Goal: Obtain resource: Download file/media

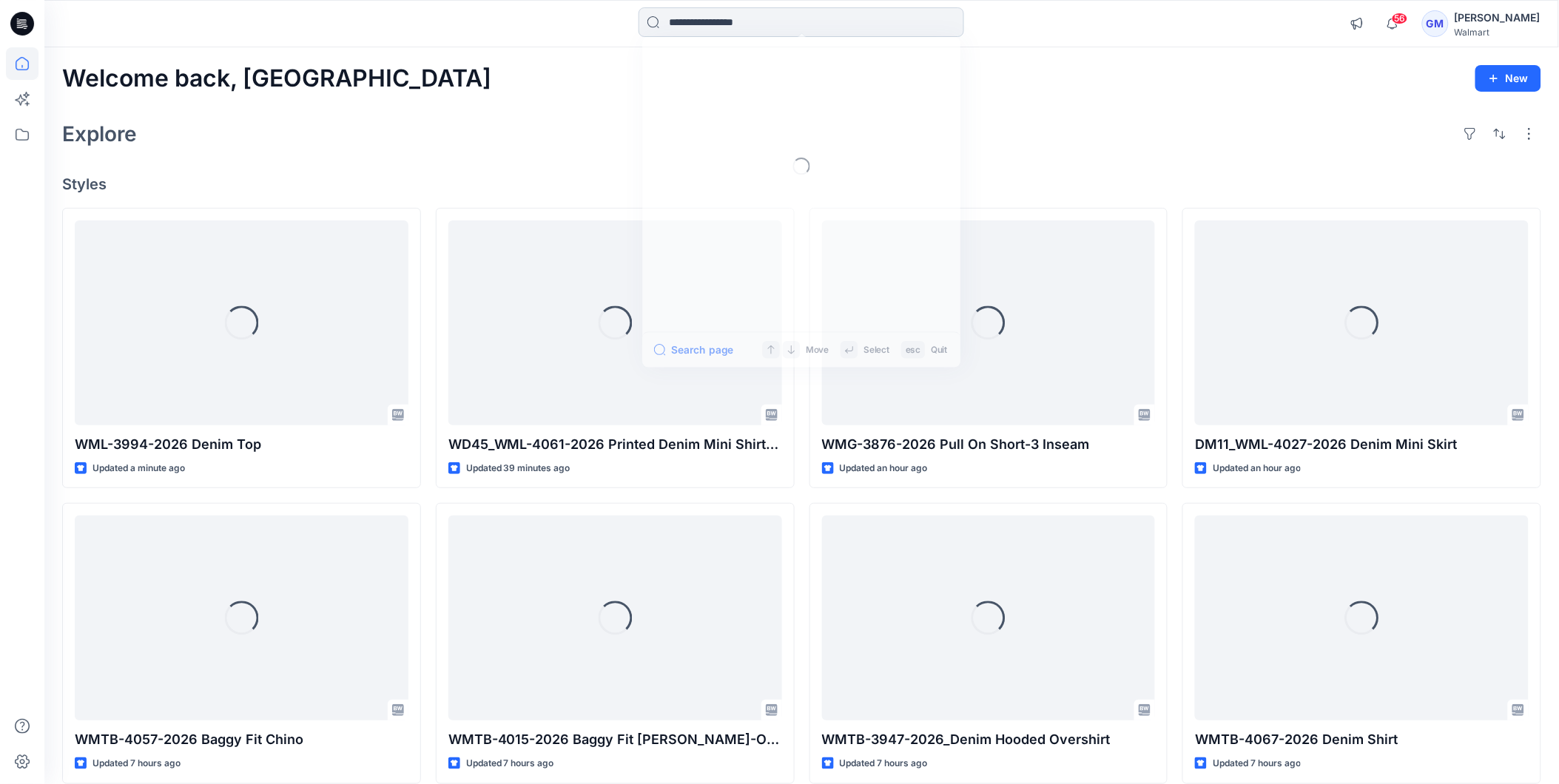
click at [746, 30] on input at bounding box center [801, 22] width 326 height 29
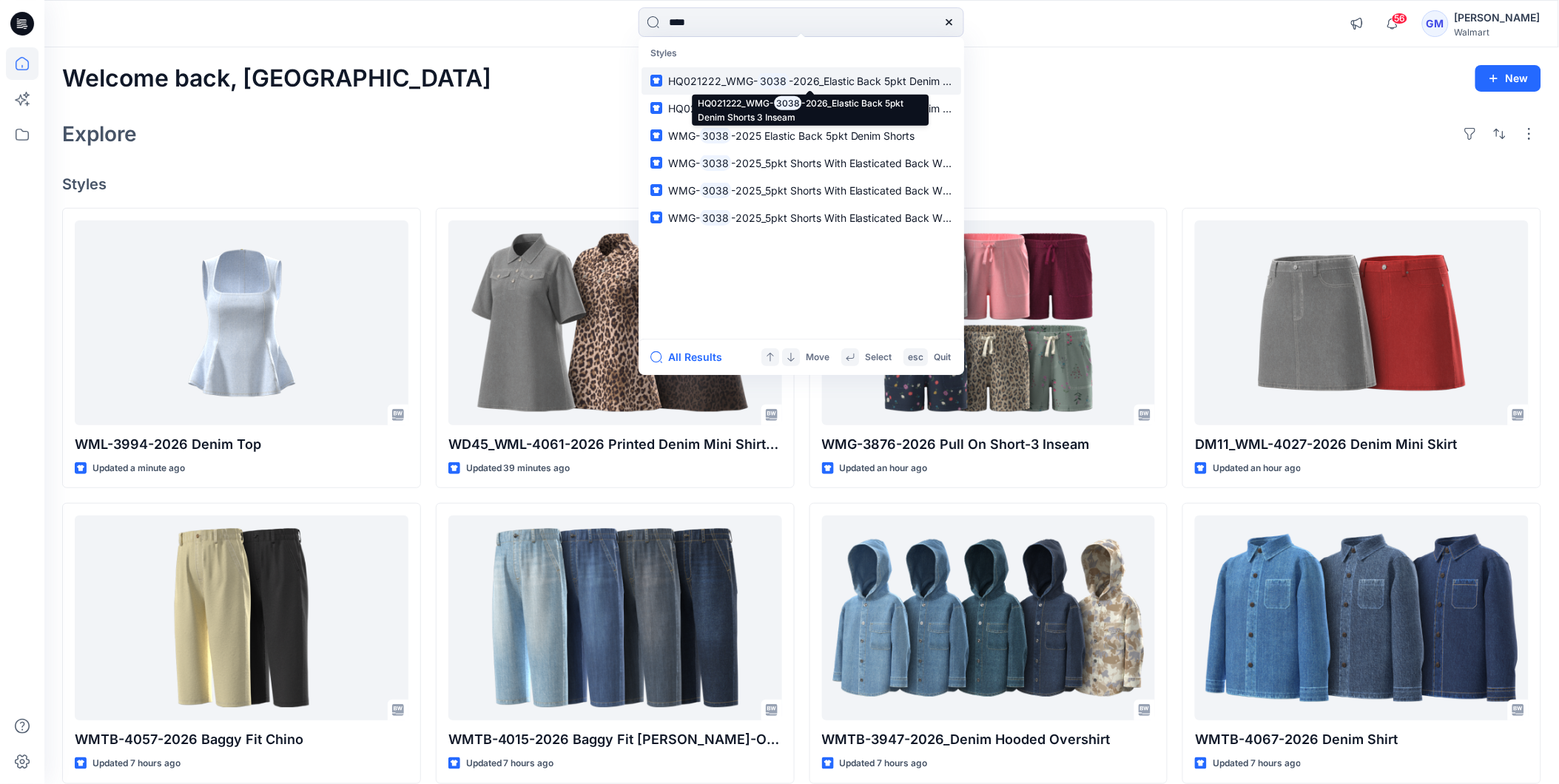
type input "****"
click at [722, 75] on span "HQ021222_WMG-" at bounding box center [713, 80] width 89 height 12
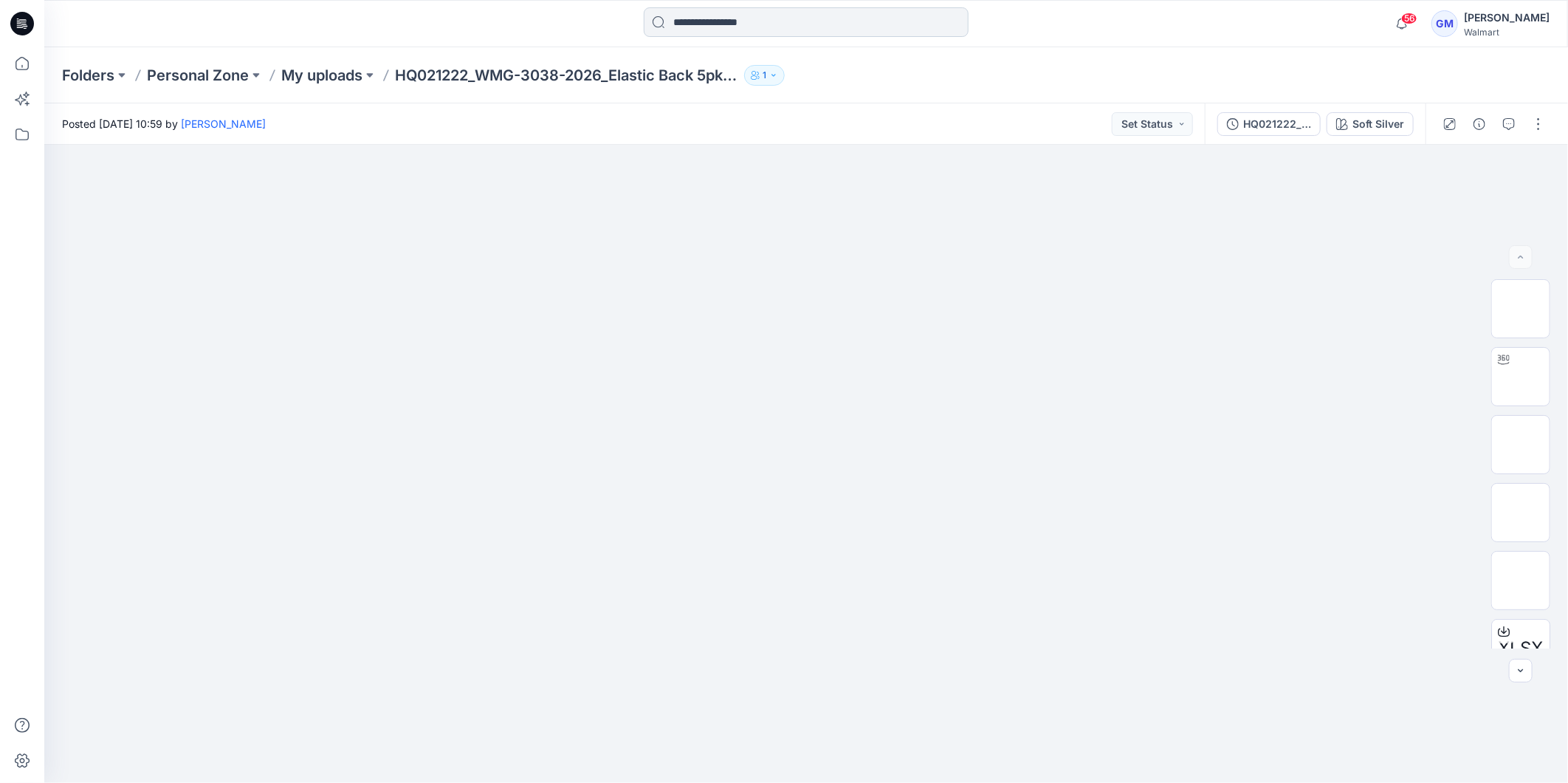
click at [660, 23] on input at bounding box center [806, 22] width 325 height 29
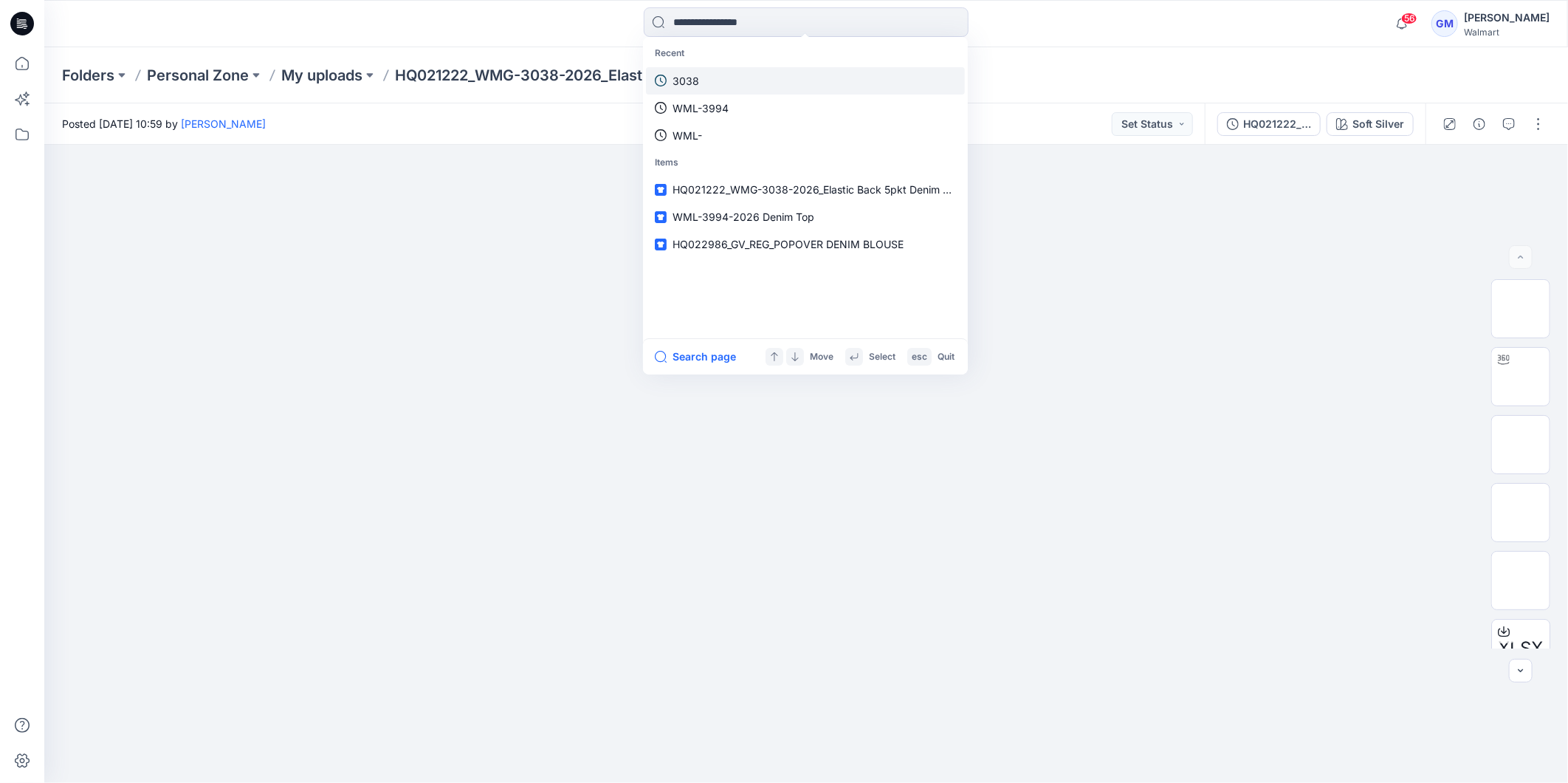
click at [699, 82] on link "3038" at bounding box center [805, 81] width 318 height 27
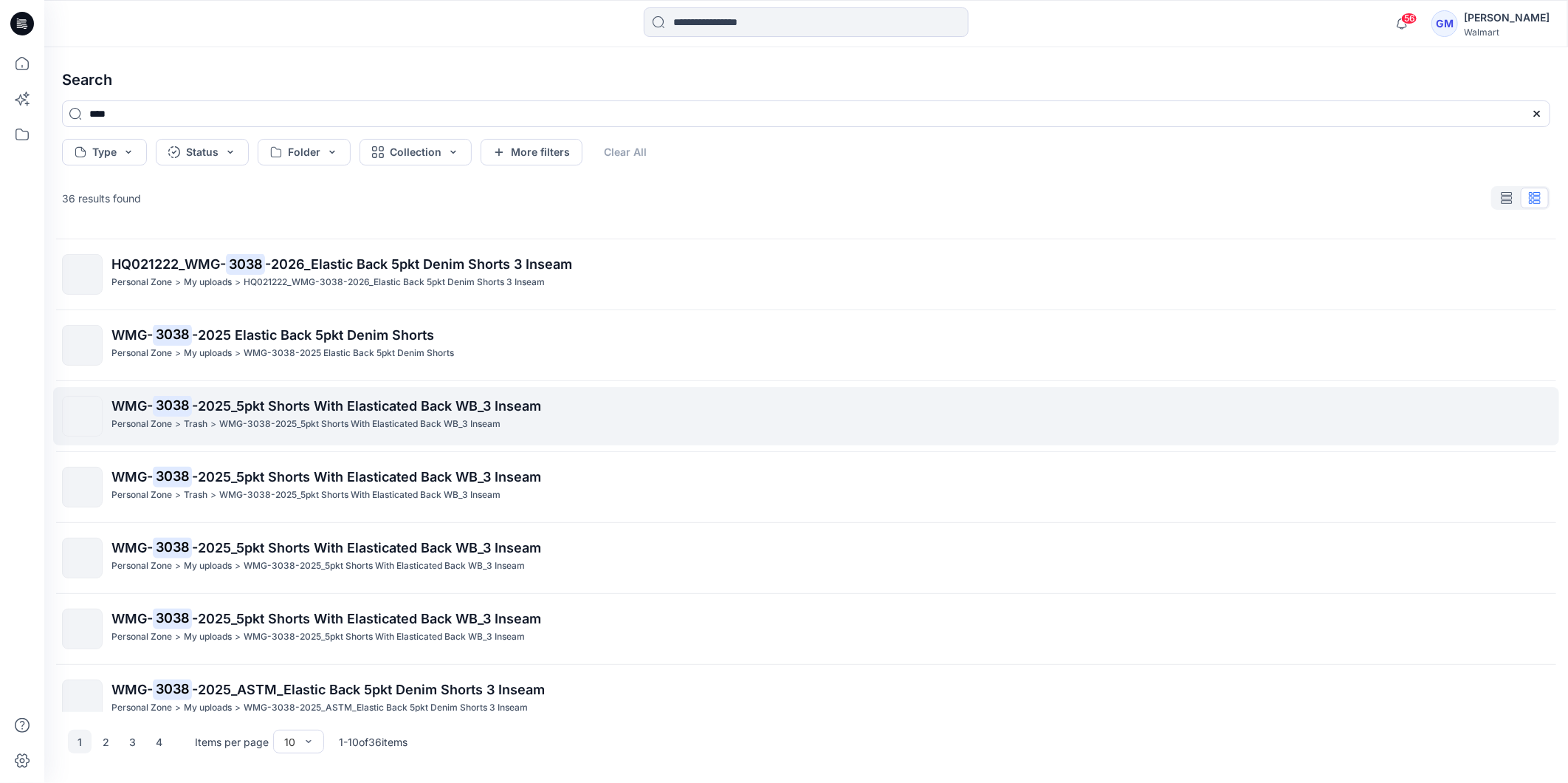
scroll to position [227, 0]
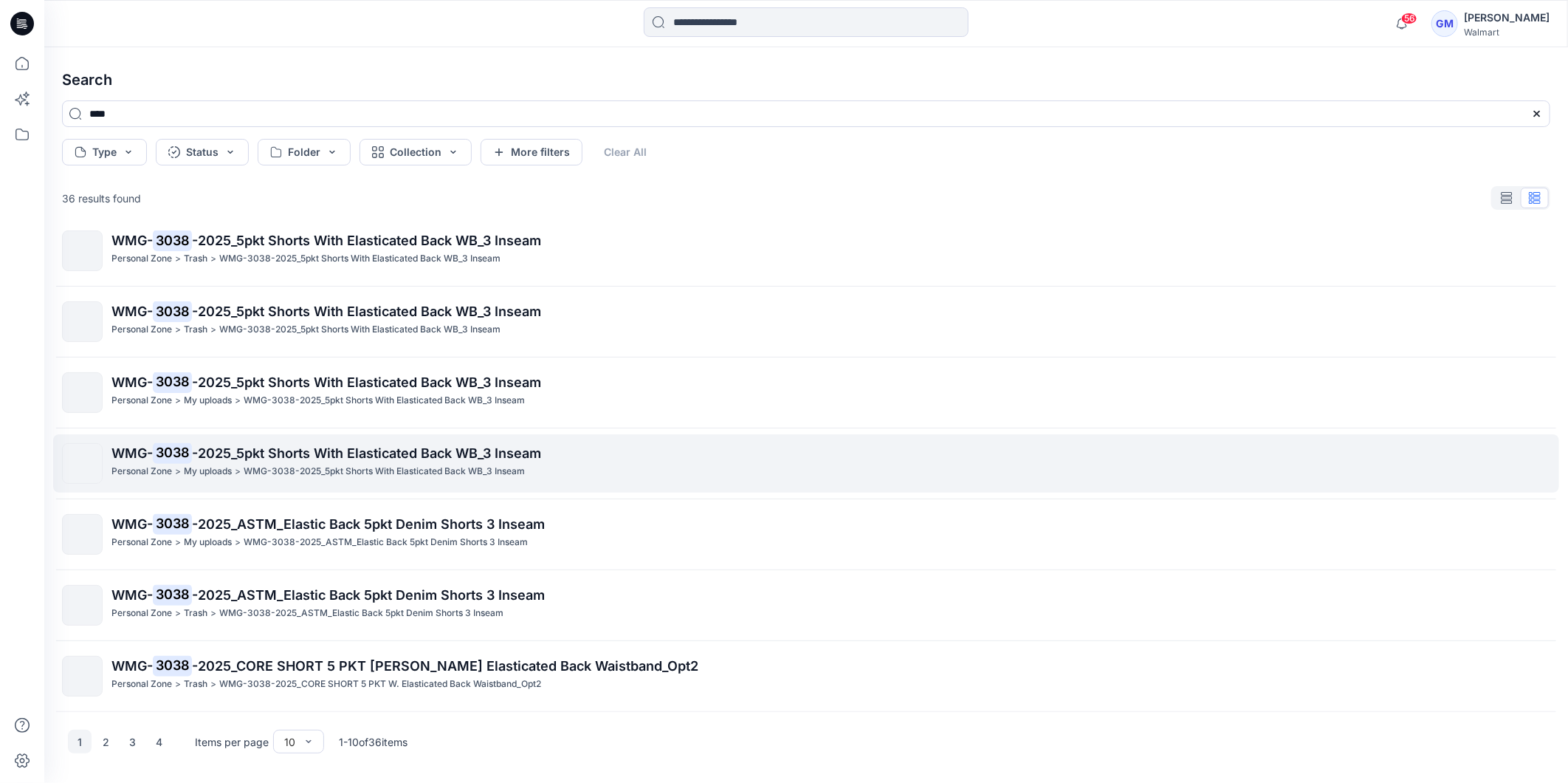
click at [380, 477] on p "WMG-3038-2025_5pkt Shorts With Elasticated Back WB_3 Inseam" at bounding box center [383, 471] width 281 height 16
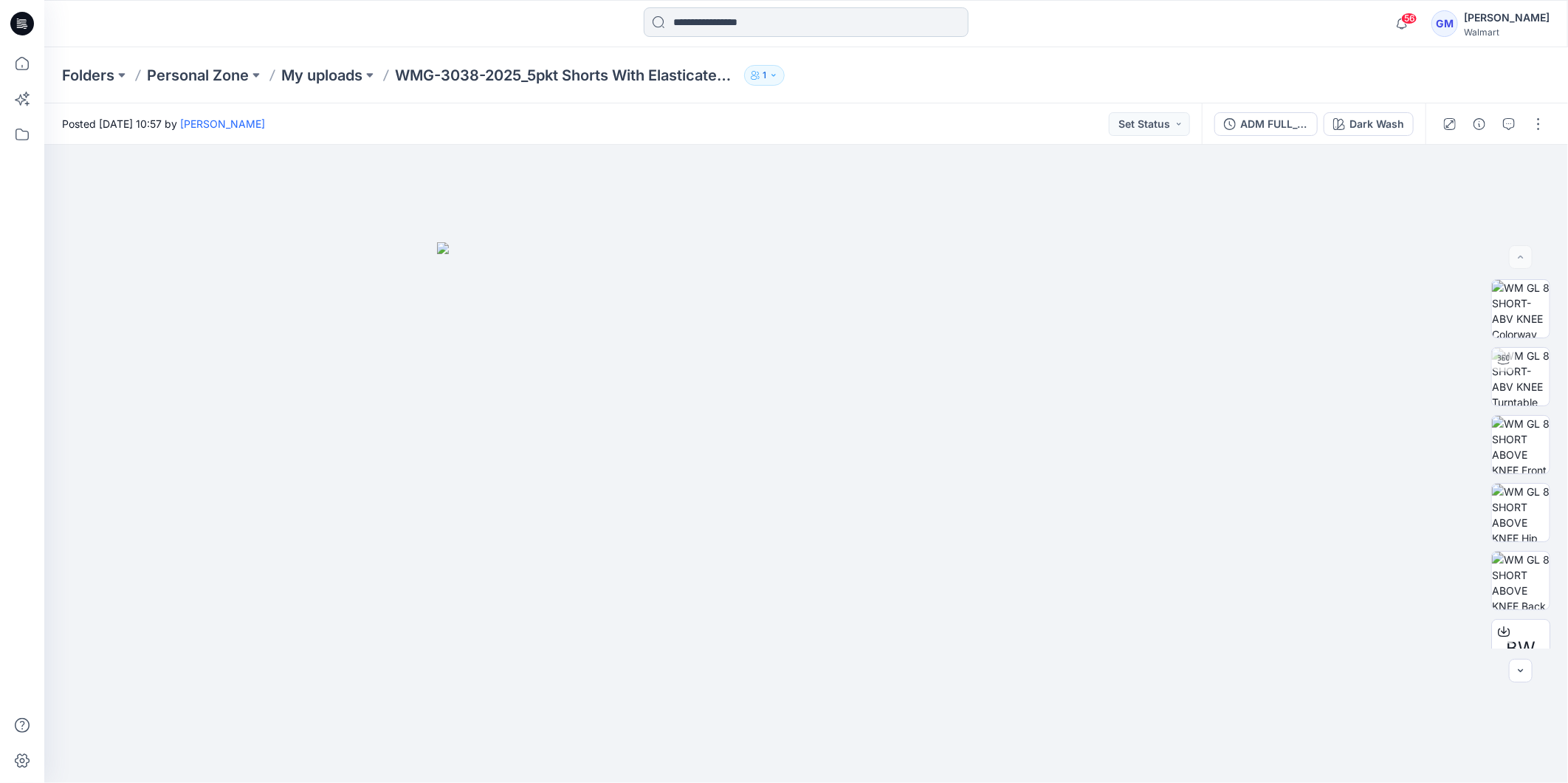
click at [769, 17] on input at bounding box center [806, 22] width 325 height 29
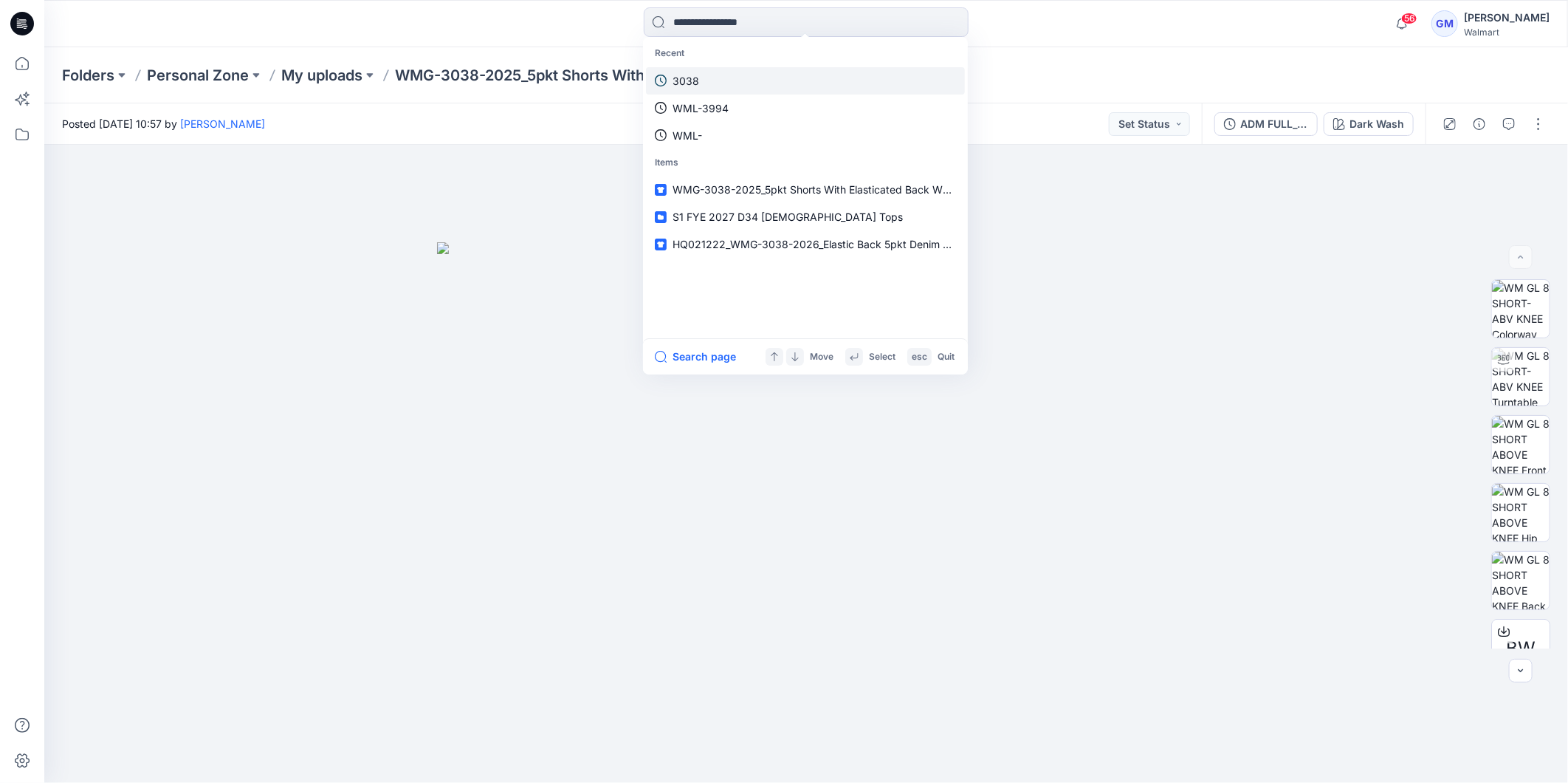
click at [692, 81] on p "3038" at bounding box center [686, 81] width 26 height 16
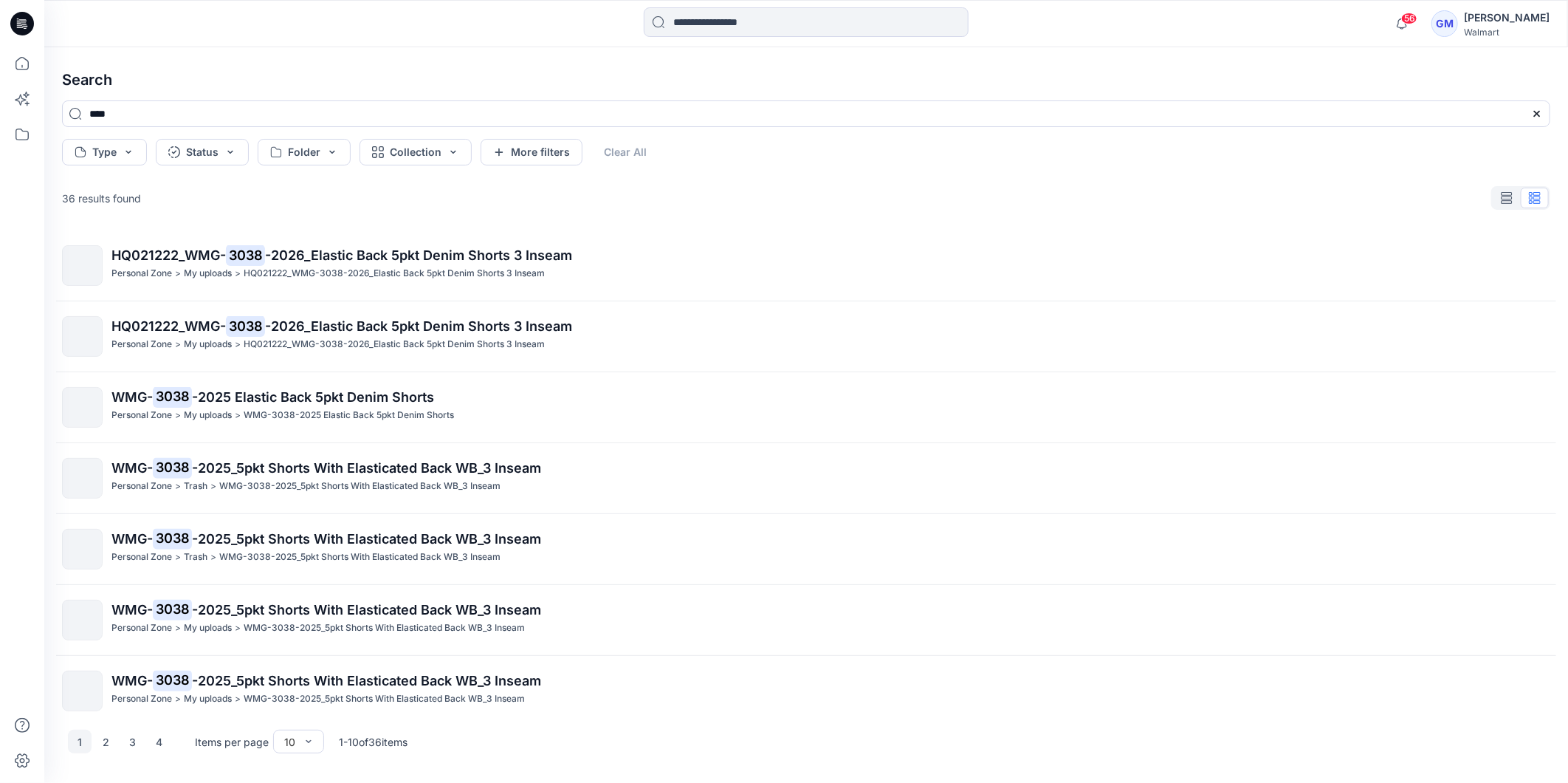
click at [314, 257] on span "-2026_Elastic Back 5pkt Denim Shorts 3 Inseam" at bounding box center [418, 255] width 307 height 16
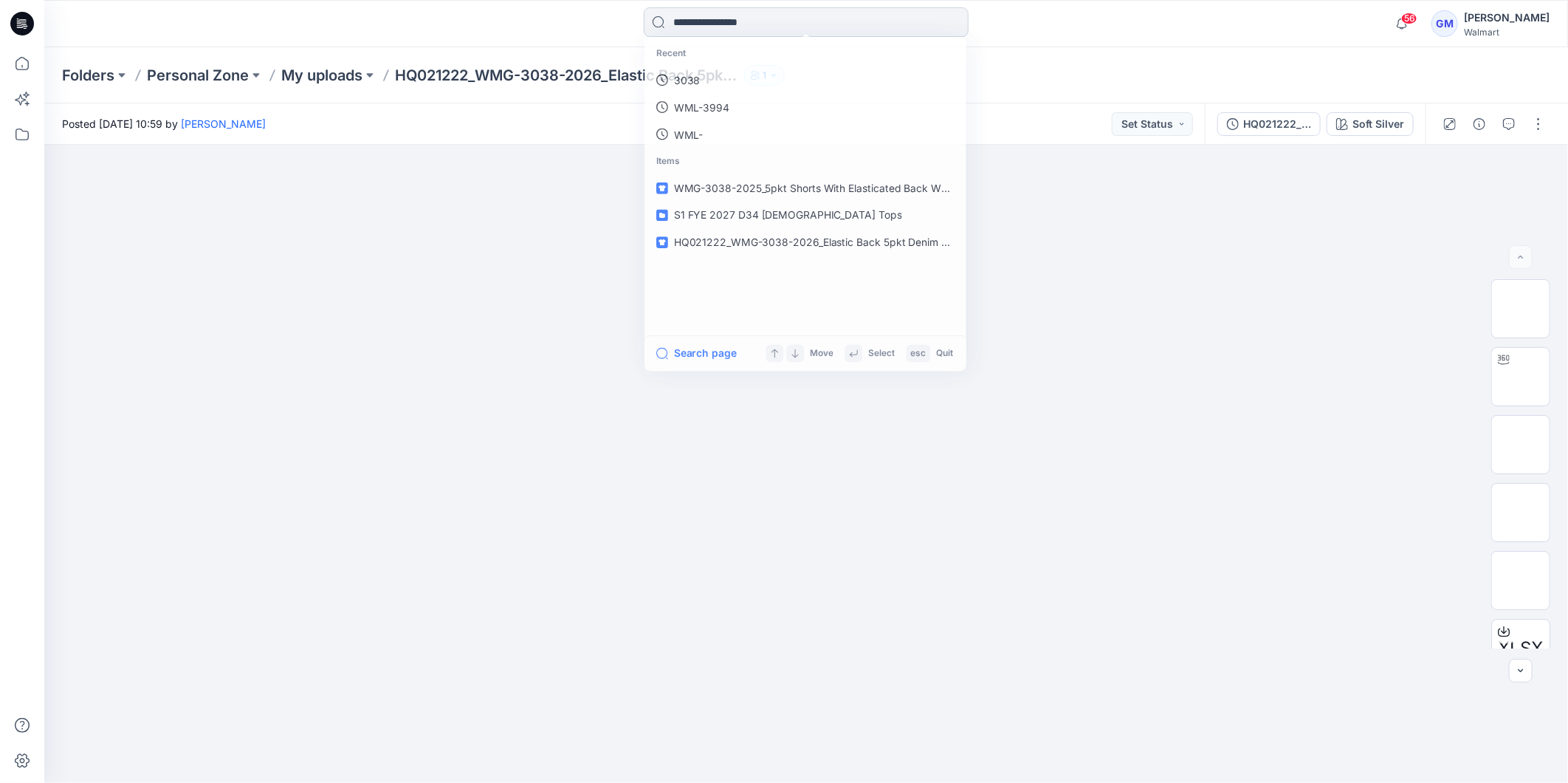
click at [707, 23] on input at bounding box center [806, 22] width 325 height 29
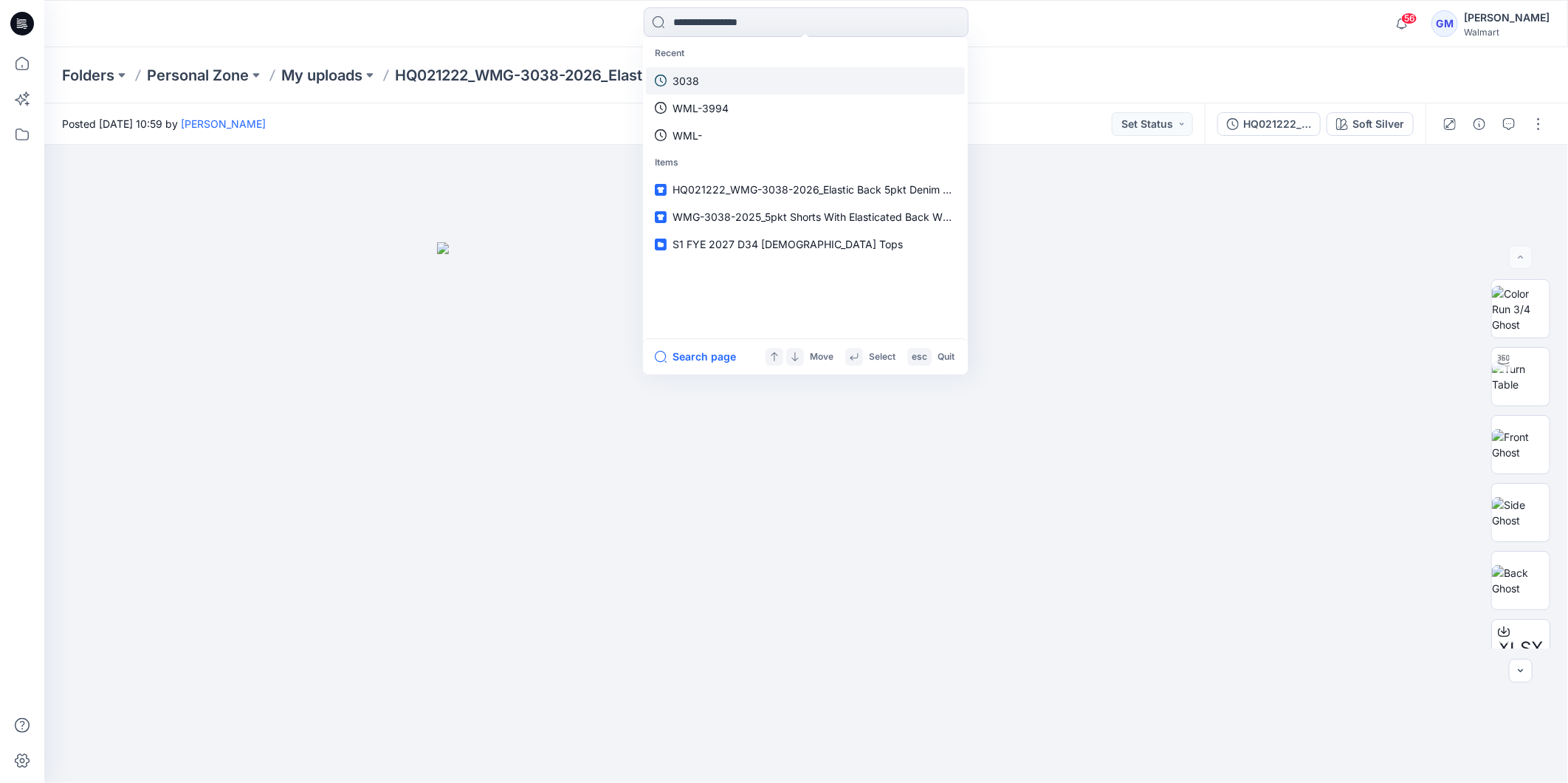
click at [698, 81] on link "3038" at bounding box center [805, 81] width 318 height 27
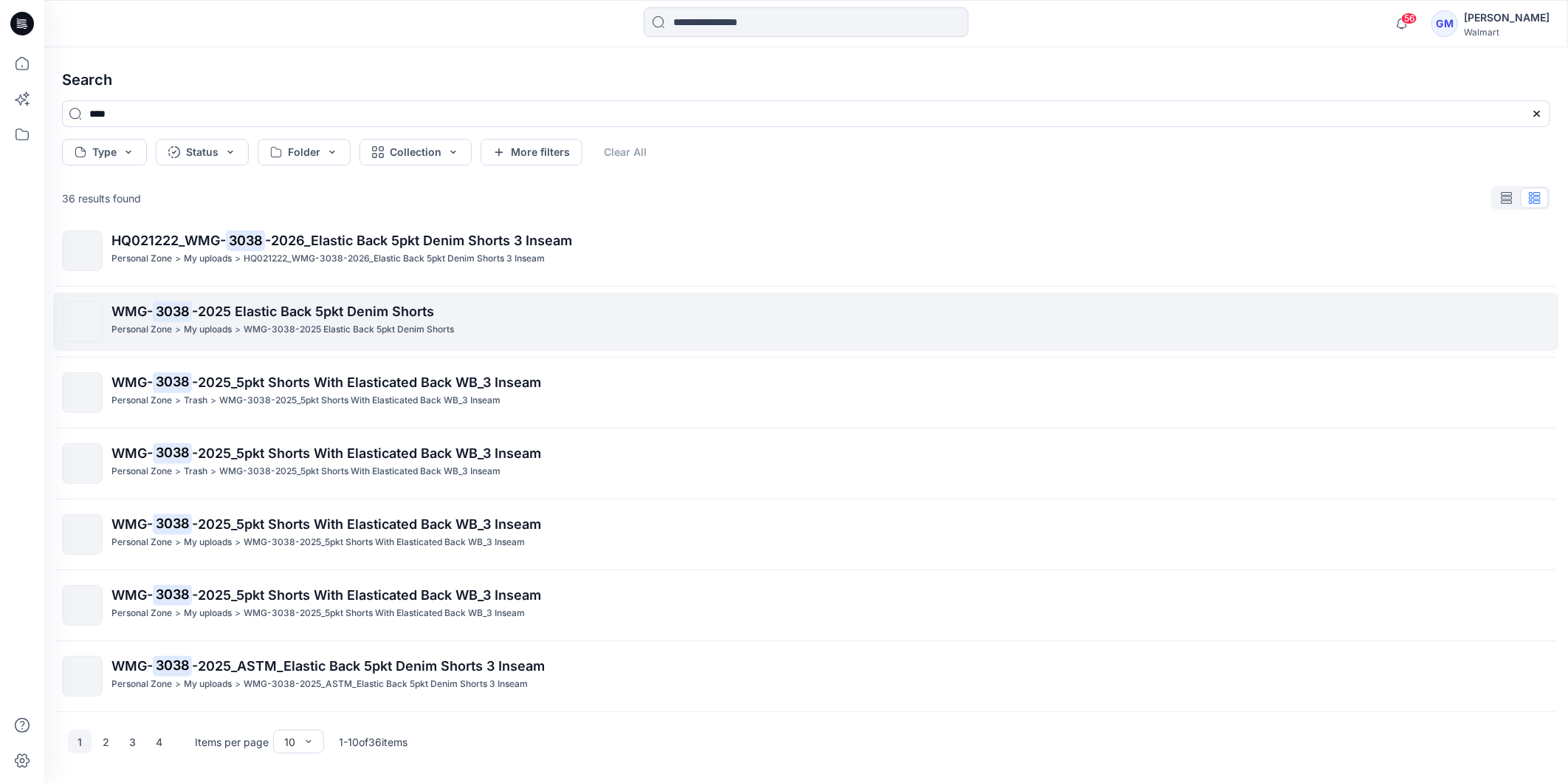
scroll to position [227, 0]
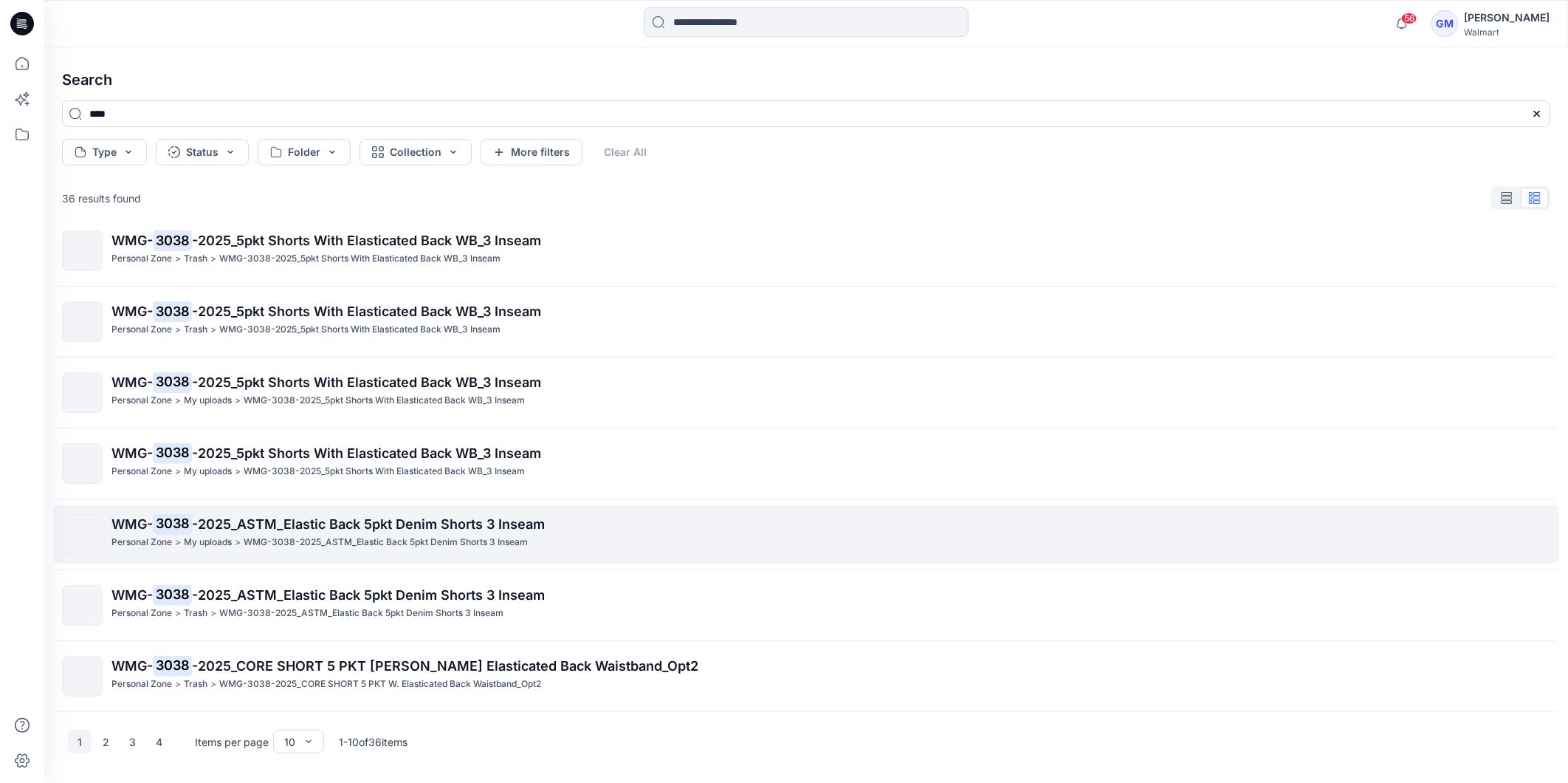
click at [272, 521] on span "-2025_ASTM_Elastic Back 5pkt Denim Shorts 3 Inseam" at bounding box center [368, 524] width 353 height 16
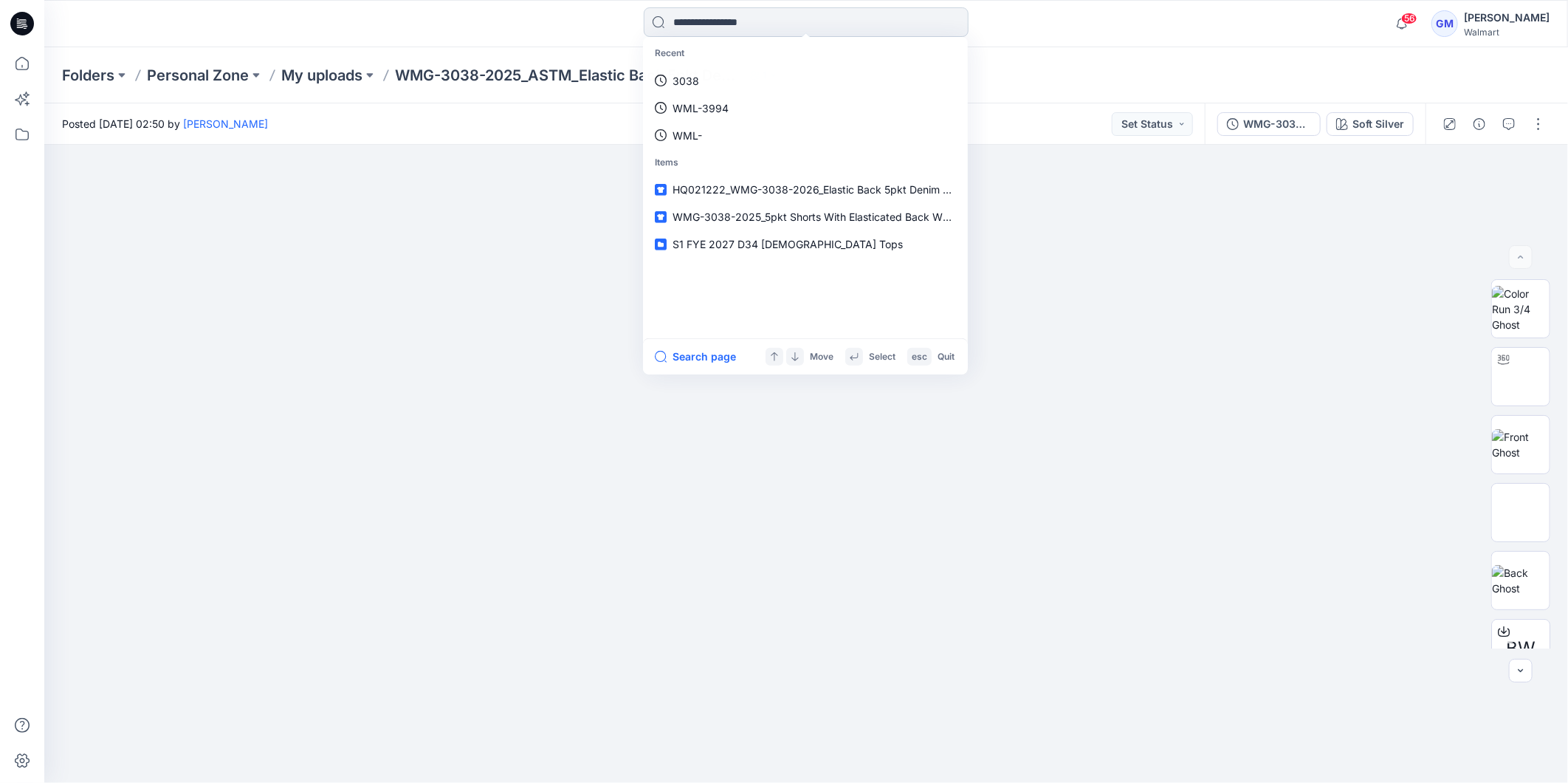
click at [732, 19] on input at bounding box center [806, 22] width 325 height 29
click at [711, 85] on link "3038" at bounding box center [805, 81] width 318 height 27
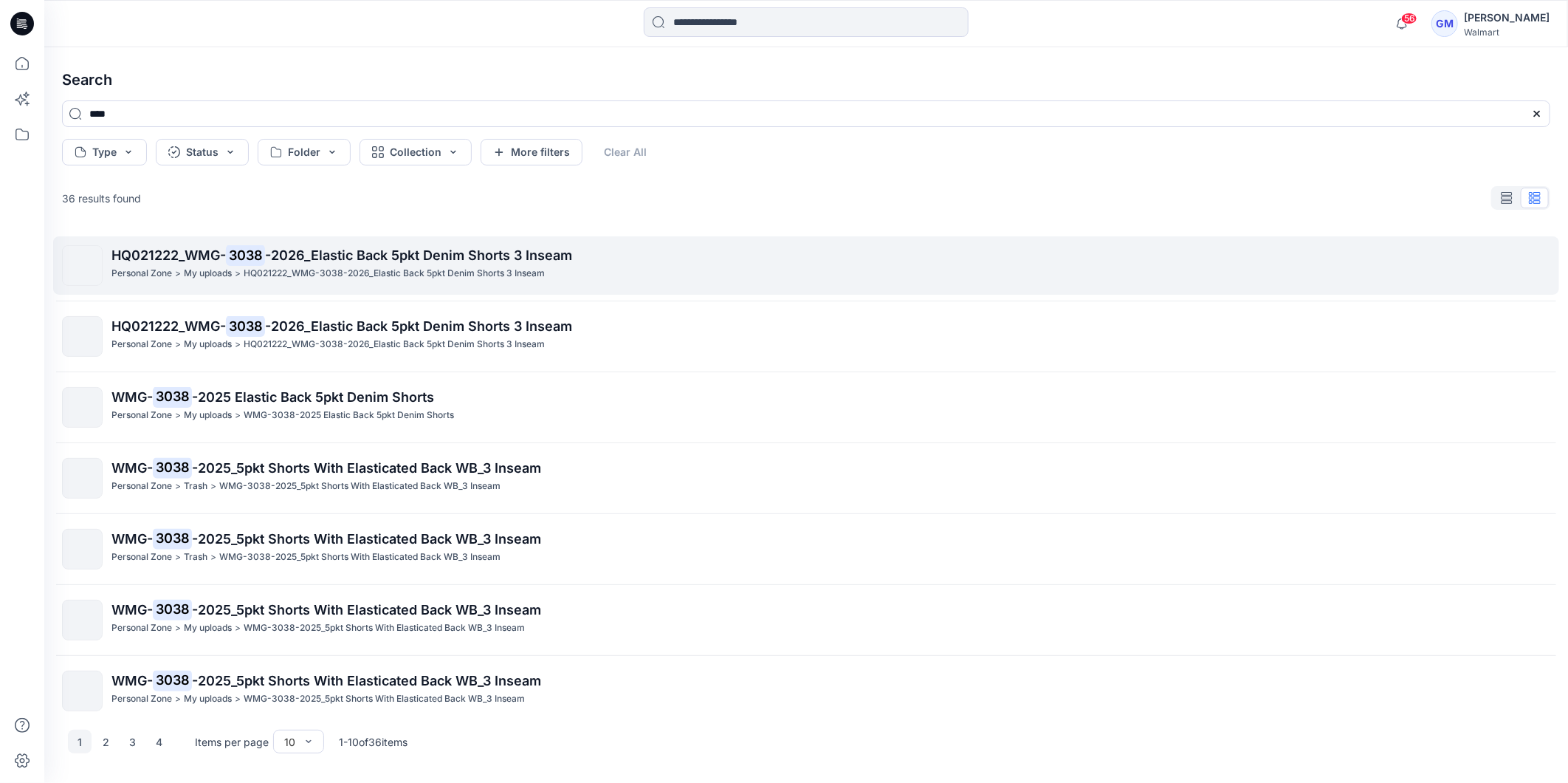
click at [343, 257] on span "-2026_Elastic Back 5pkt Denim Shorts 3 Inseam" at bounding box center [418, 255] width 307 height 16
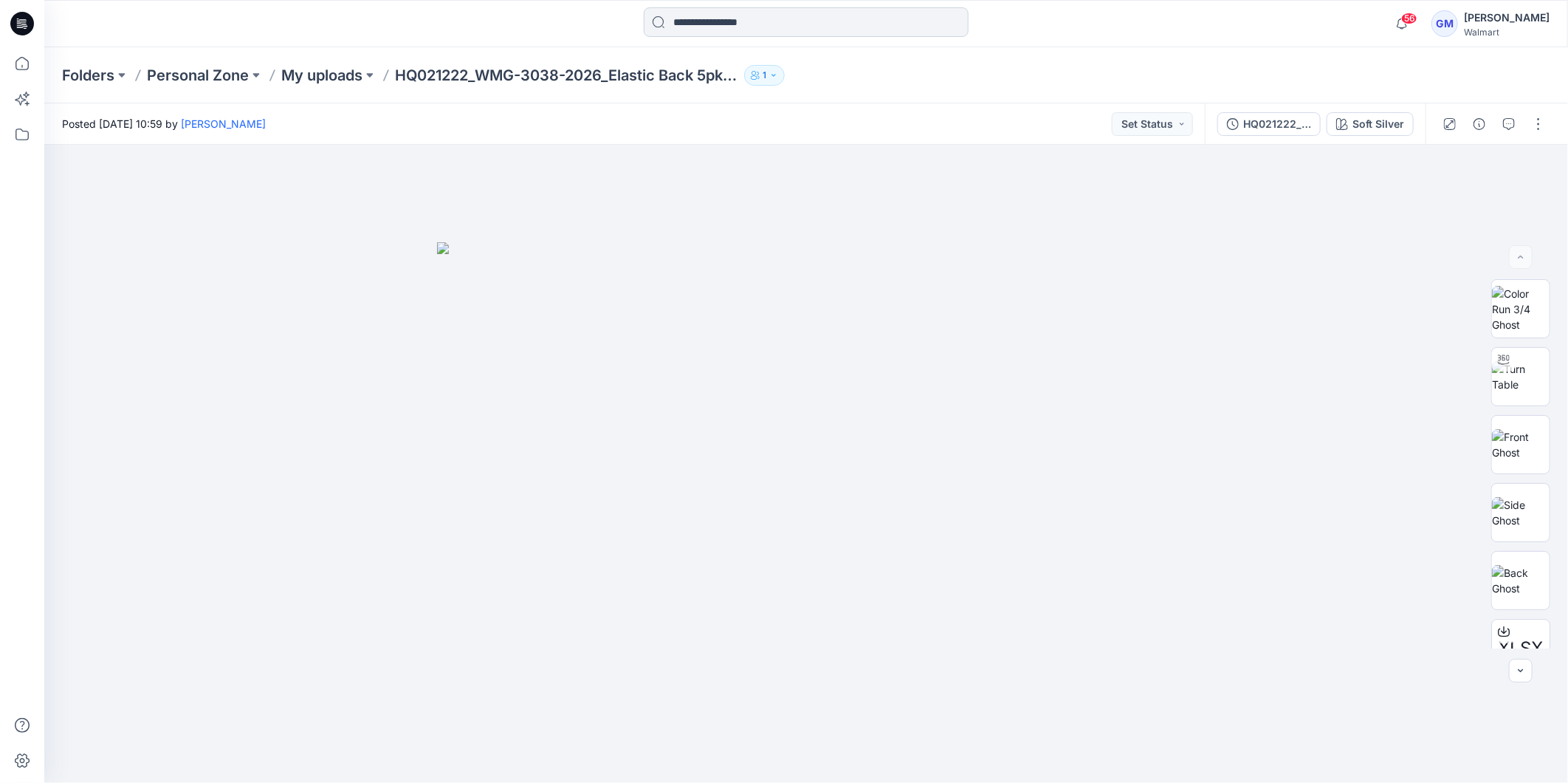
click at [724, 23] on input at bounding box center [806, 22] width 325 height 29
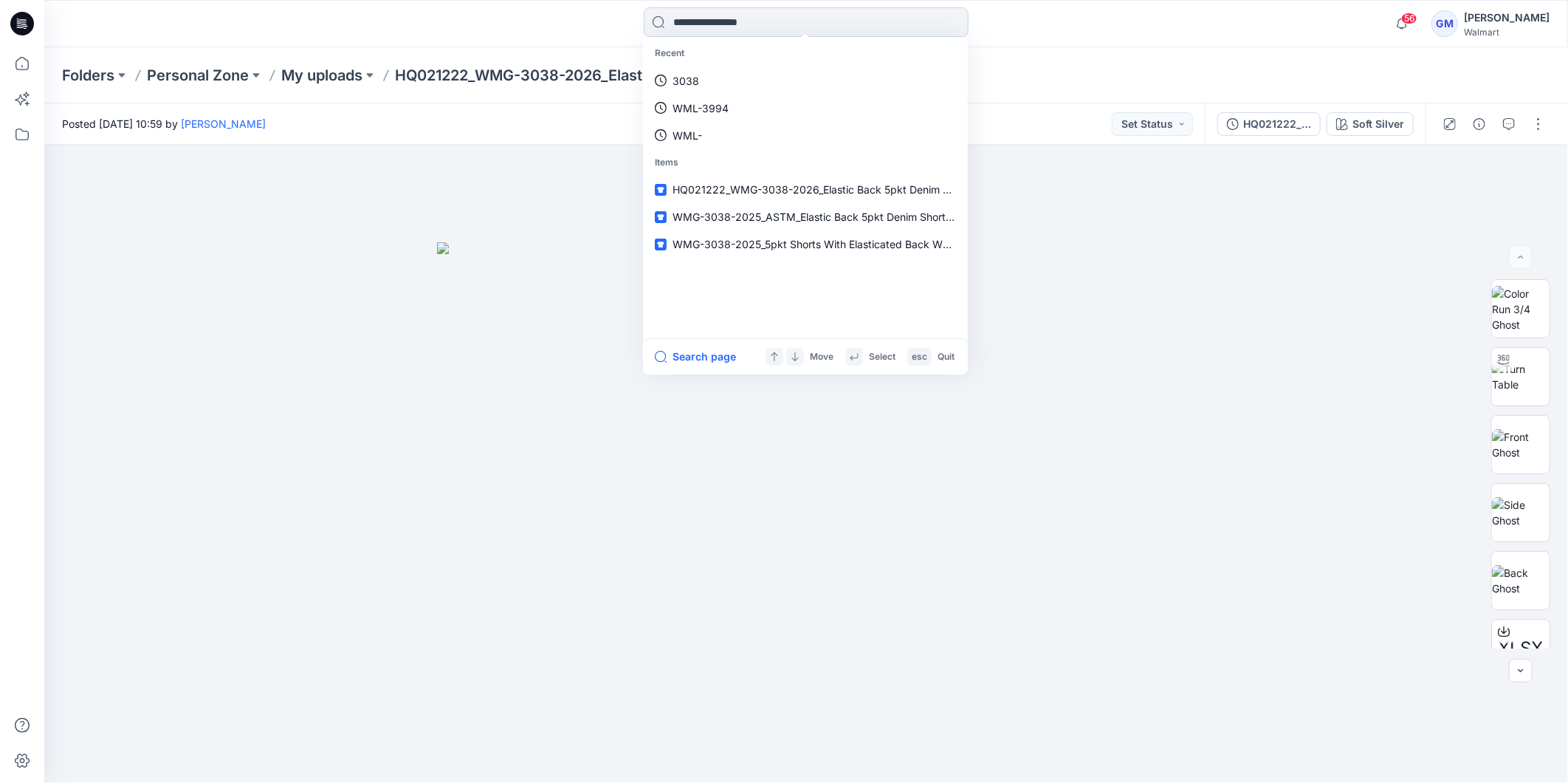
paste input "********"
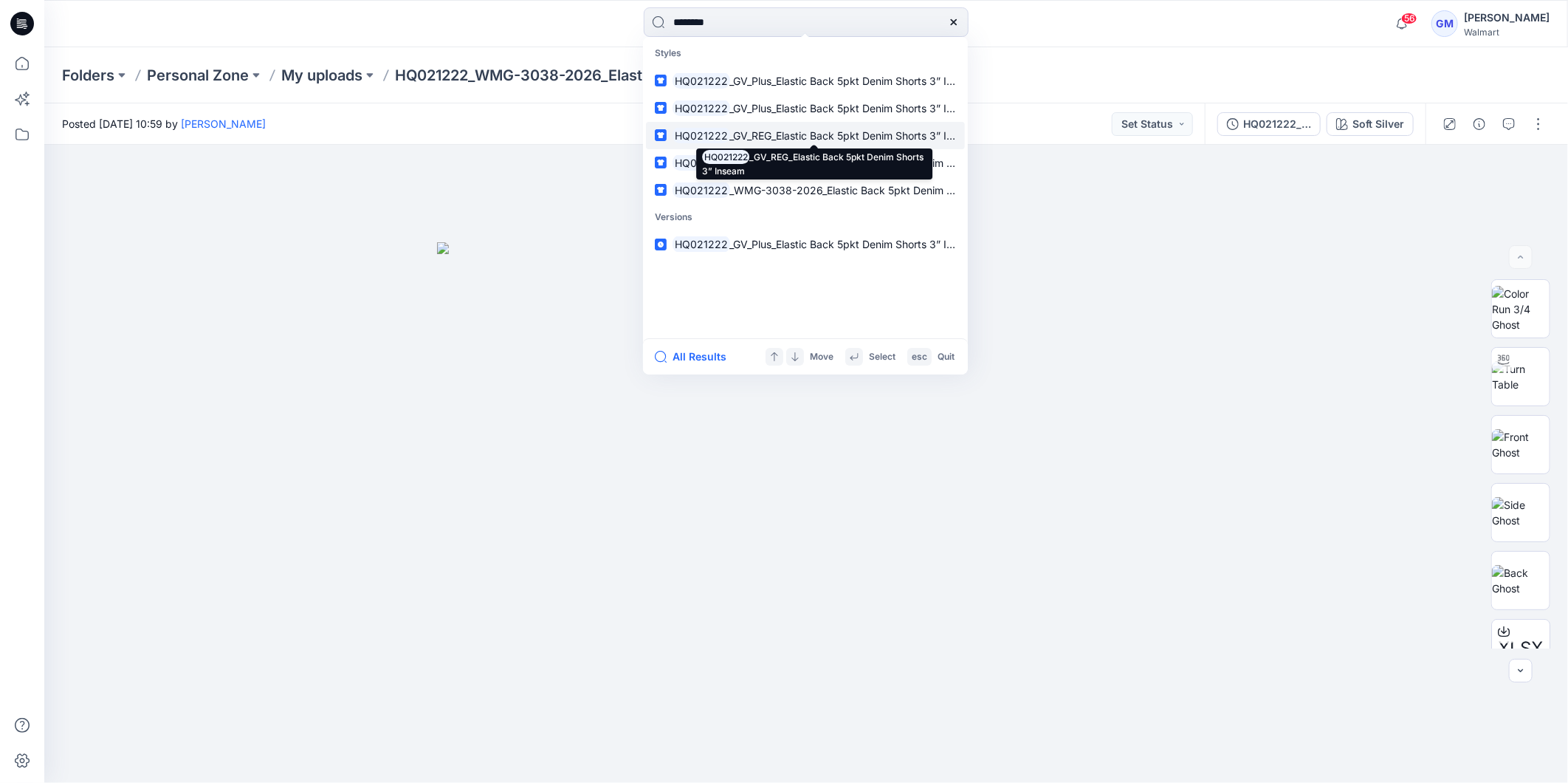
type input "********"
click at [802, 139] on span "_GV_REG_Elastic Back 5pkt Denim Shorts 3” Inseam" at bounding box center [854, 135] width 249 height 12
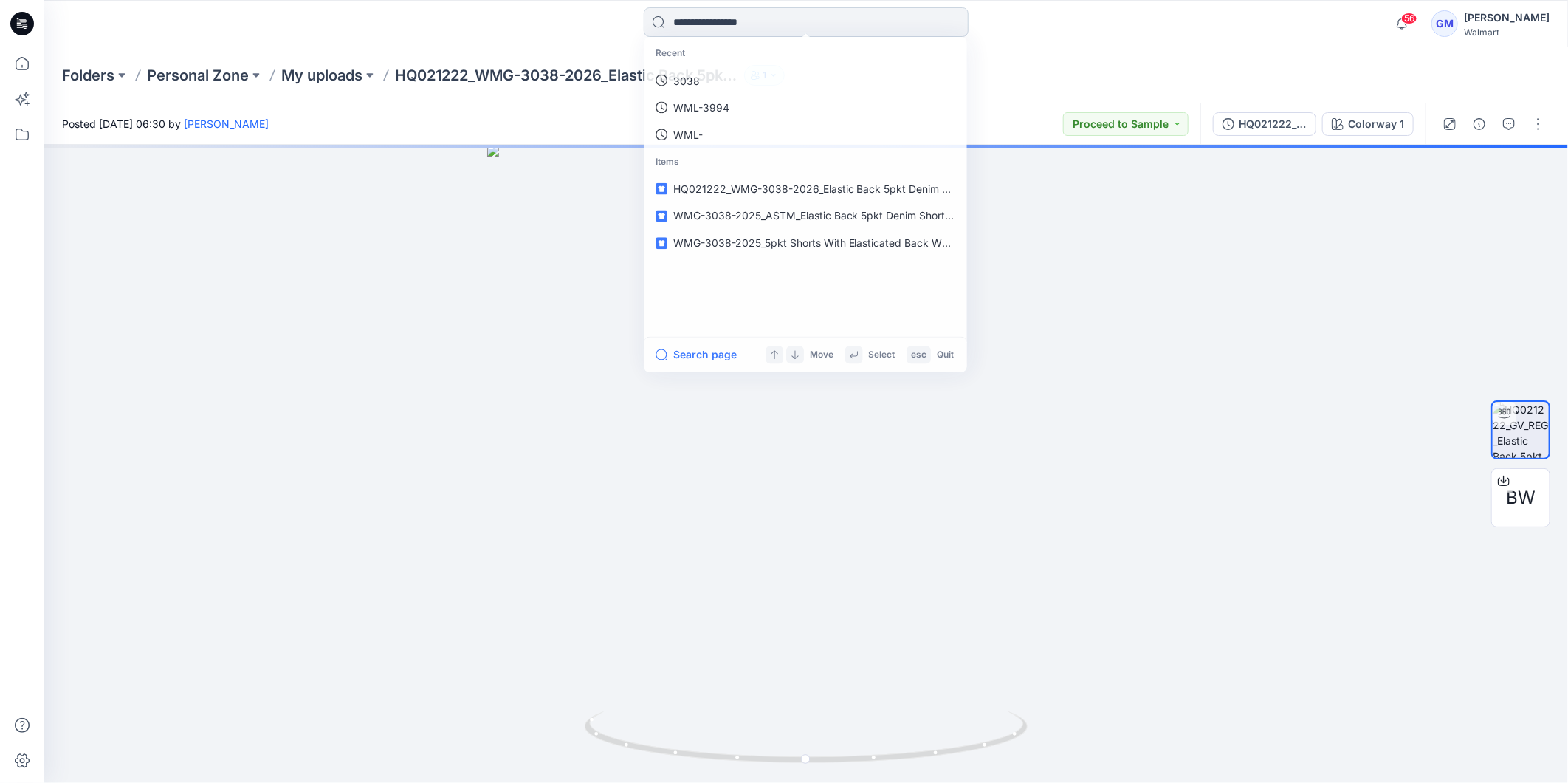
click at [722, 29] on input at bounding box center [806, 22] width 325 height 29
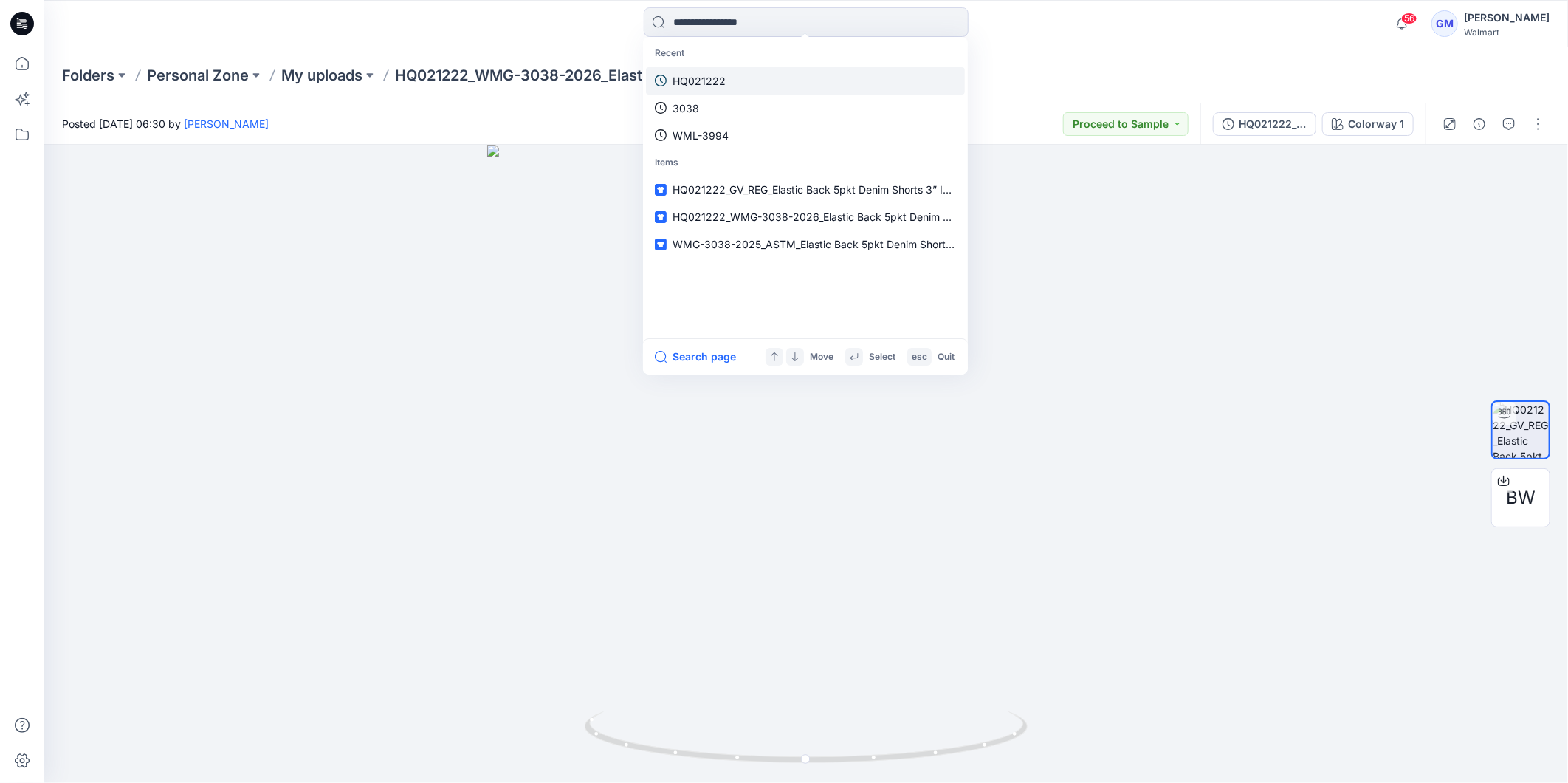
click at [728, 88] on link "HQ021222" at bounding box center [805, 81] width 318 height 27
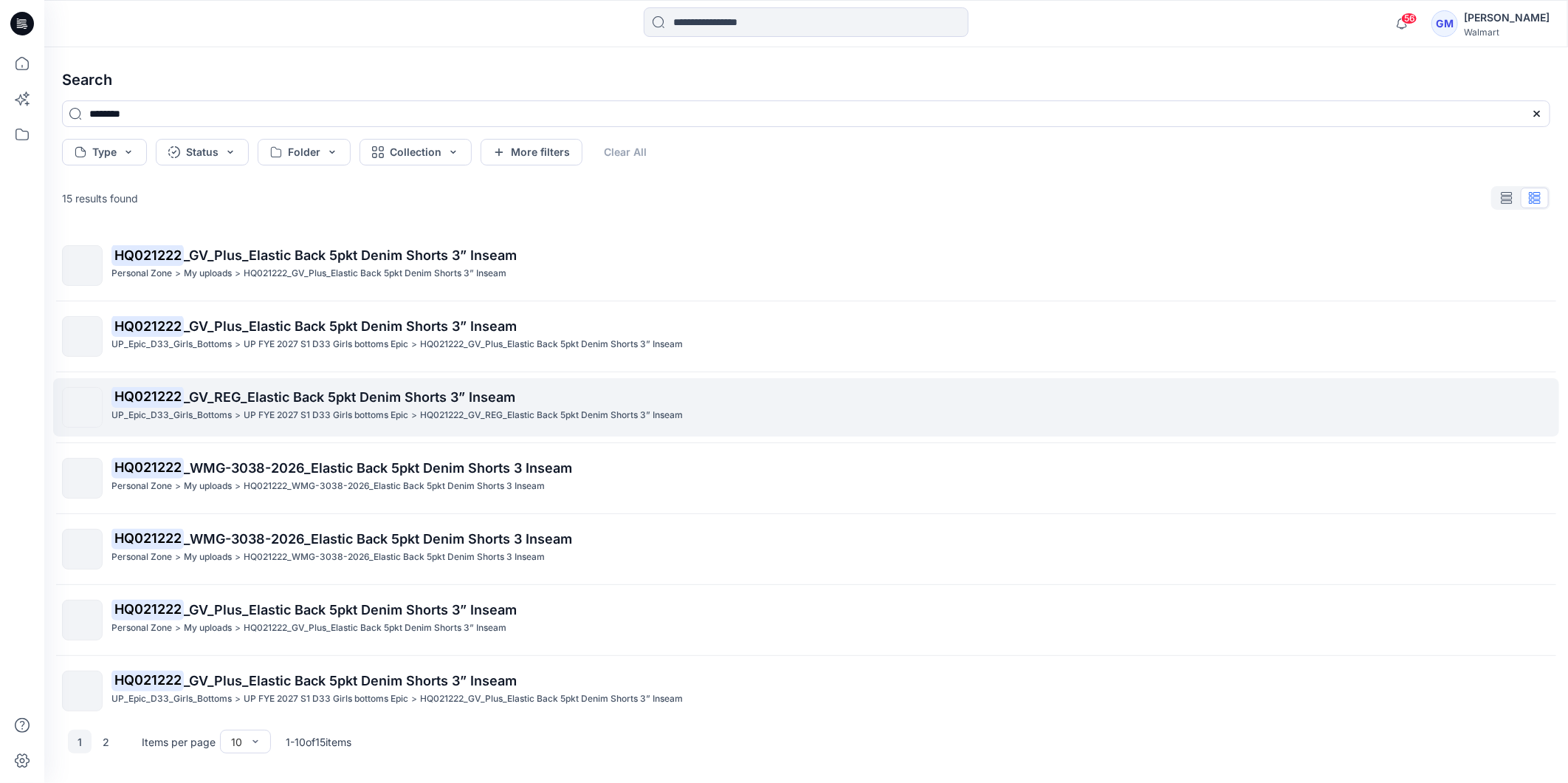
click at [336, 402] on span "_GV_REG_Elastic Back 5pkt Denim Shorts 3” Inseam" at bounding box center [349, 397] width 332 height 16
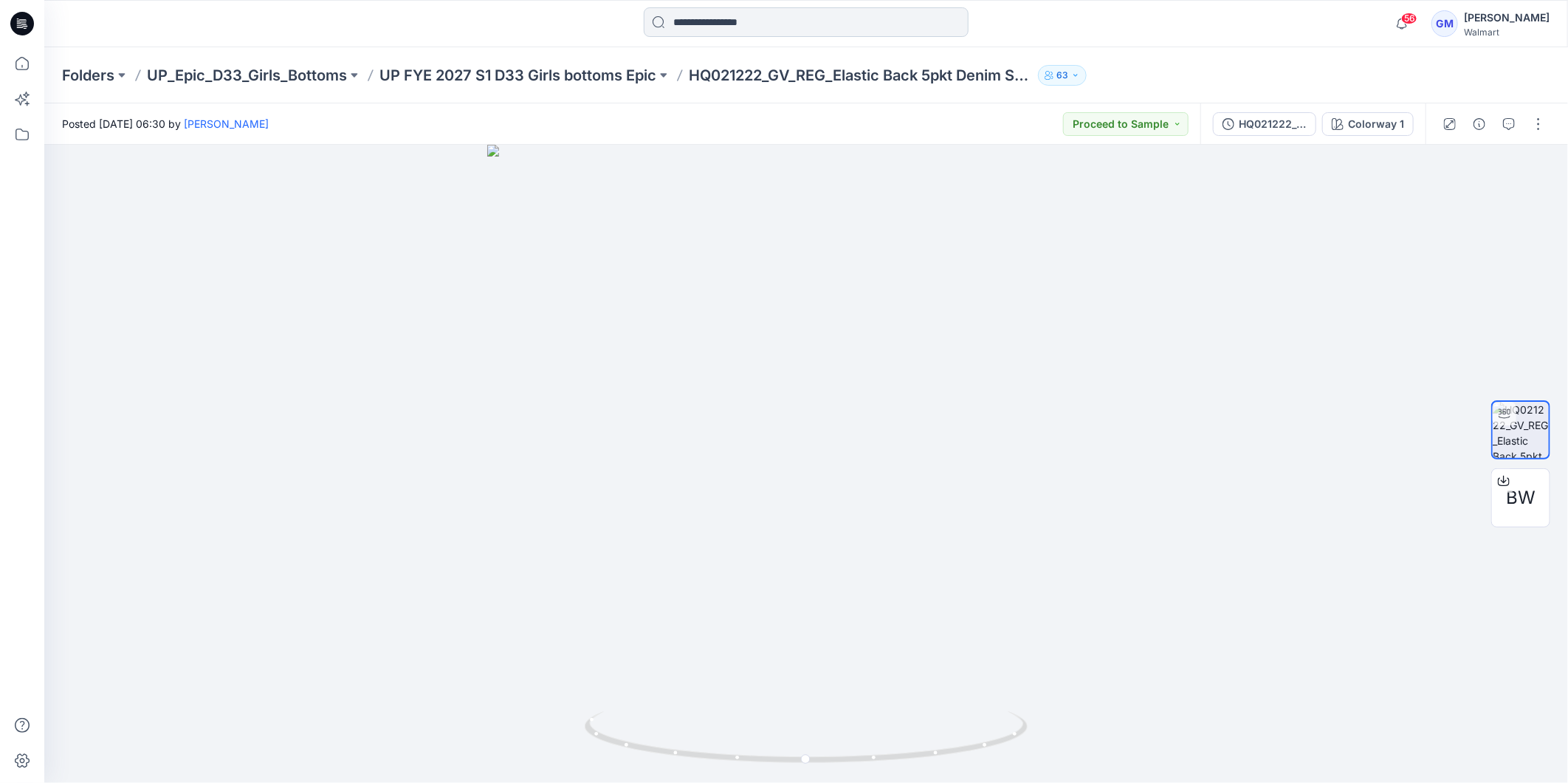
click at [698, 21] on input at bounding box center [806, 22] width 325 height 29
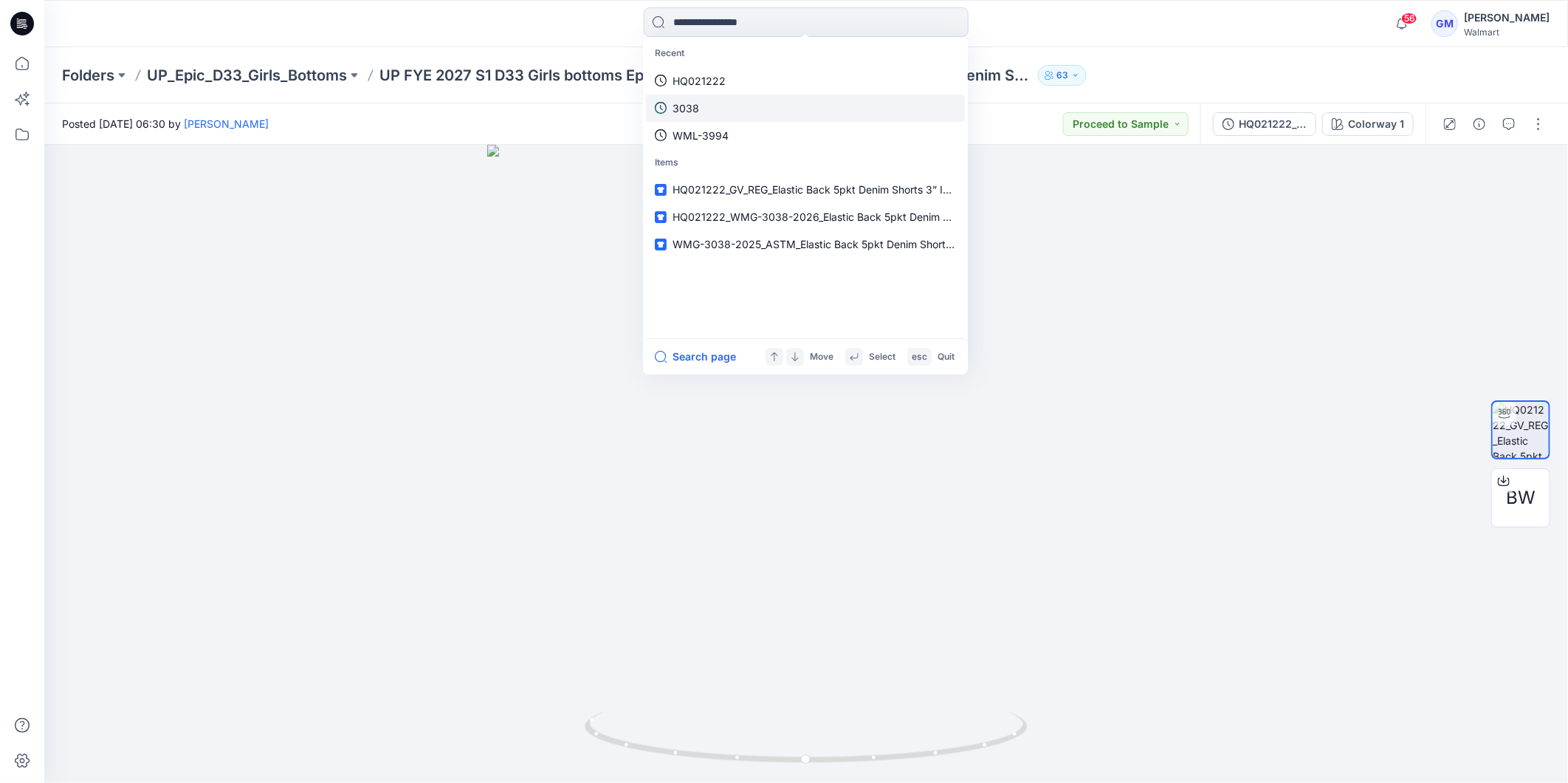
click at [715, 105] on link "3038" at bounding box center [805, 108] width 318 height 27
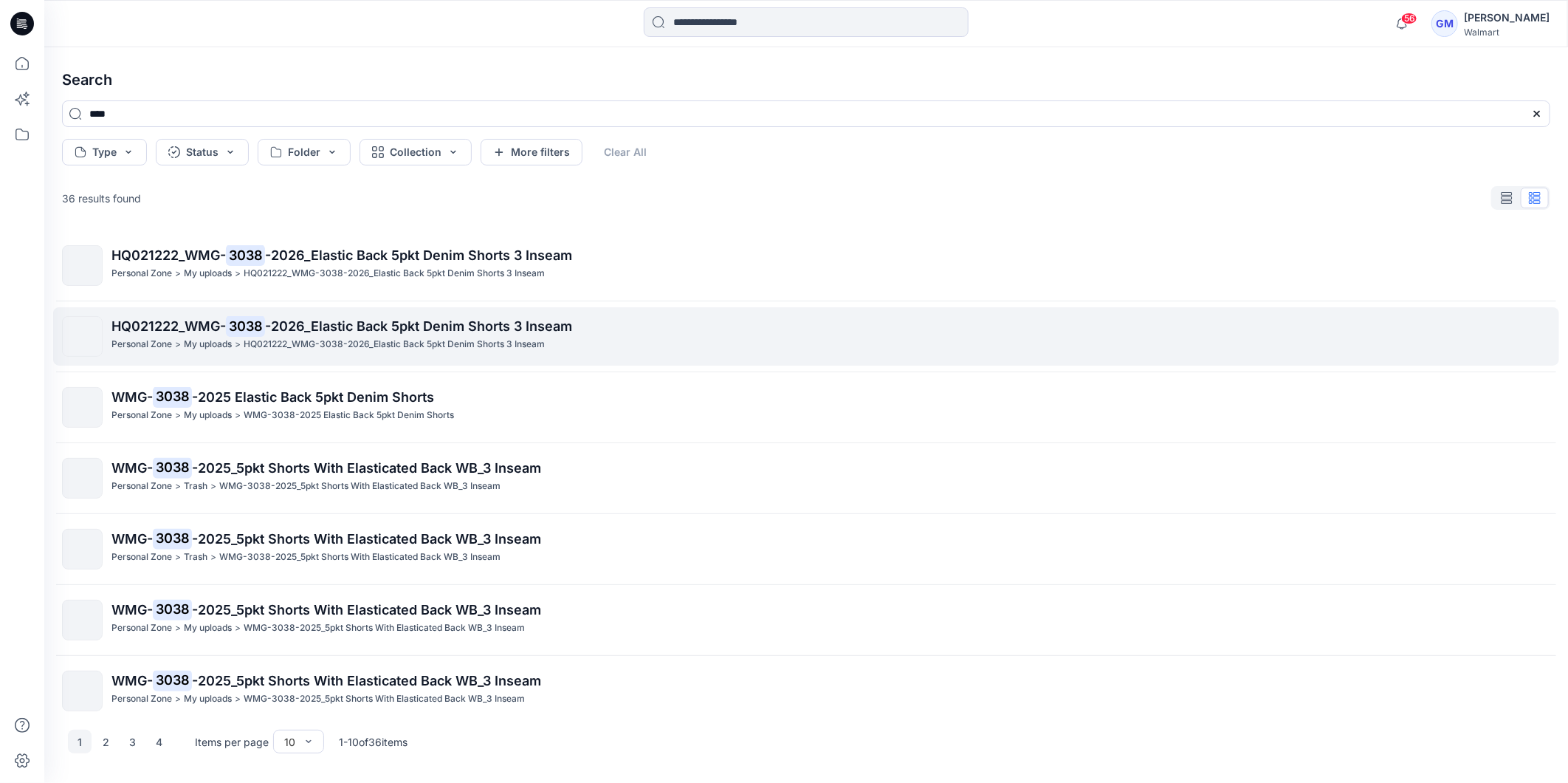
click at [315, 326] on span "-2026_Elastic Back 5pkt Denim Shorts 3 Inseam" at bounding box center [418, 326] width 307 height 16
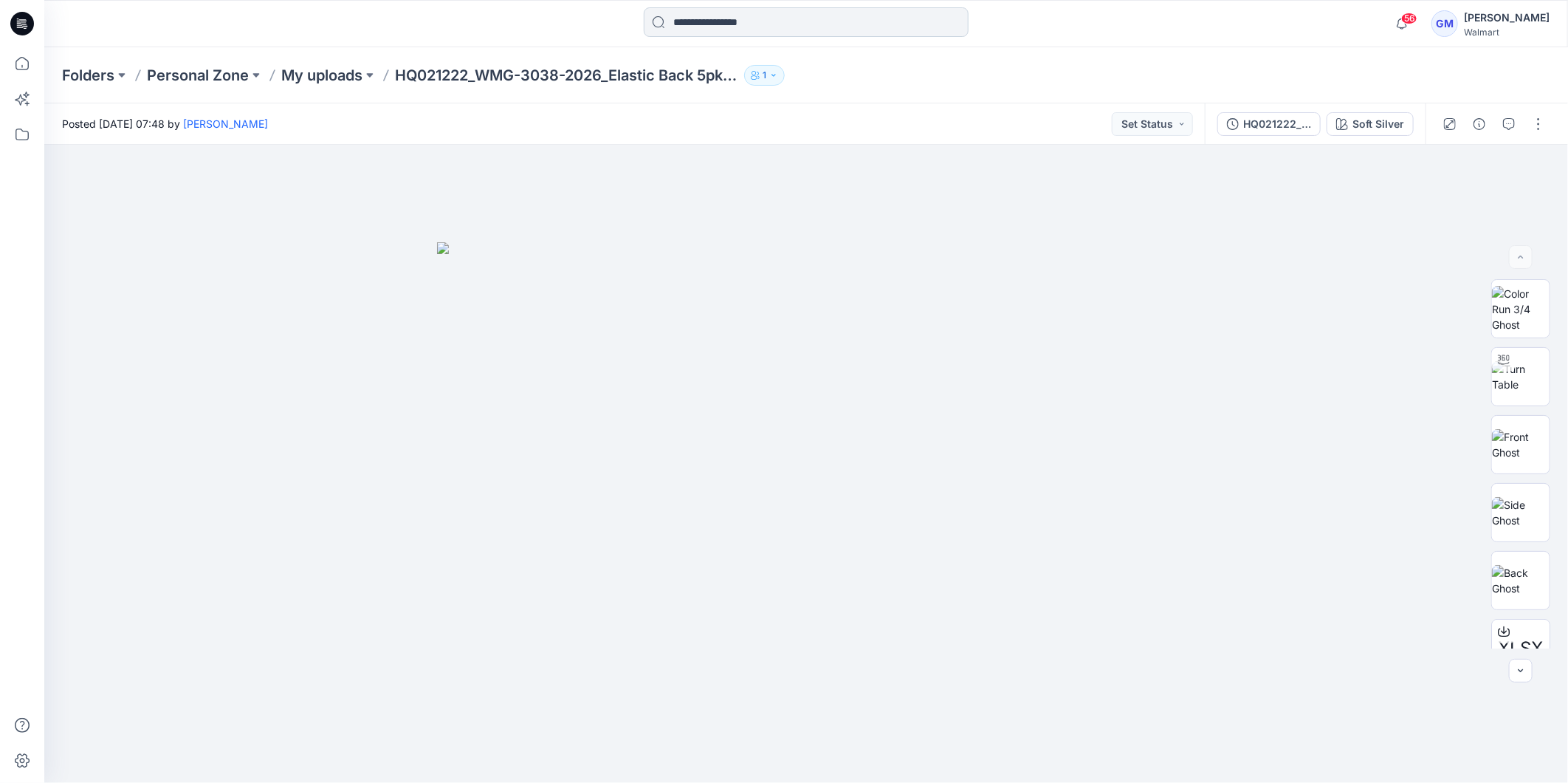
click at [706, 23] on input at bounding box center [806, 22] width 325 height 29
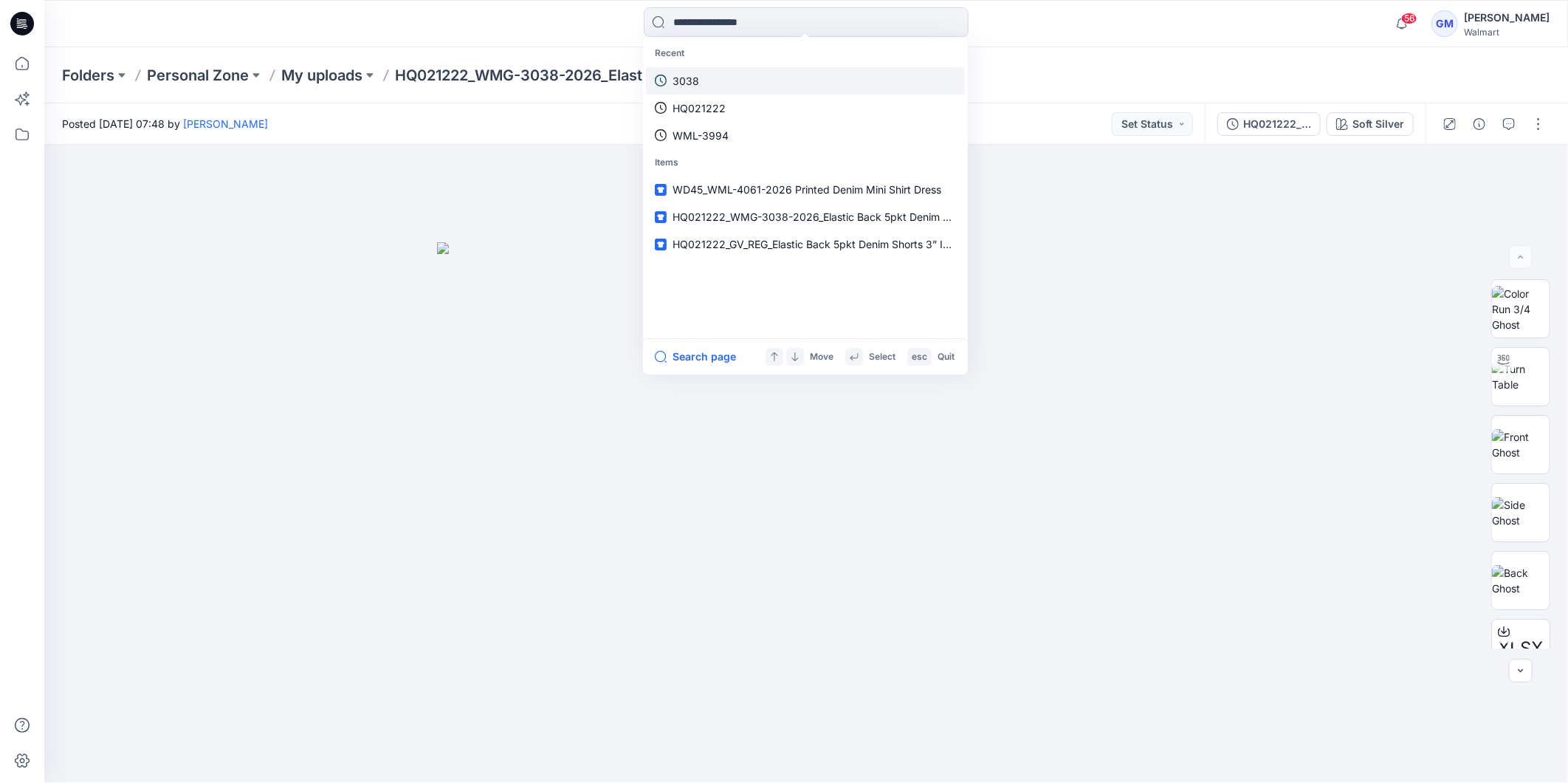
click at [706, 74] on link "3038" at bounding box center [805, 81] width 318 height 27
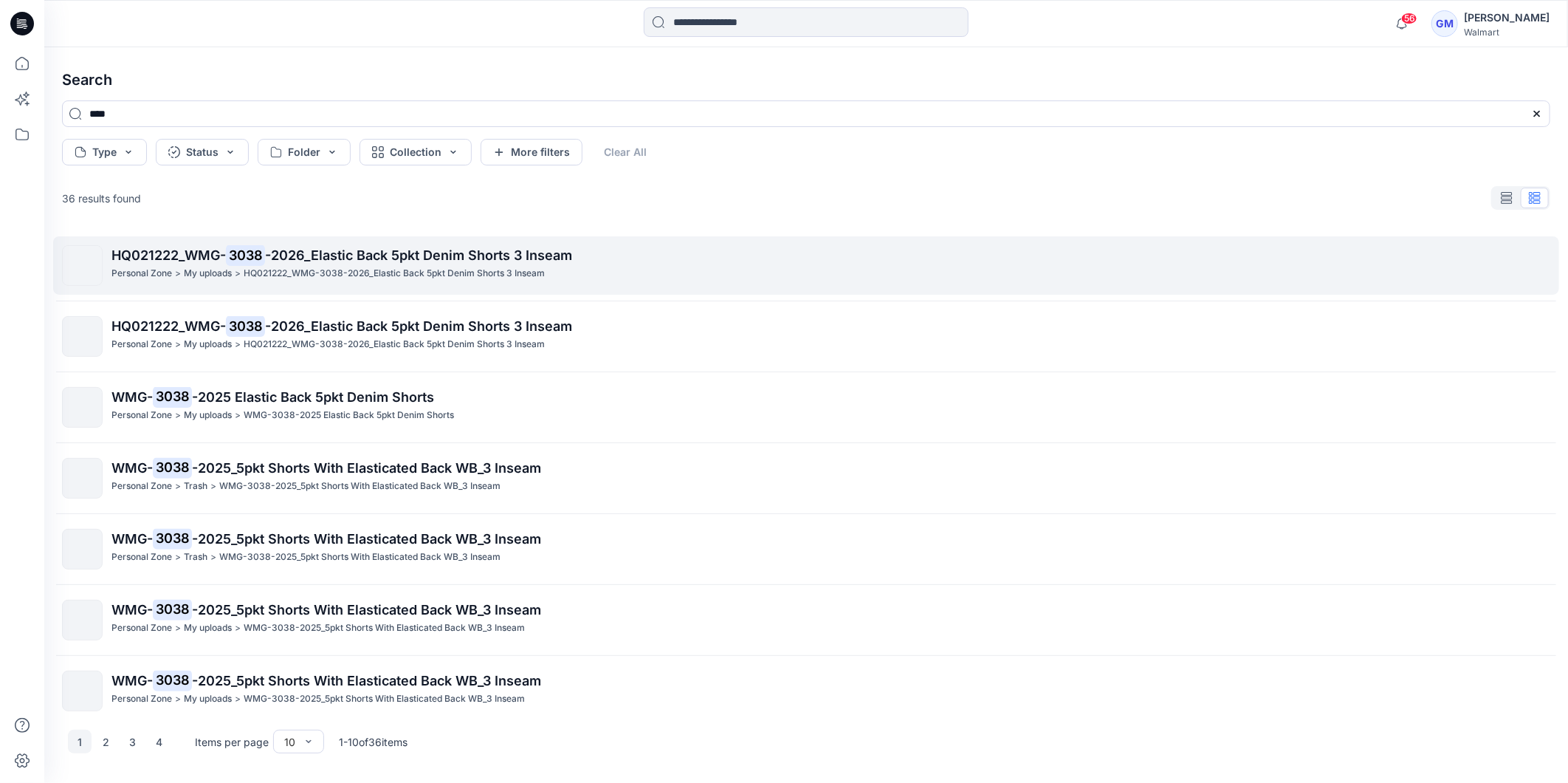
click at [294, 251] on span "-2026_Elastic Back 5pkt Denim Shorts 3 Inseam" at bounding box center [418, 255] width 307 height 16
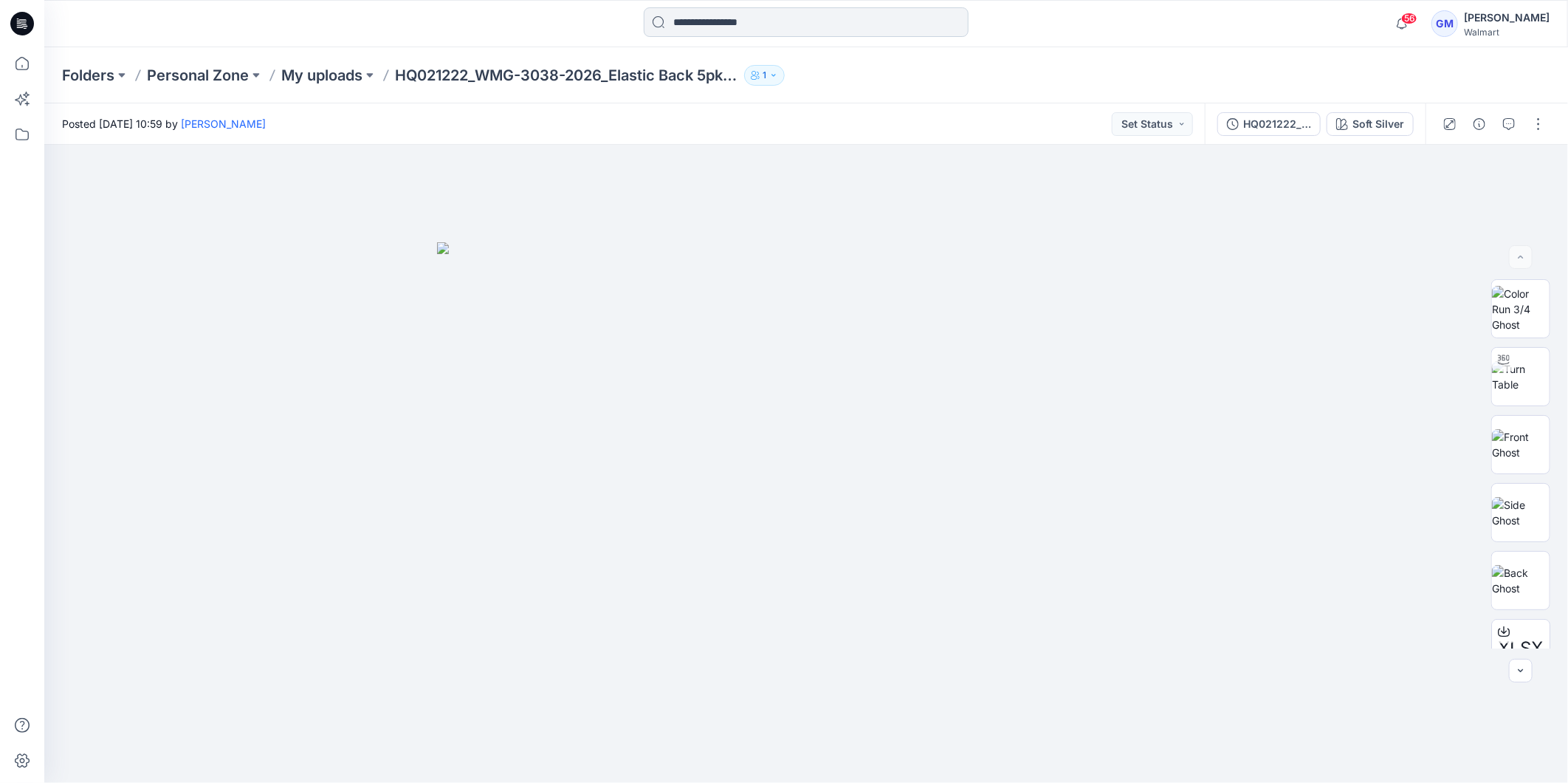
click at [736, 26] on input at bounding box center [806, 22] width 325 height 29
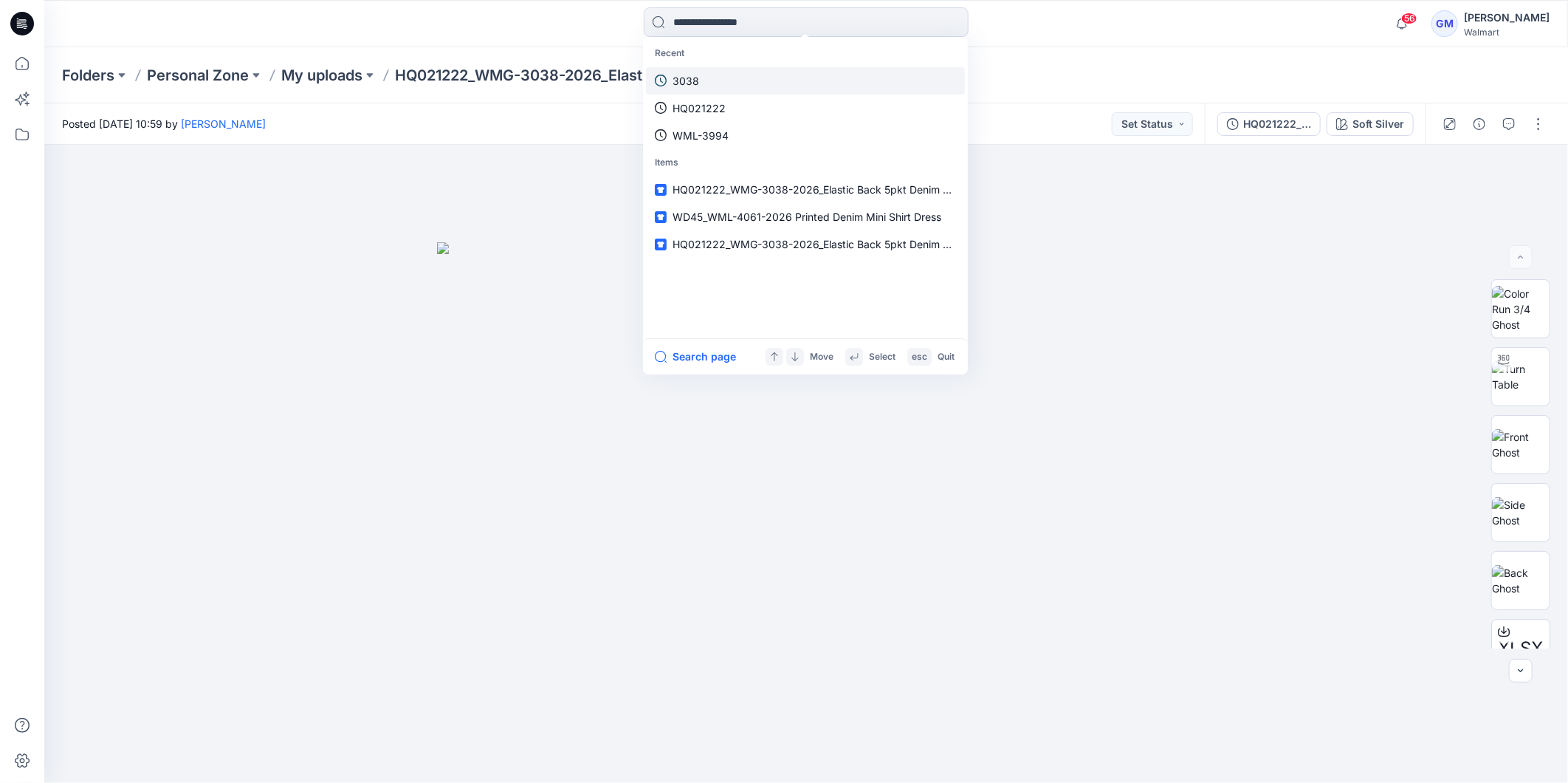
click at [708, 89] on link "3038" at bounding box center [805, 81] width 318 height 27
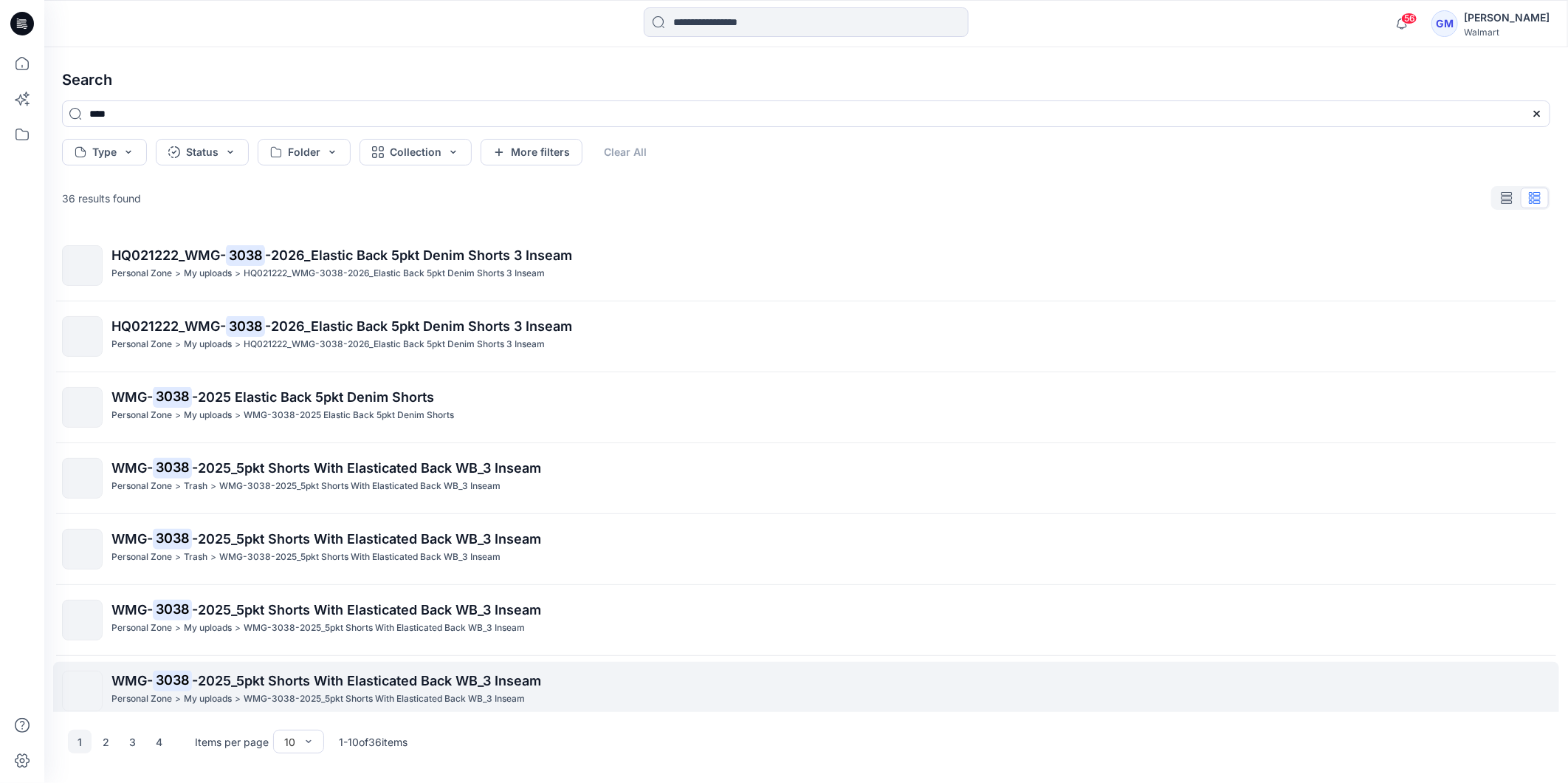
click at [222, 687] on span "-2025_5pkt Shorts With Elasticated Back WB_3 Inseam" at bounding box center [366, 681] width 349 height 16
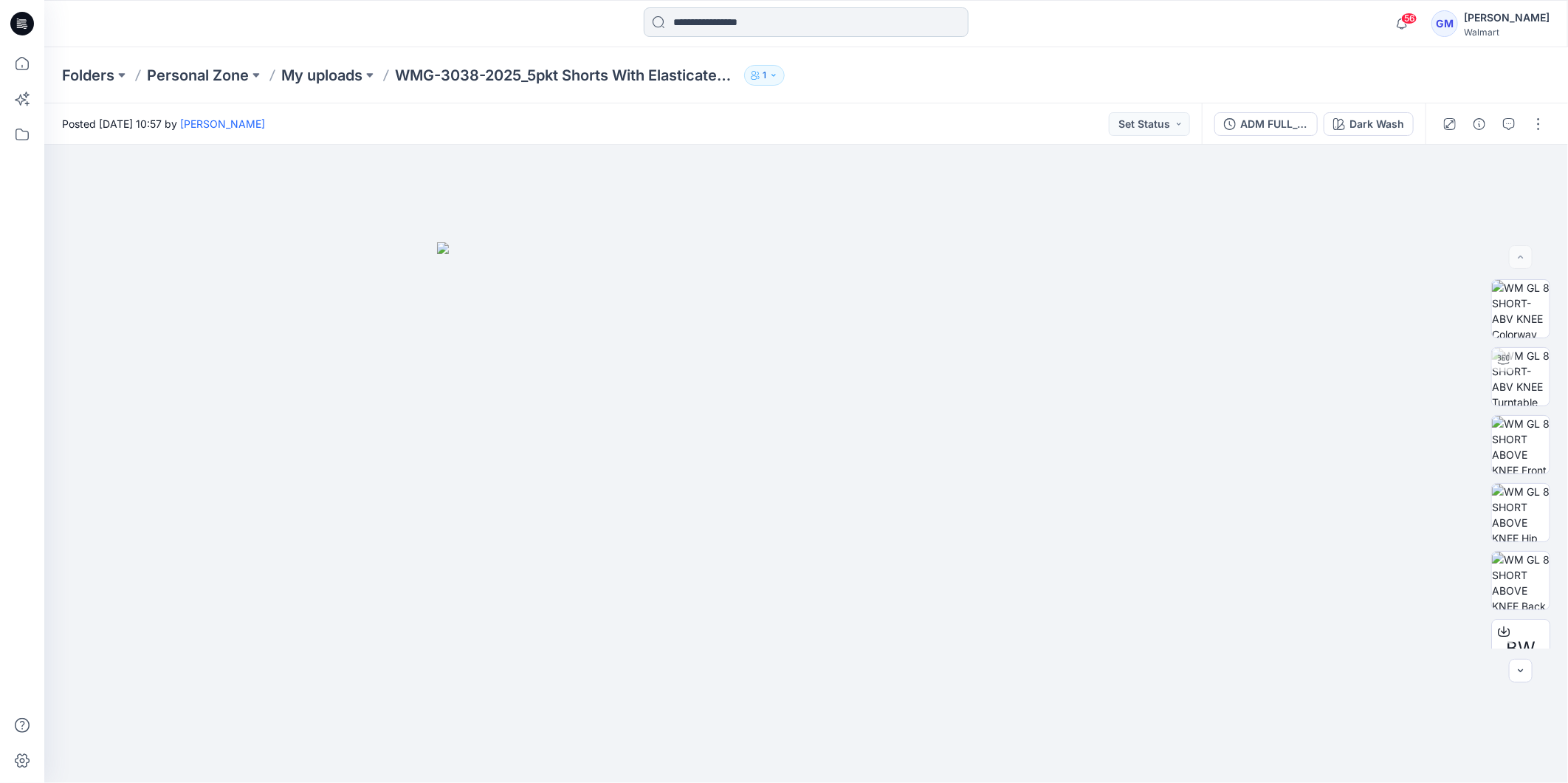
click at [679, 18] on input at bounding box center [806, 22] width 325 height 29
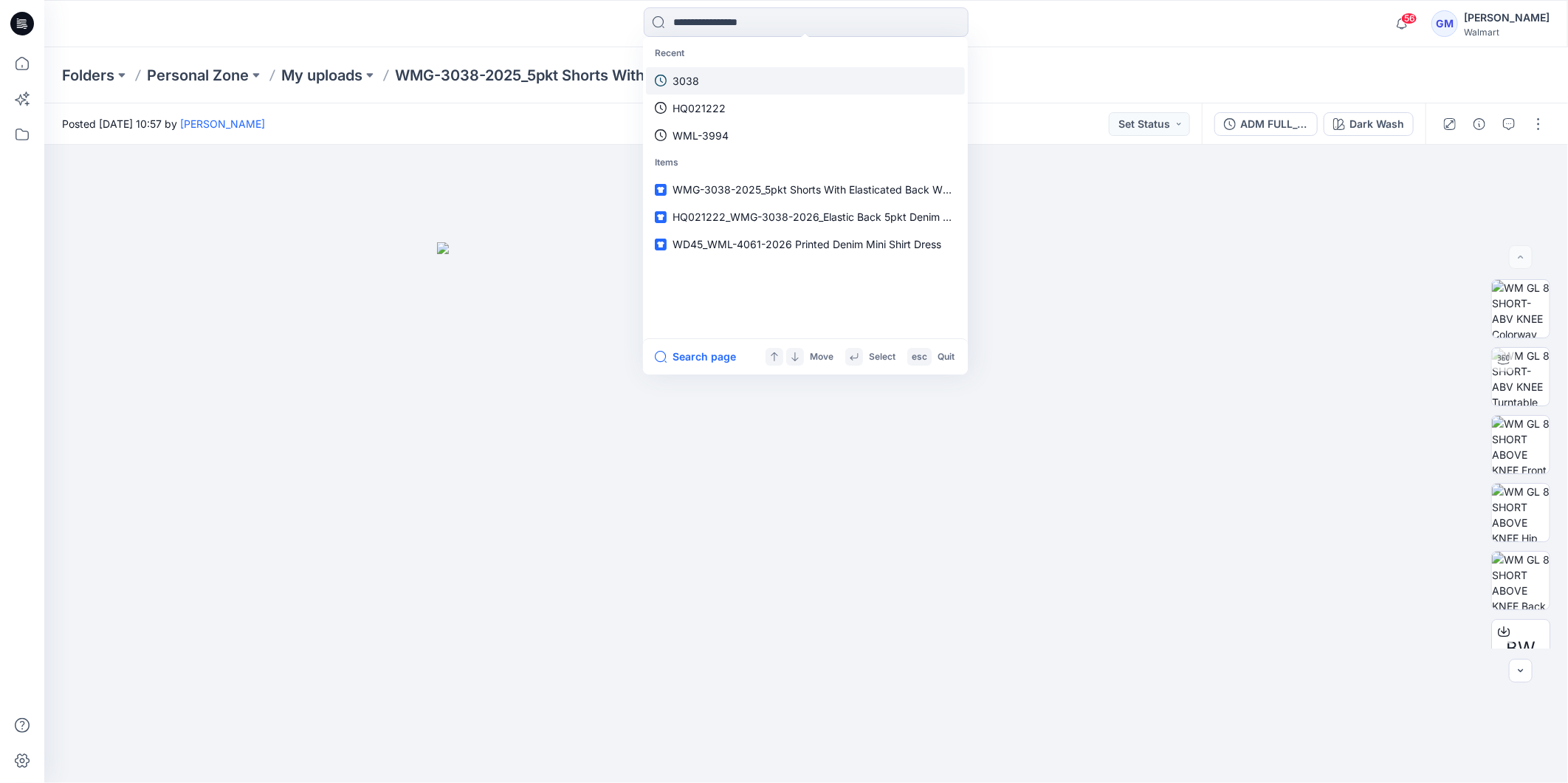
click at [692, 74] on p "3038" at bounding box center [686, 81] width 26 height 16
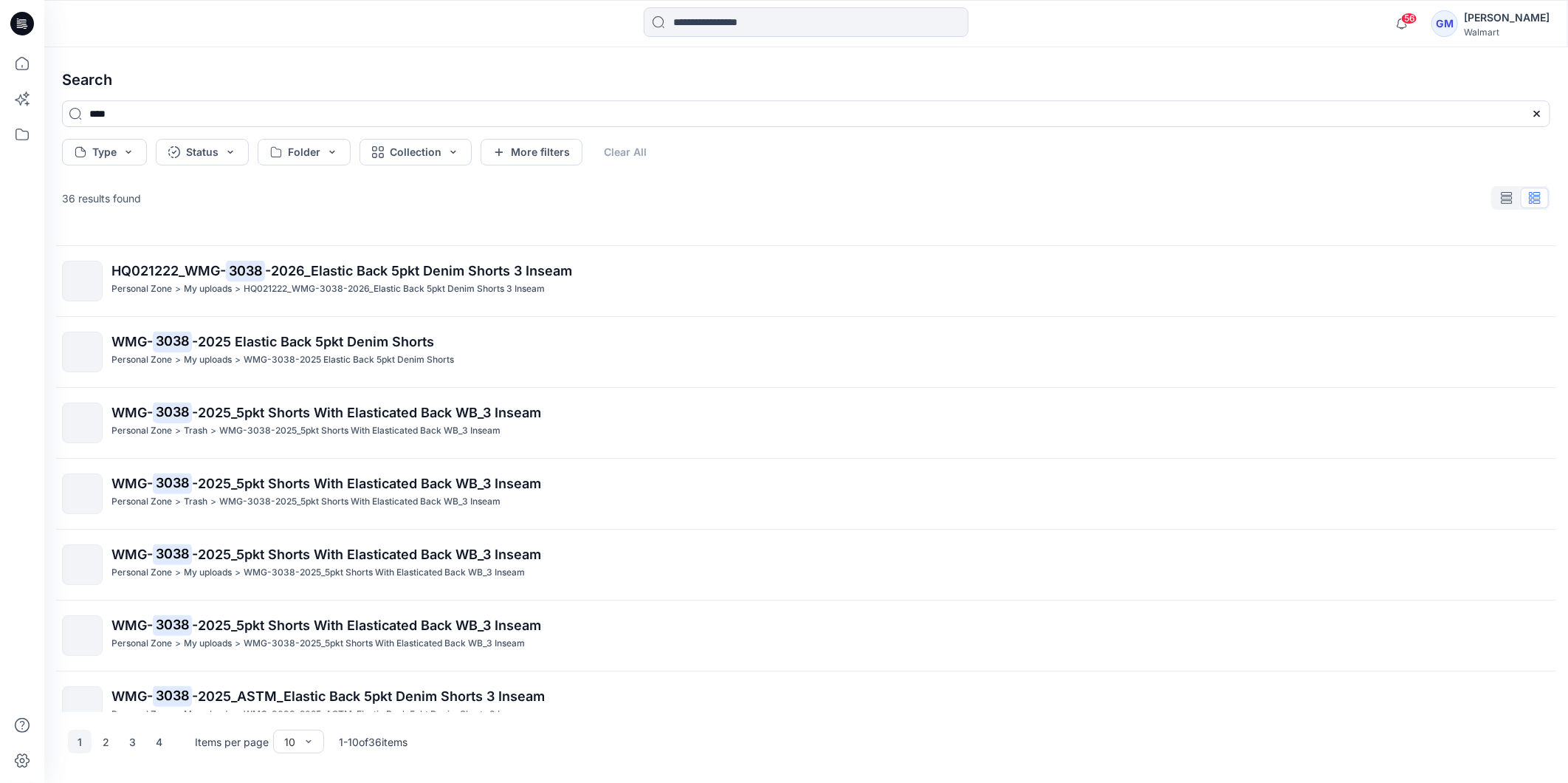
scroll to position [227, 0]
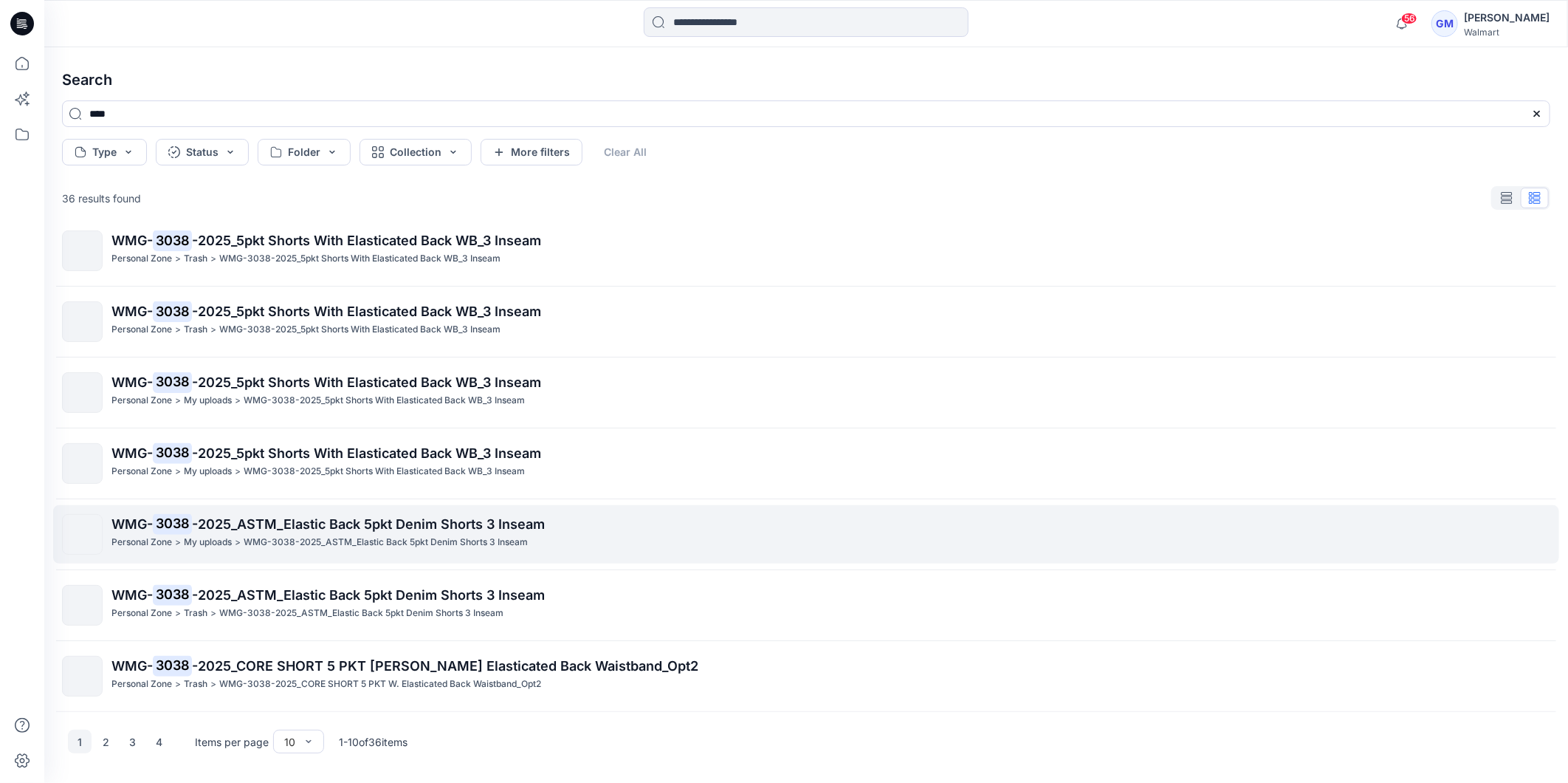
click at [241, 538] on p ">" at bounding box center [238, 542] width 6 height 16
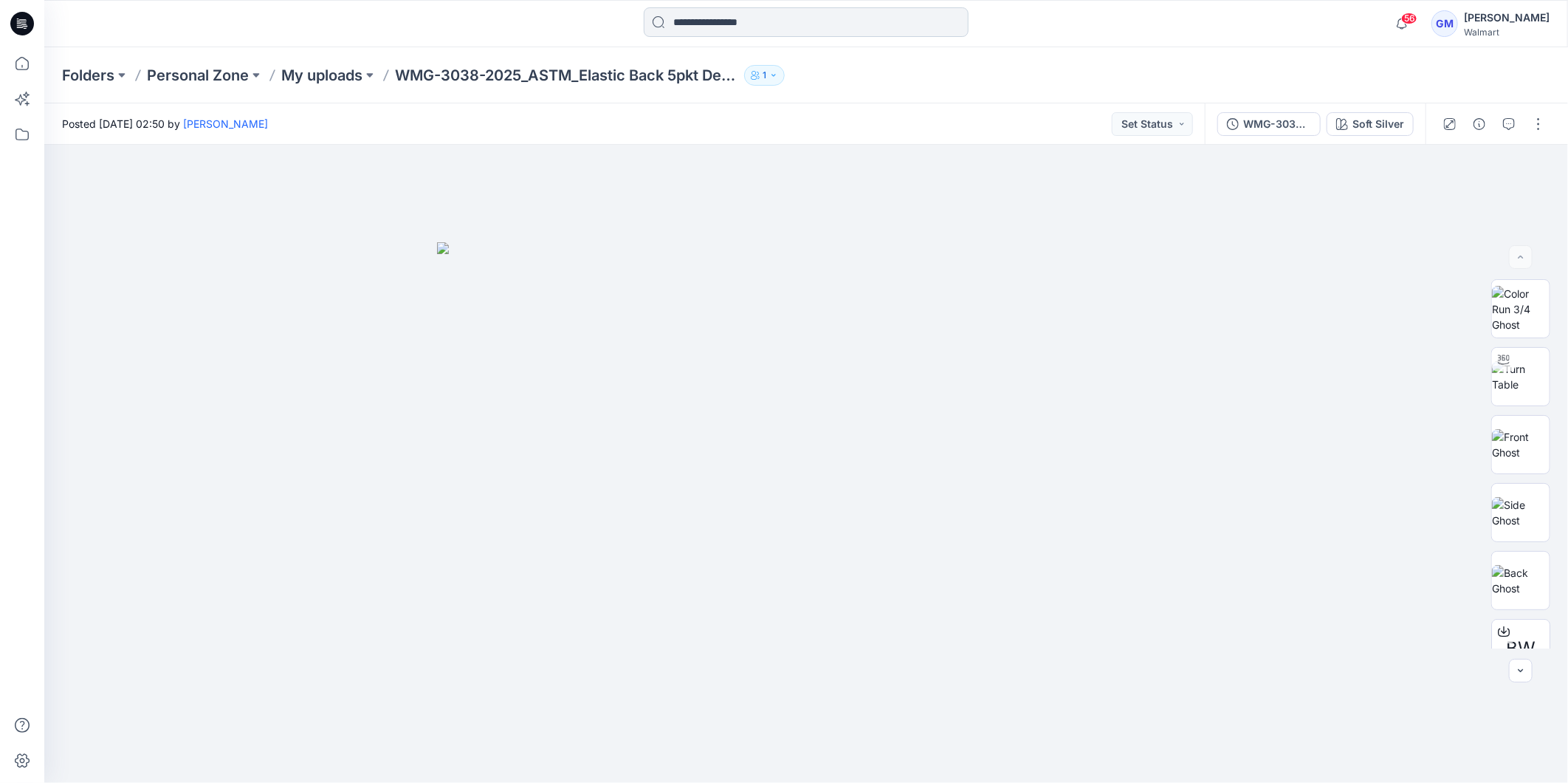
click at [696, 13] on input at bounding box center [806, 22] width 325 height 29
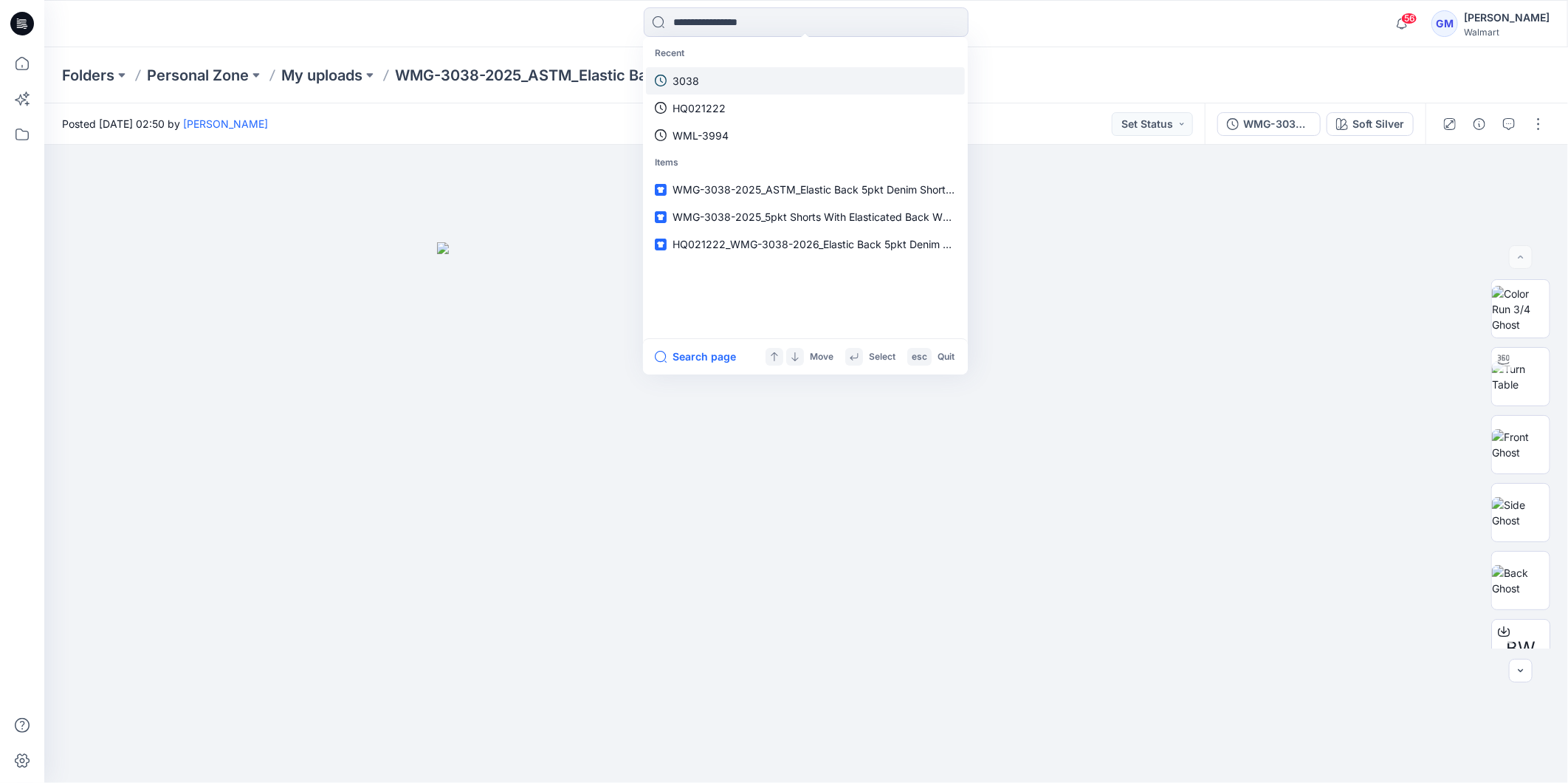
click at [697, 76] on p "3038" at bounding box center [686, 81] width 26 height 16
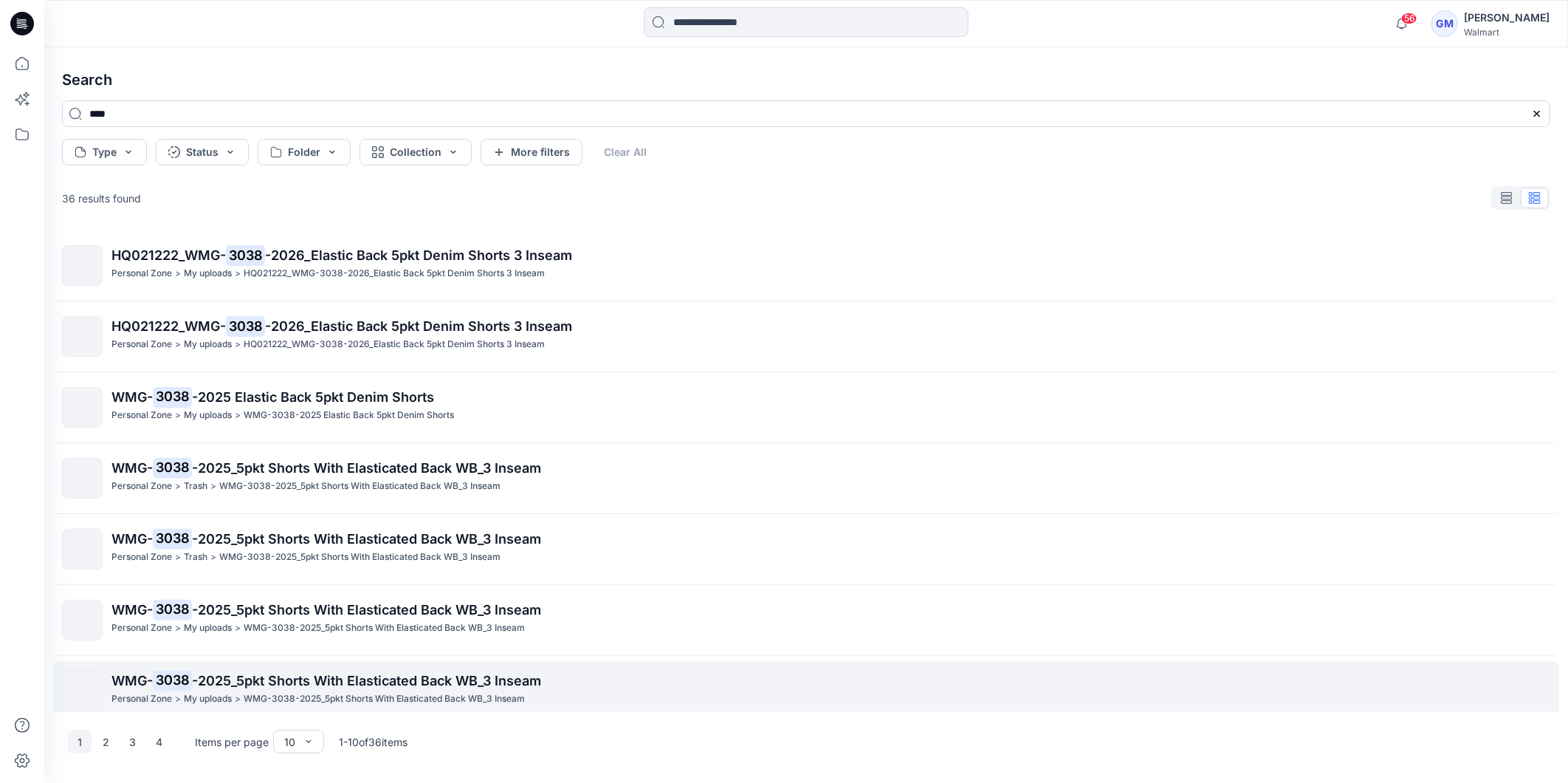
click at [198, 683] on span "-2025_5pkt Shorts With Elasticated Back WB_3 Inseam" at bounding box center [366, 681] width 349 height 16
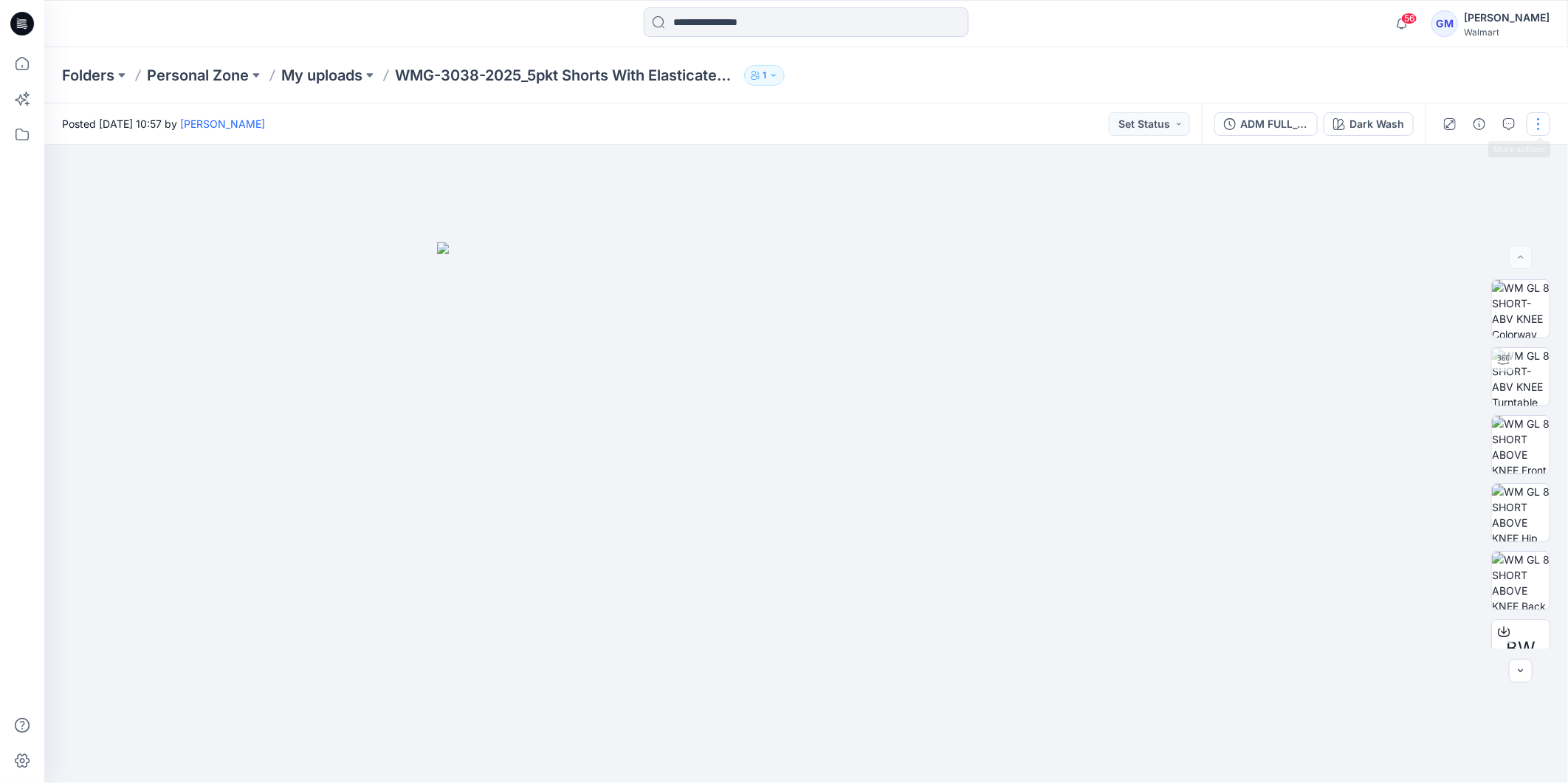
click at [1541, 122] on button "button" at bounding box center [1538, 123] width 23 height 23
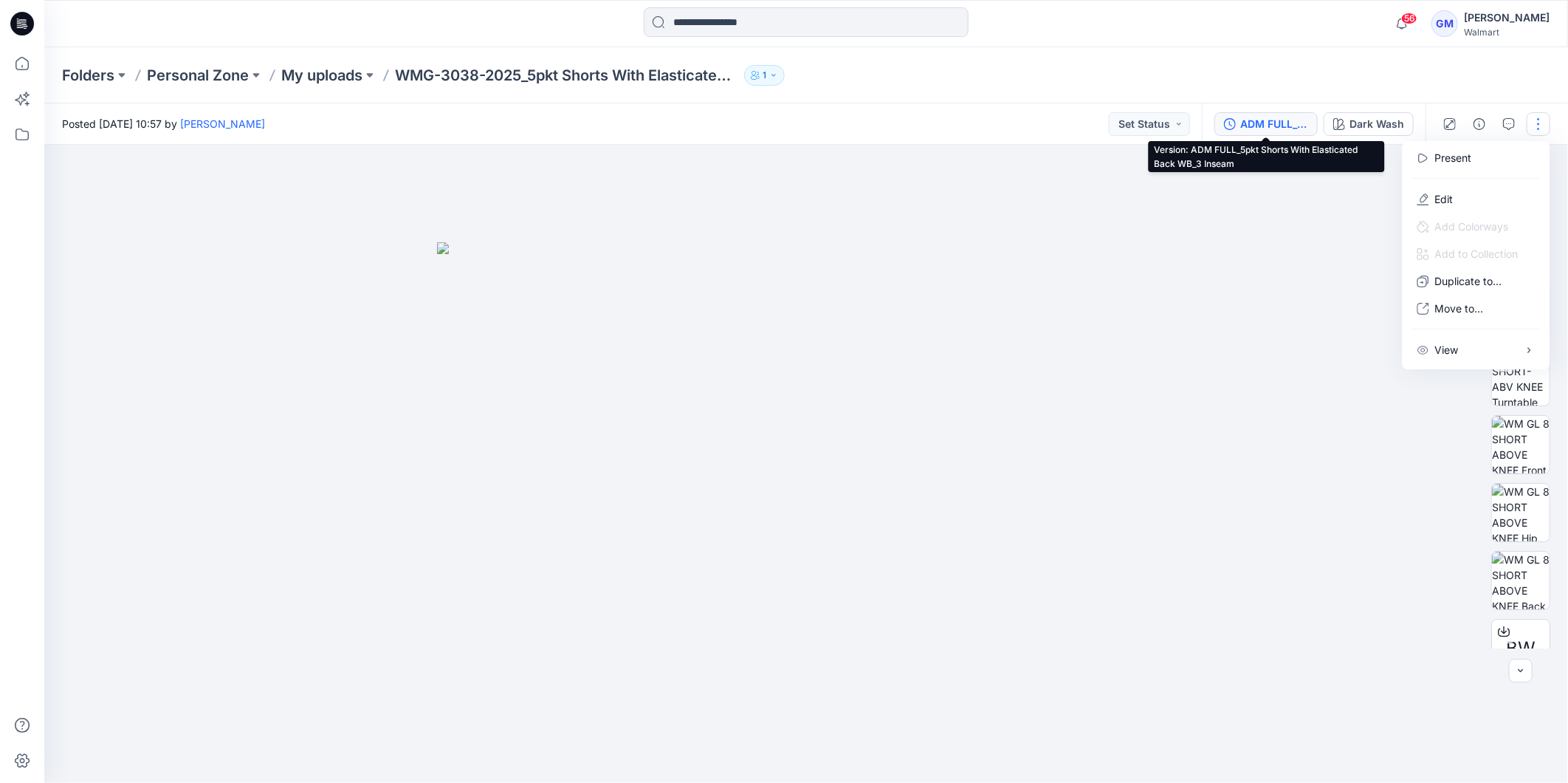
click at [1270, 119] on div "ADM FULL_5pkt Shorts With Elasticated Back WB_3 Inseam" at bounding box center [1274, 123] width 68 height 16
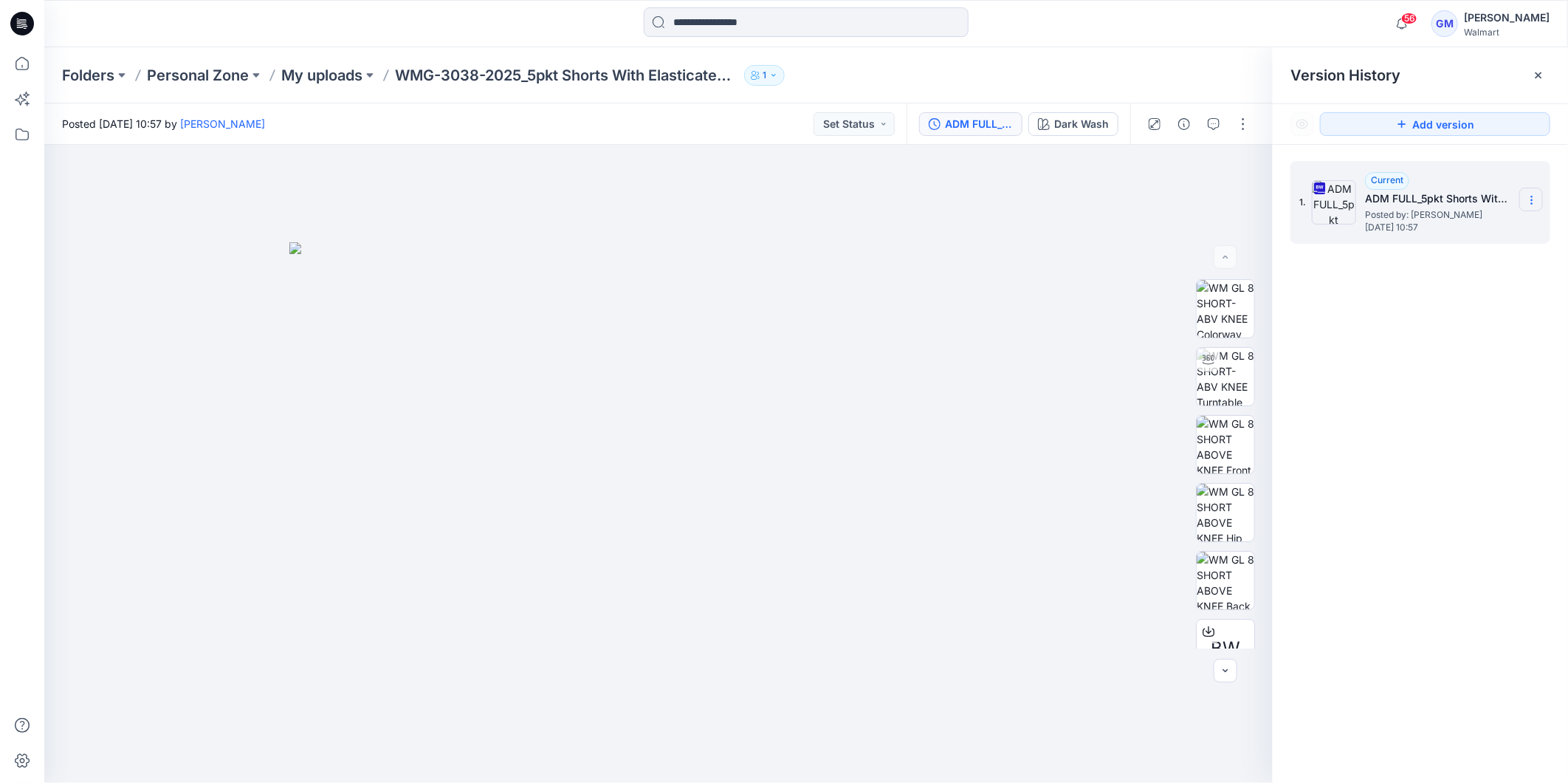
click at [1531, 199] on icon at bounding box center [1531, 200] width 12 height 12
click at [1475, 230] on span "Download Source BW File" at bounding box center [1457, 229] width 124 height 18
click at [1533, 75] on icon at bounding box center [1538, 75] width 12 height 12
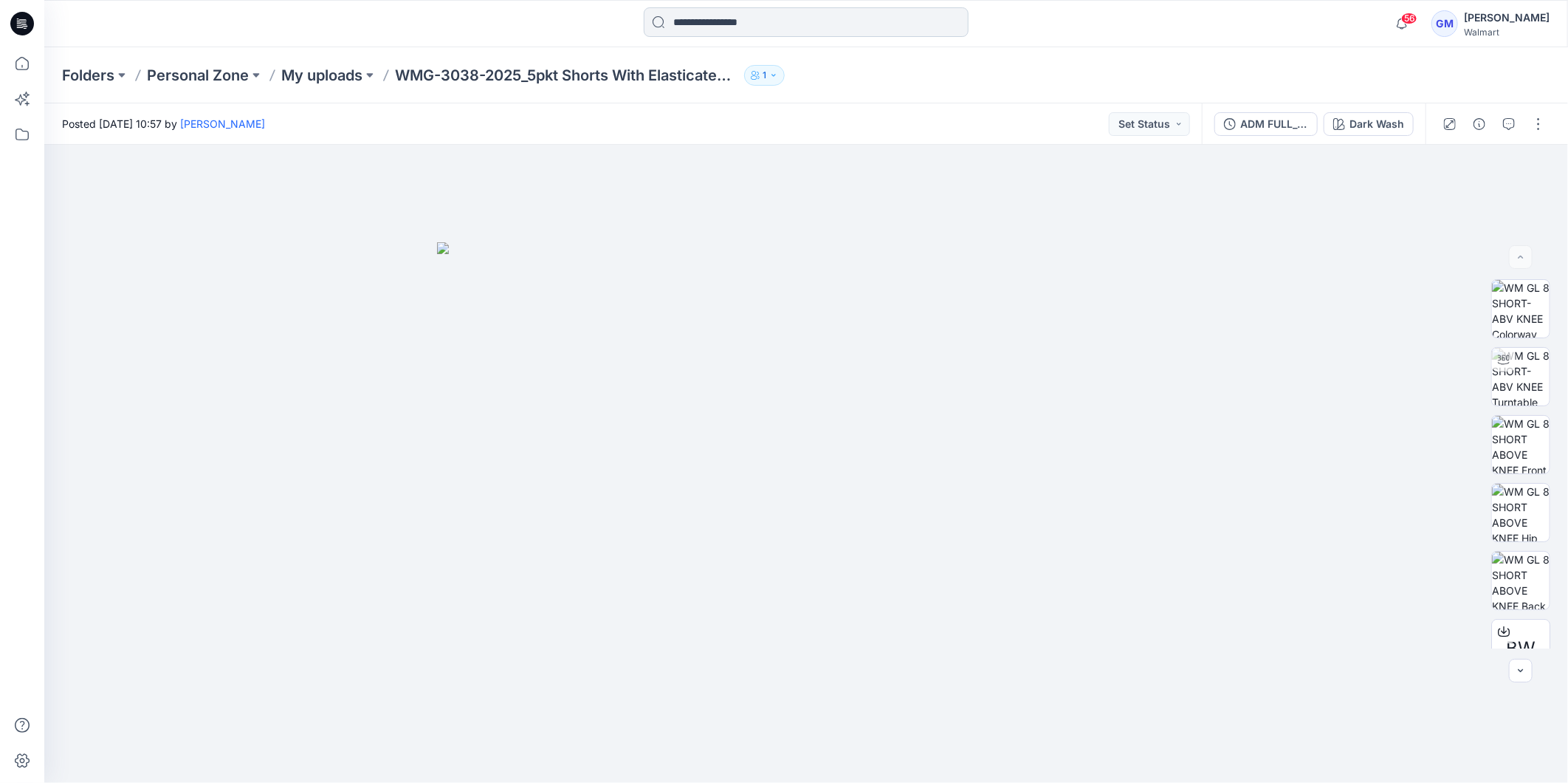
click at [719, 26] on input at bounding box center [806, 22] width 325 height 29
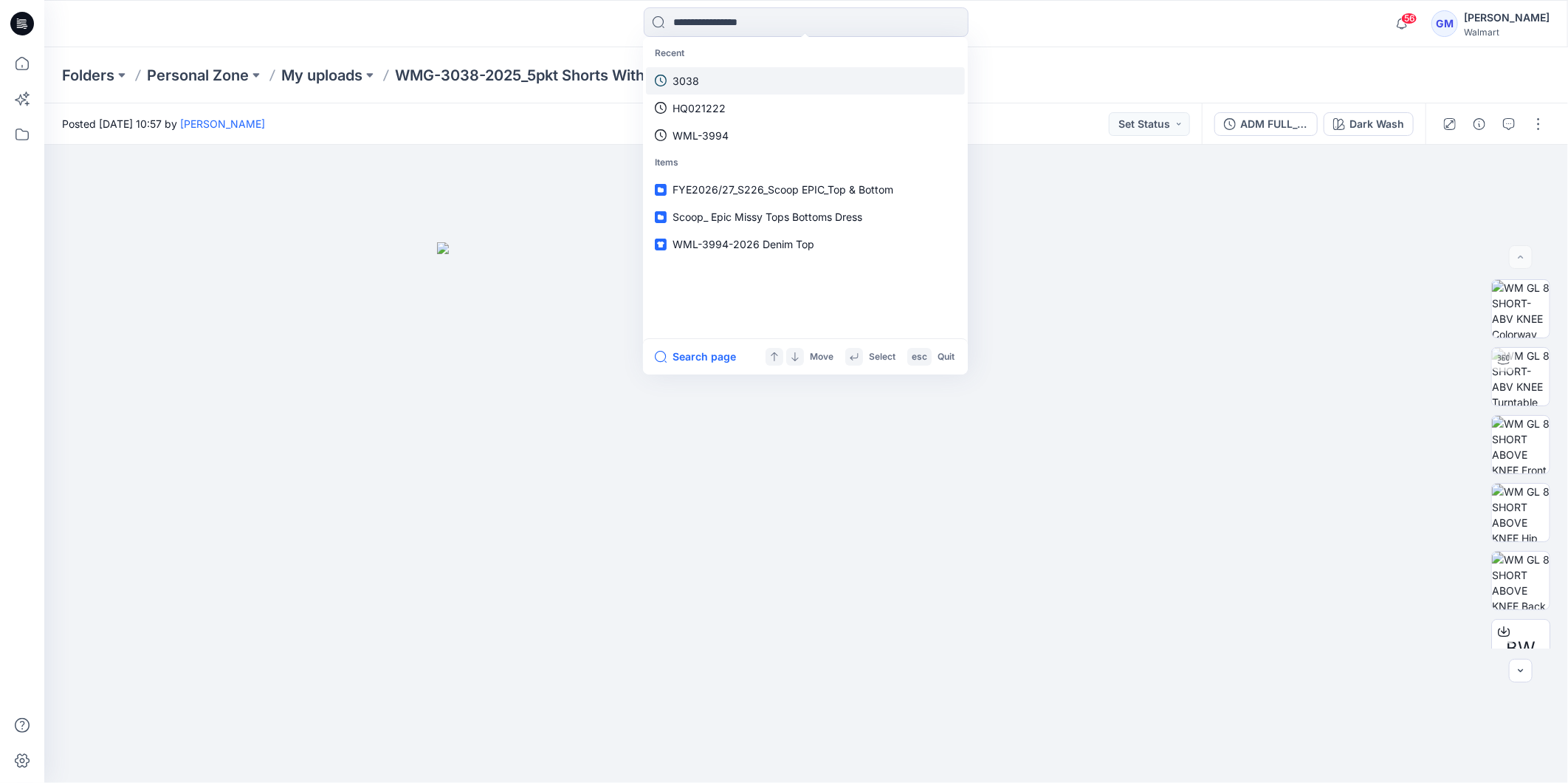
click at [716, 81] on link "3038" at bounding box center [805, 81] width 318 height 27
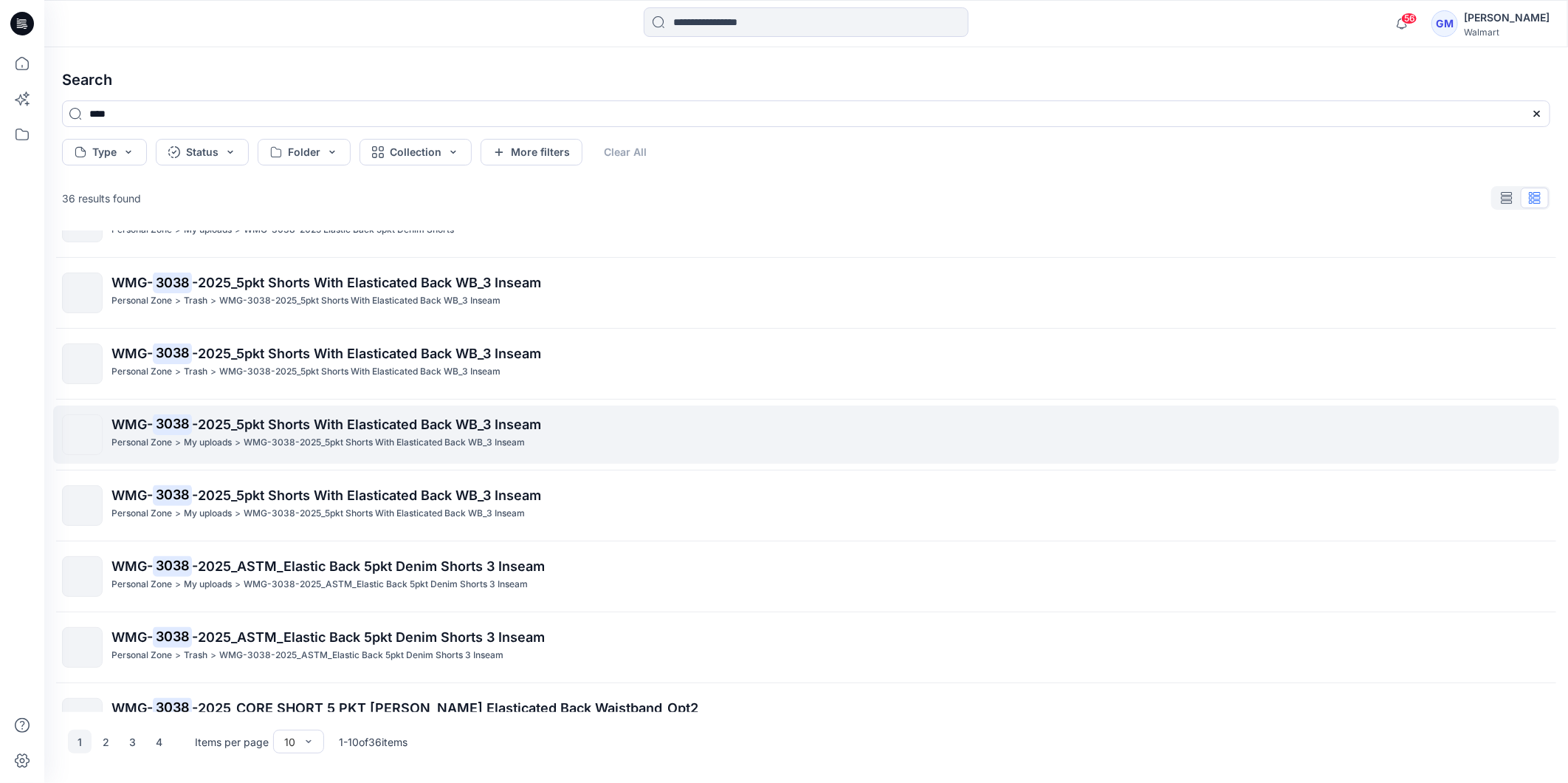
scroll to position [227, 0]
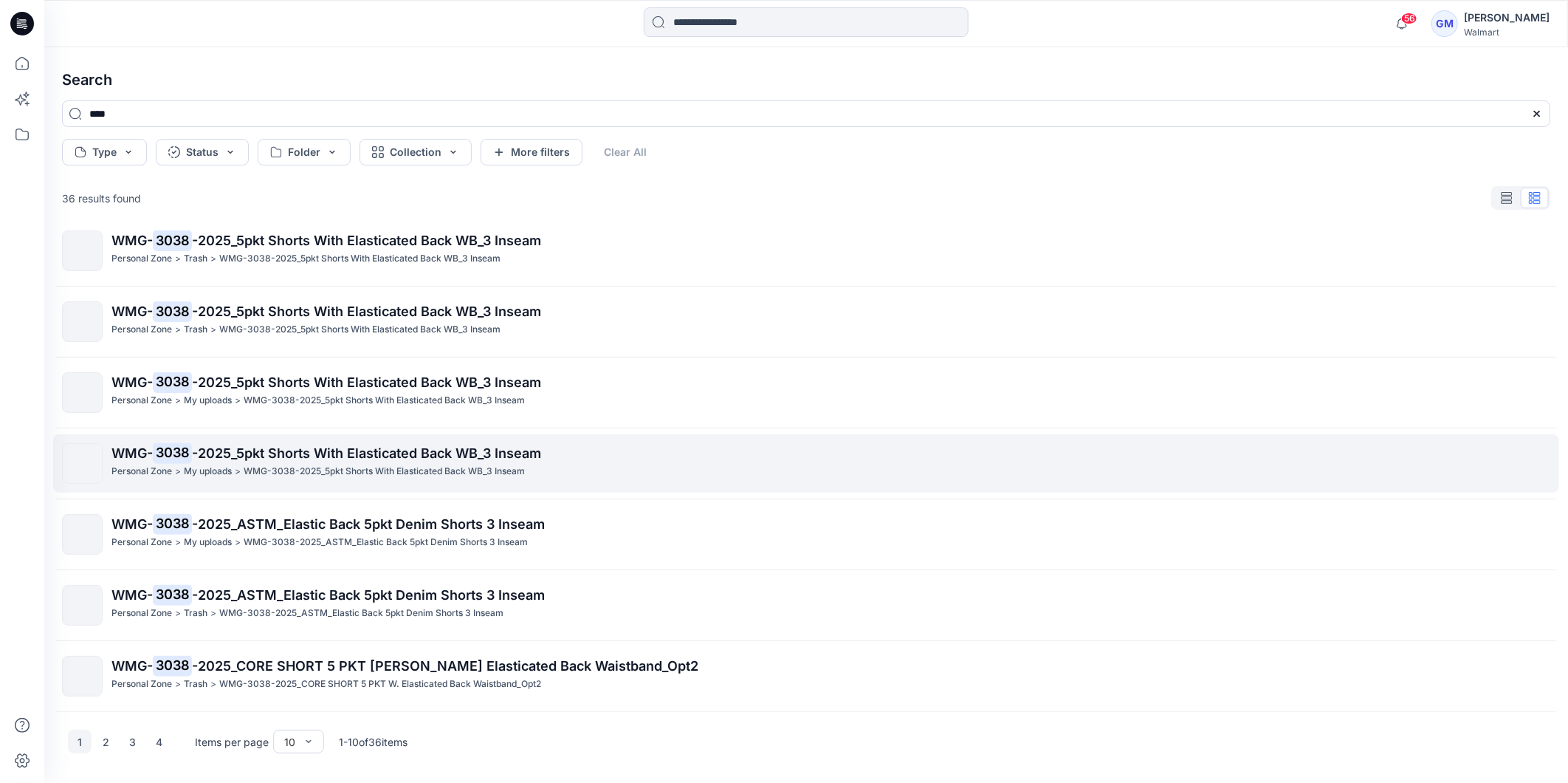
click at [240, 466] on p ">" at bounding box center [238, 471] width 6 height 16
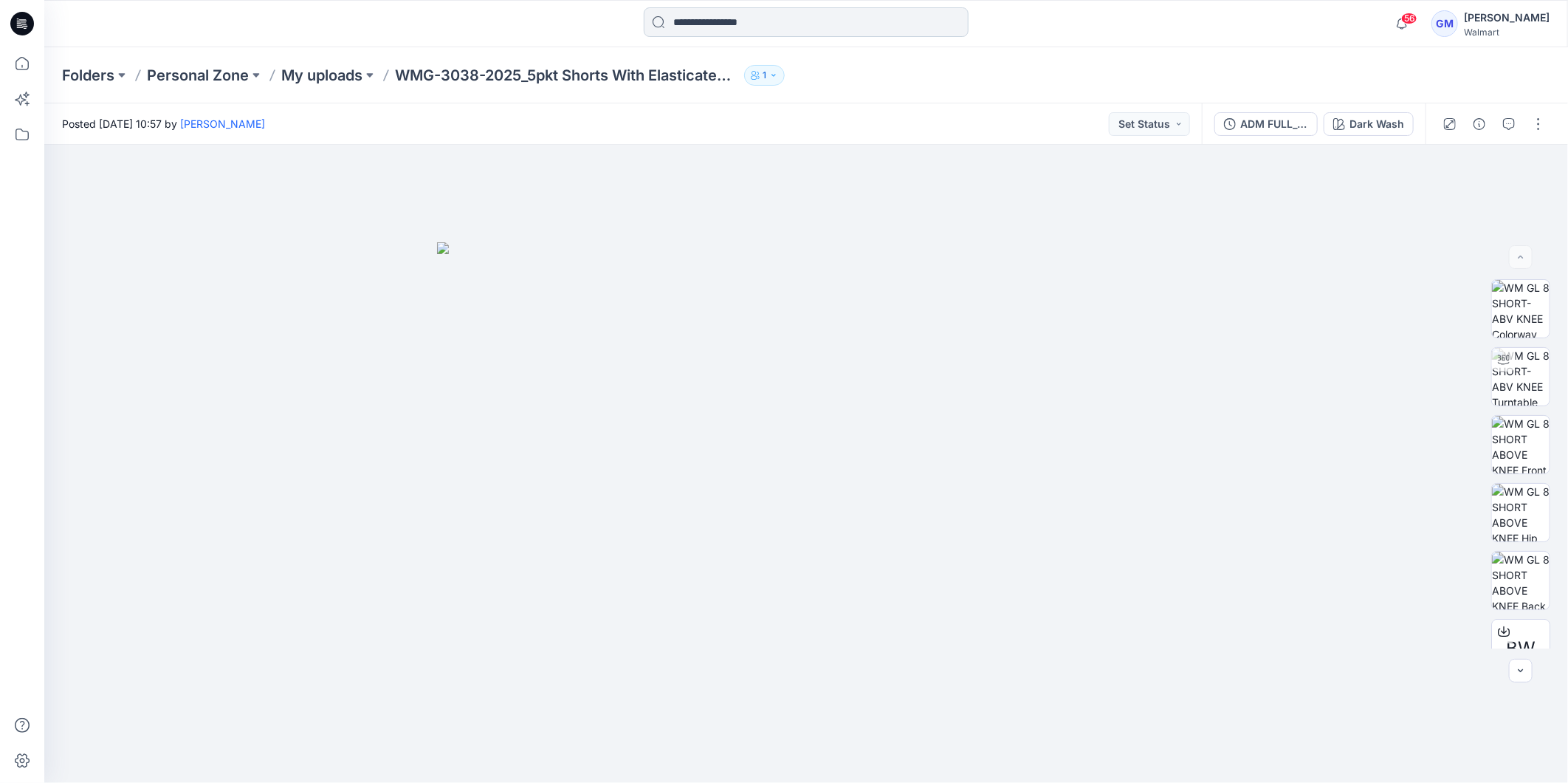
click at [760, 12] on input at bounding box center [806, 22] width 325 height 29
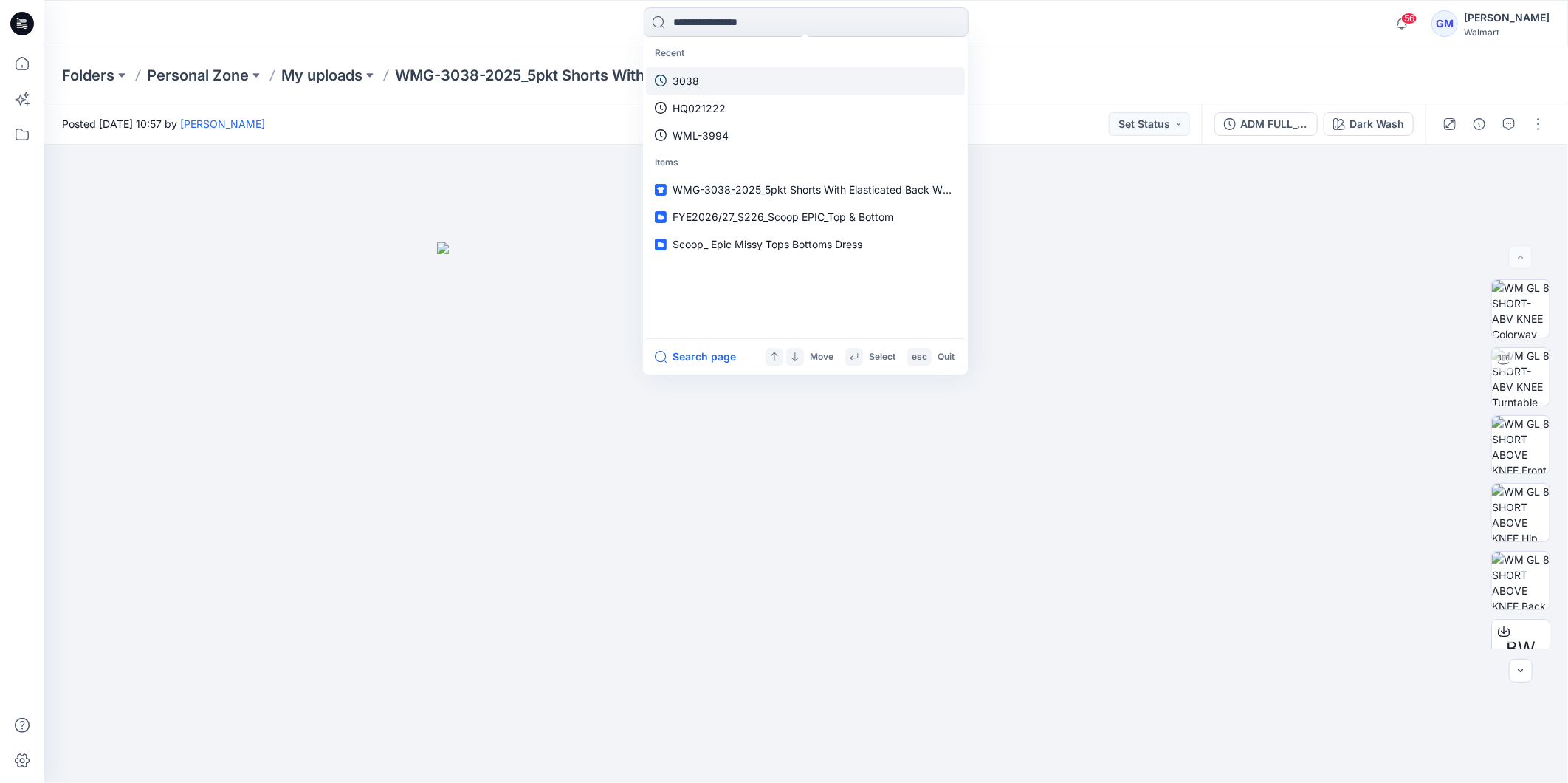
click at [703, 78] on link "3038" at bounding box center [805, 81] width 318 height 27
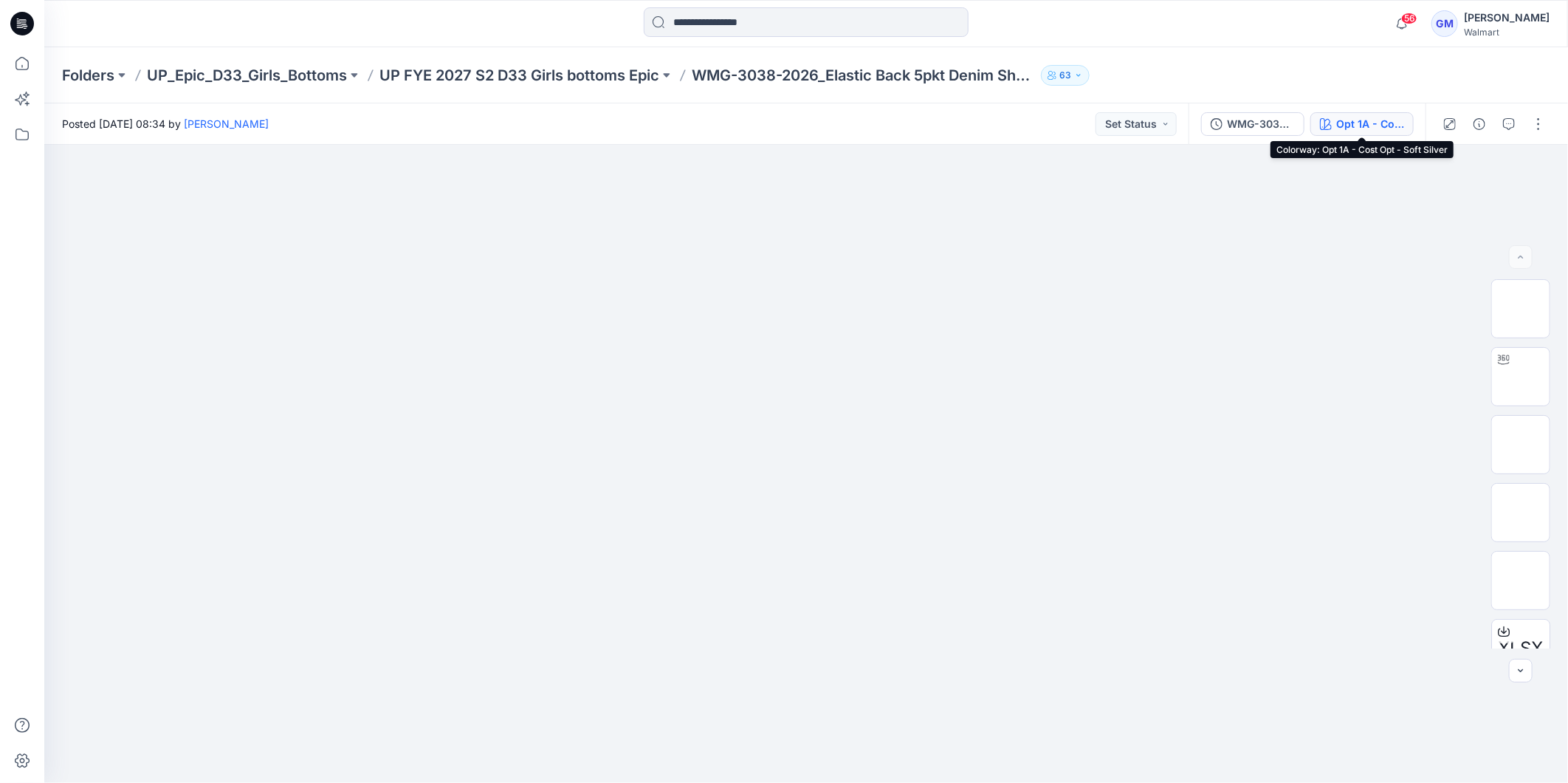
click at [1337, 124] on div "Opt 1A - Cost Opt - Soft Silver" at bounding box center [1370, 123] width 68 height 16
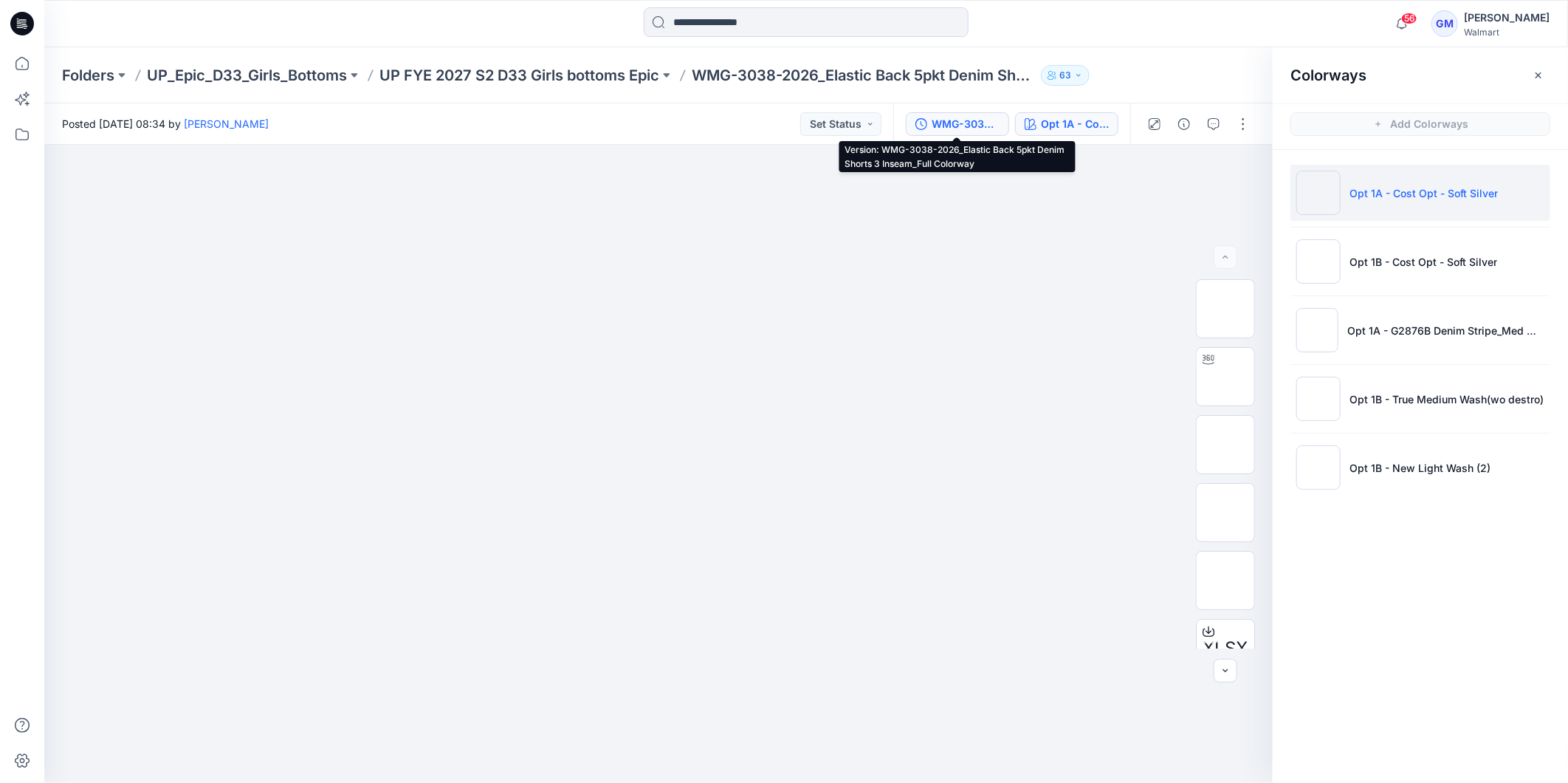
click at [985, 122] on div "WMG-3038-2026_Elastic Back 5pkt Denim Shorts 3 Inseam_Full Colorway" at bounding box center [966, 123] width 68 height 16
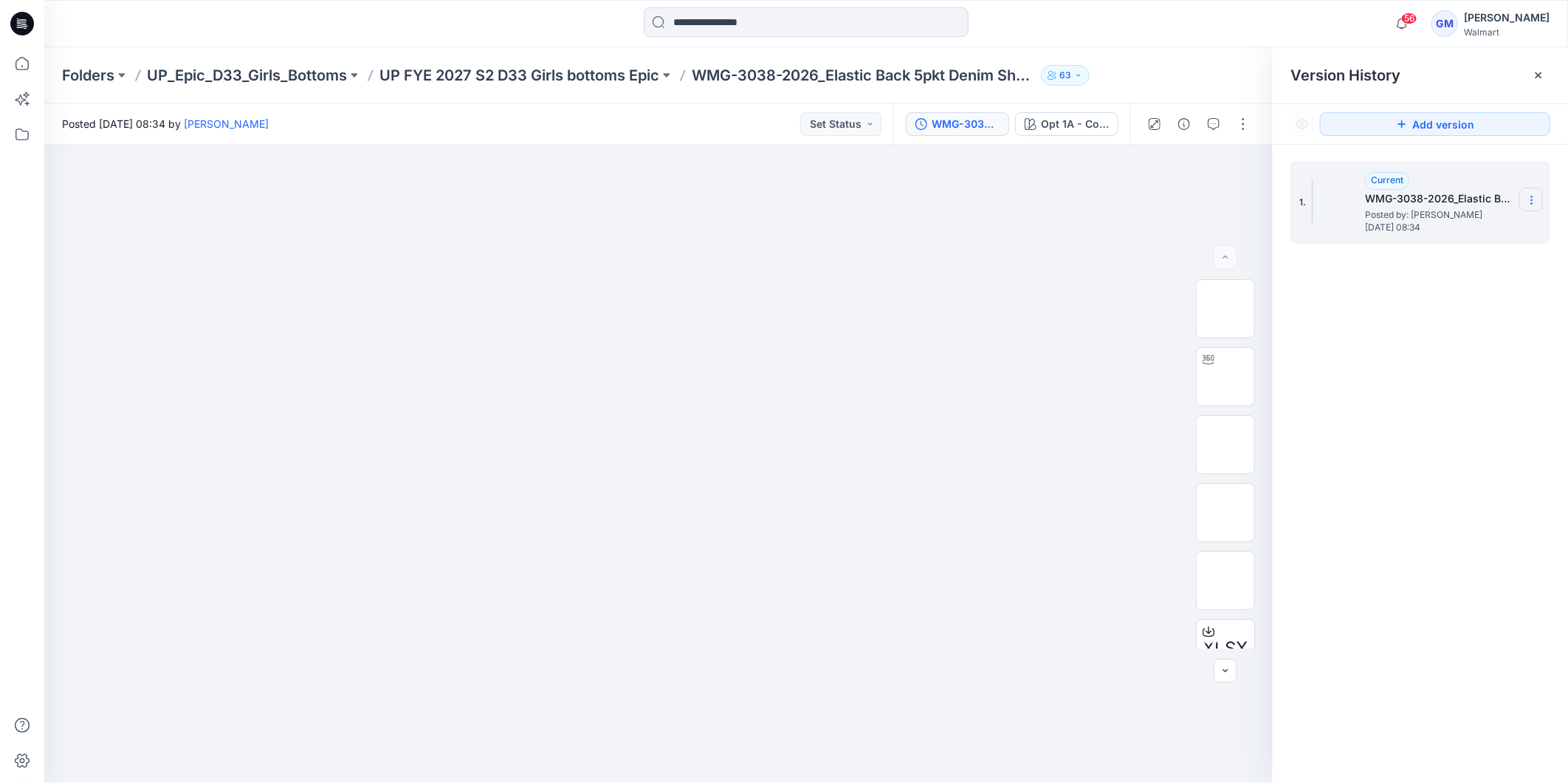
click at [1535, 195] on icon at bounding box center [1531, 200] width 12 height 12
click at [1058, 456] on div at bounding box center [658, 463] width 1228 height 638
click at [763, 26] on input at bounding box center [806, 22] width 325 height 29
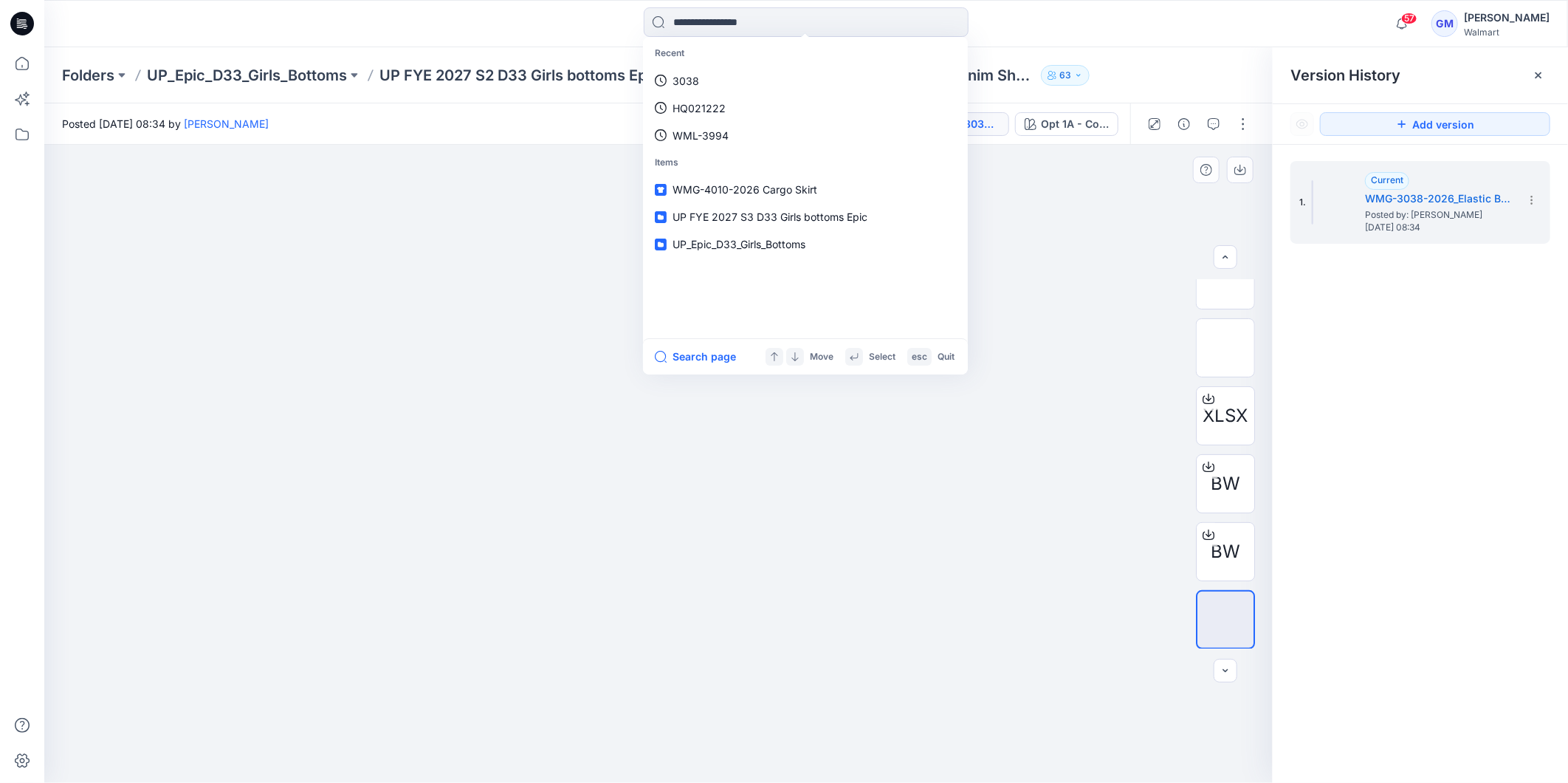
drag, startPoint x: 548, startPoint y: 178, endPoint x: 573, endPoint y: 164, distance: 28.7
click at [548, 178] on div at bounding box center [658, 463] width 1228 height 638
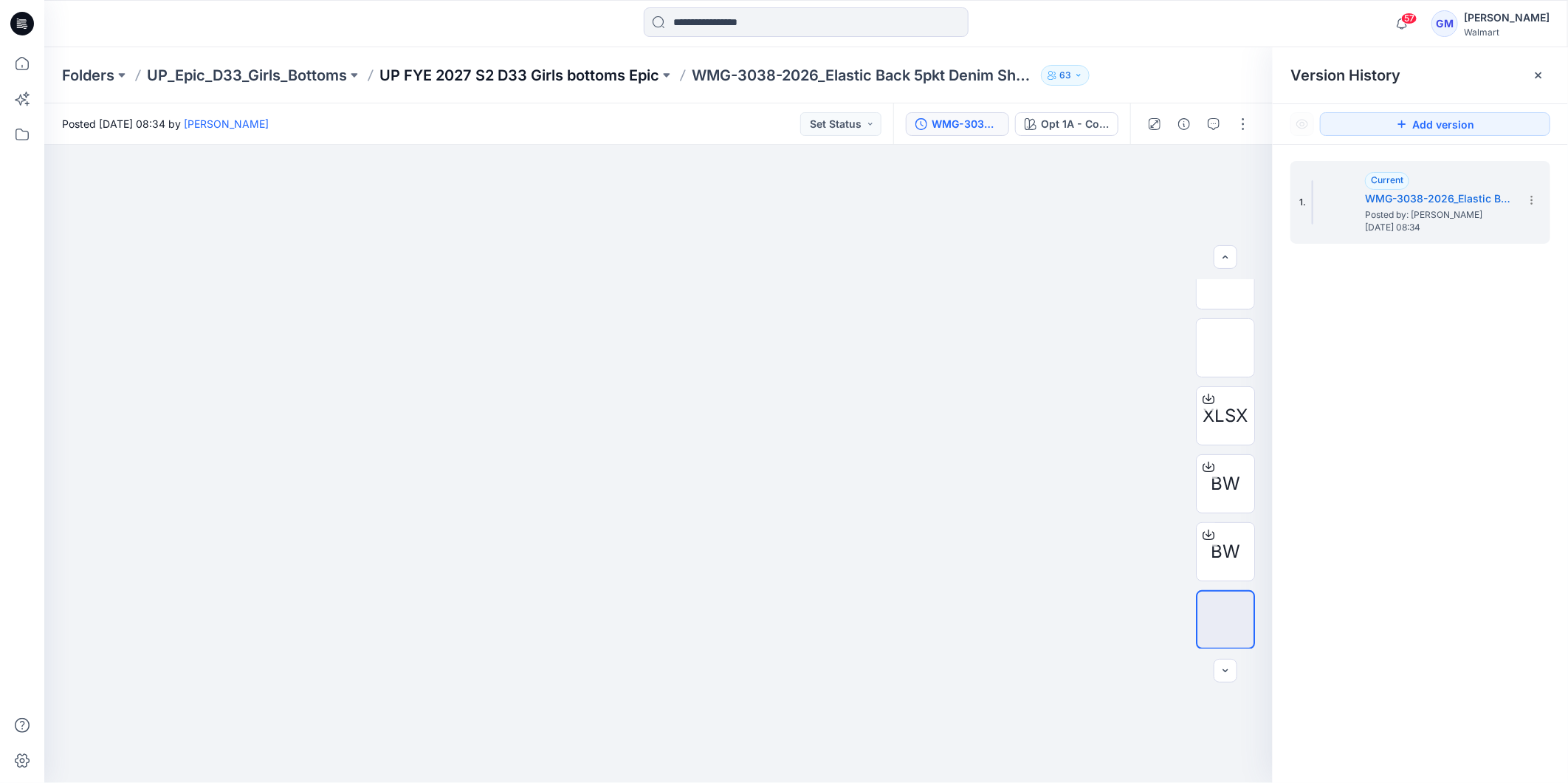
click at [390, 69] on p "UP FYE 2027 S2 D33 Girls bottoms Epic" at bounding box center [520, 75] width 280 height 21
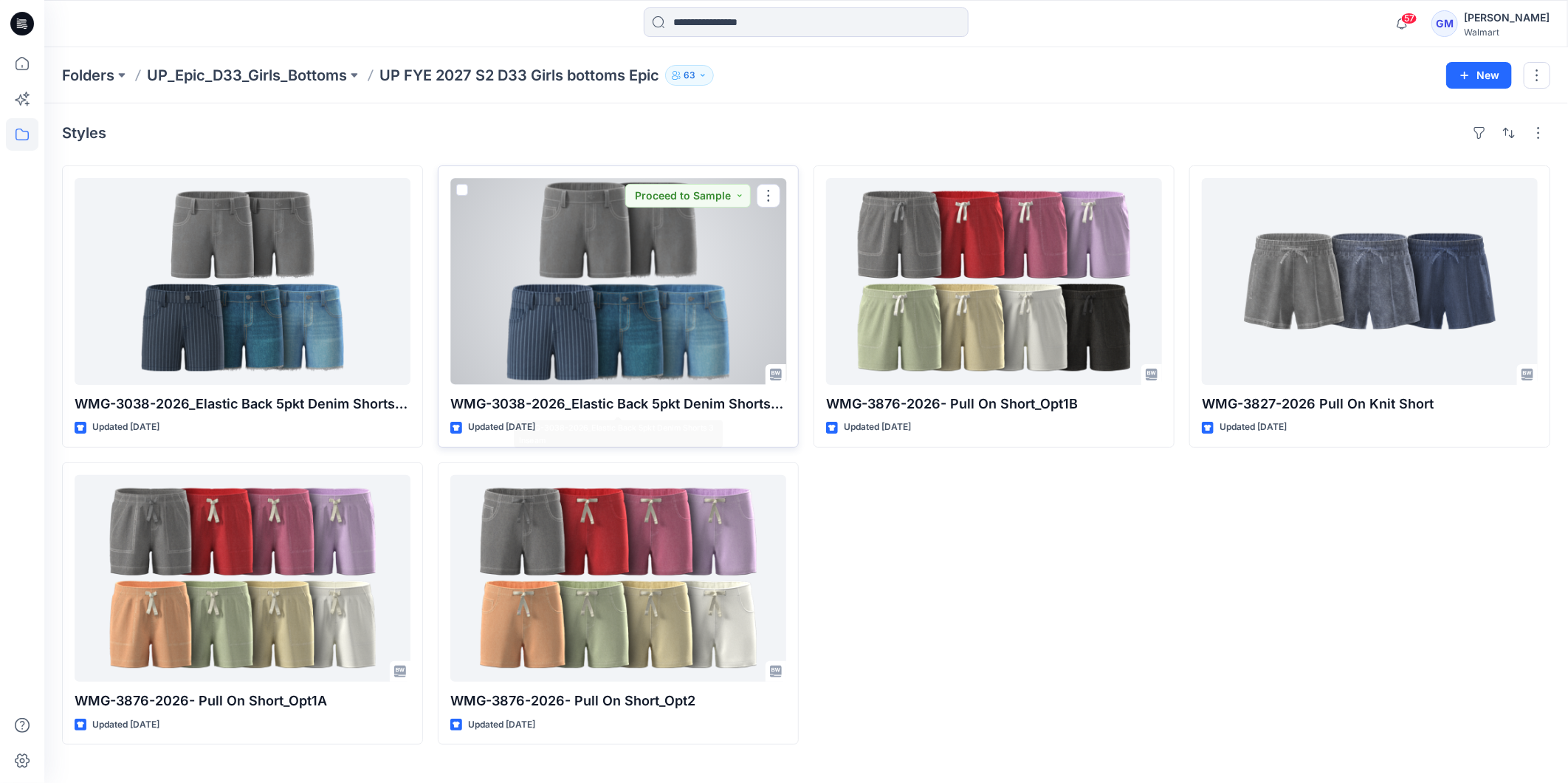
click at [629, 344] on div at bounding box center [618, 281] width 336 height 207
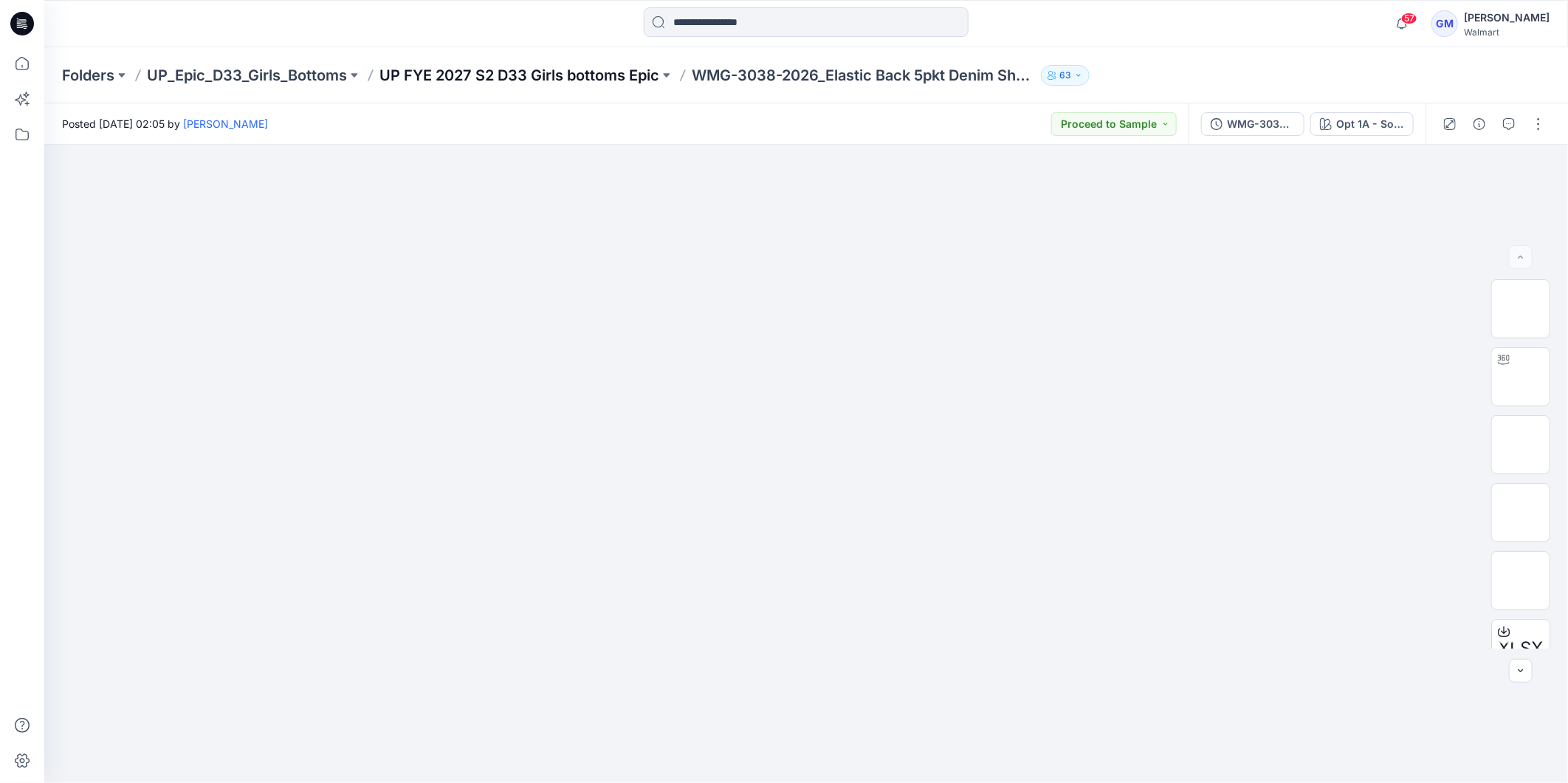
click at [490, 74] on p "UP FYE 2027 S2 D33 Girls bottoms Epic" at bounding box center [520, 75] width 280 height 21
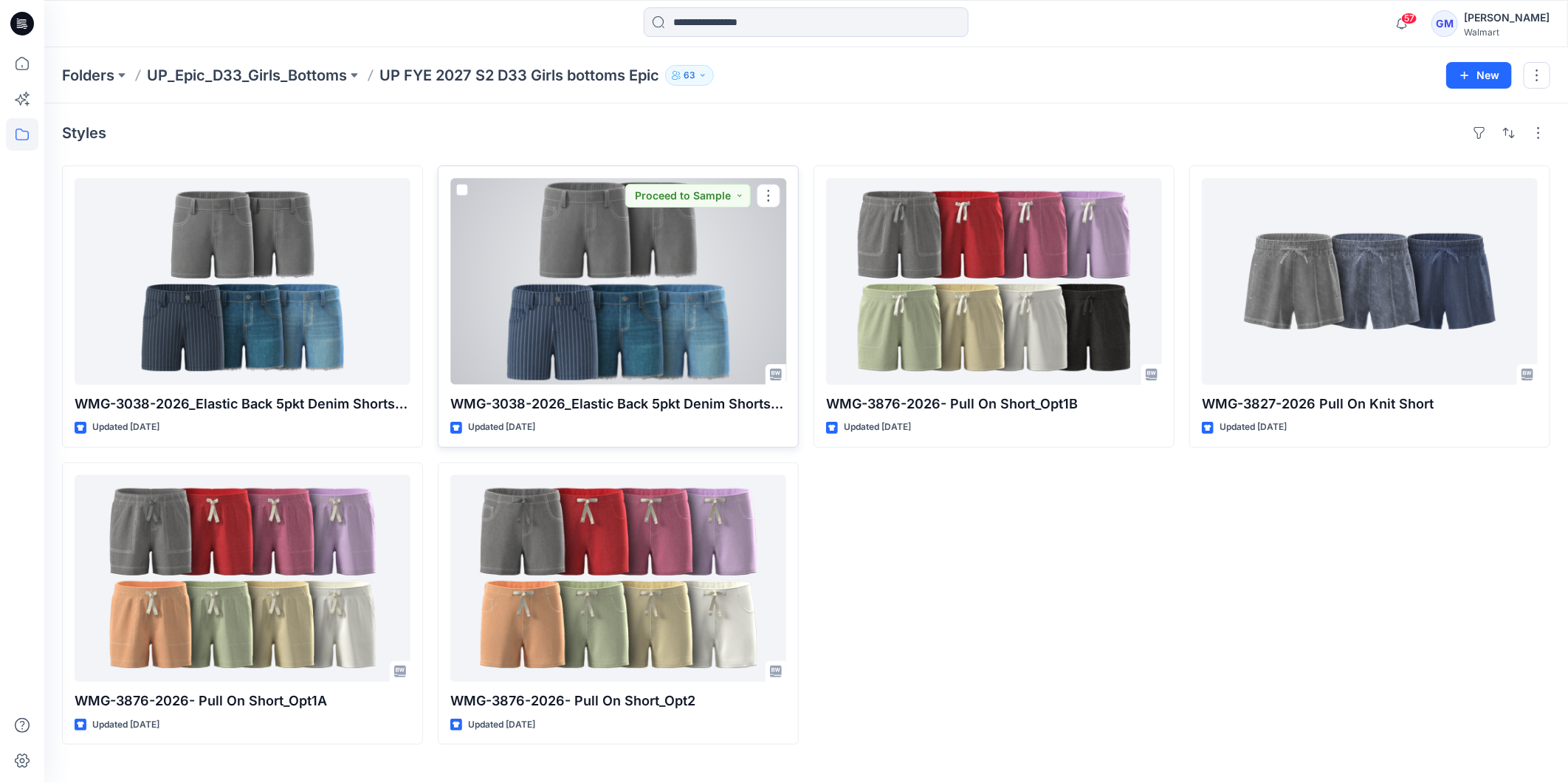
click at [646, 339] on div at bounding box center [618, 281] width 336 height 207
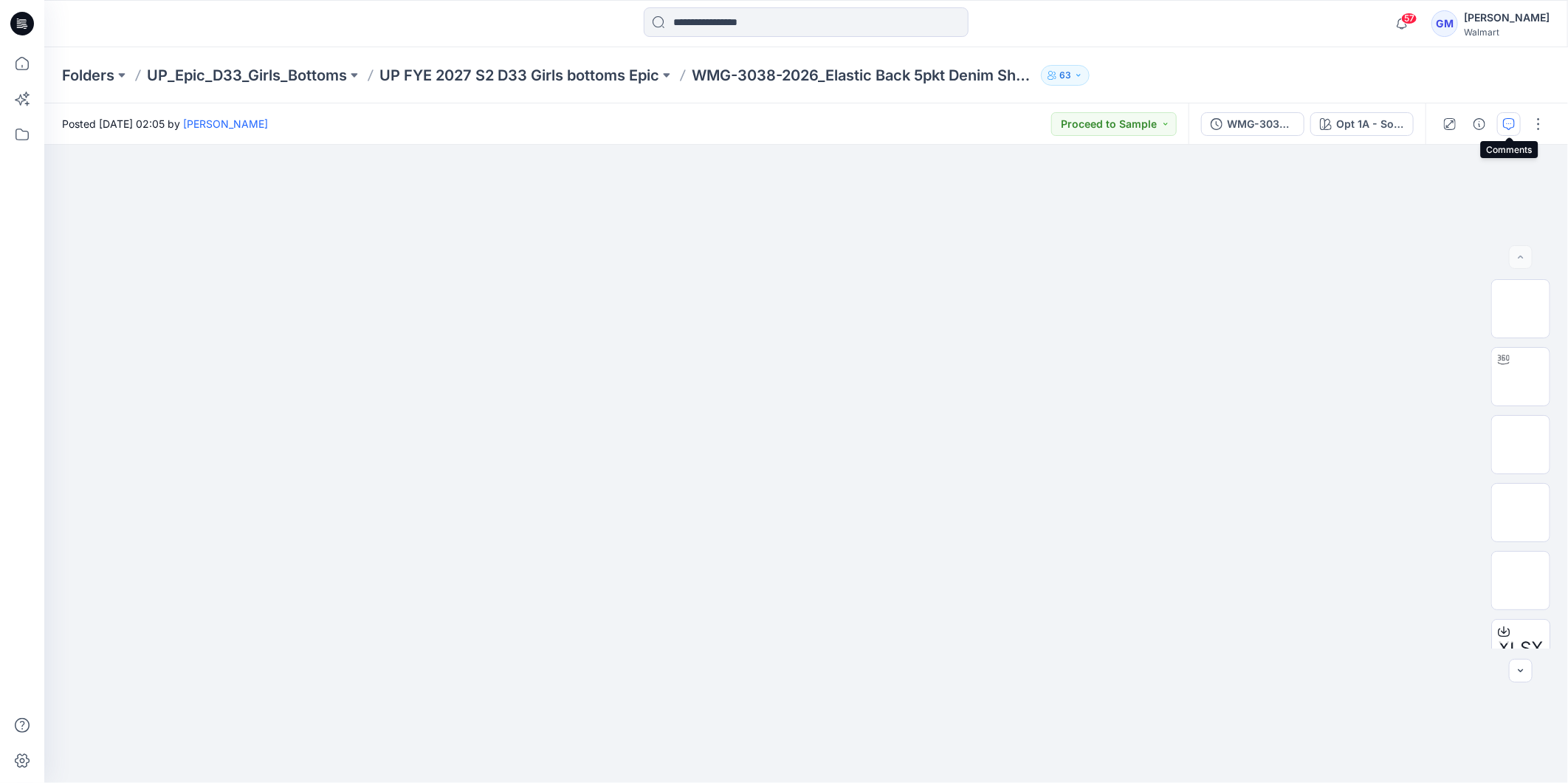
click at [1511, 122] on icon "button" at bounding box center [1509, 124] width 12 height 12
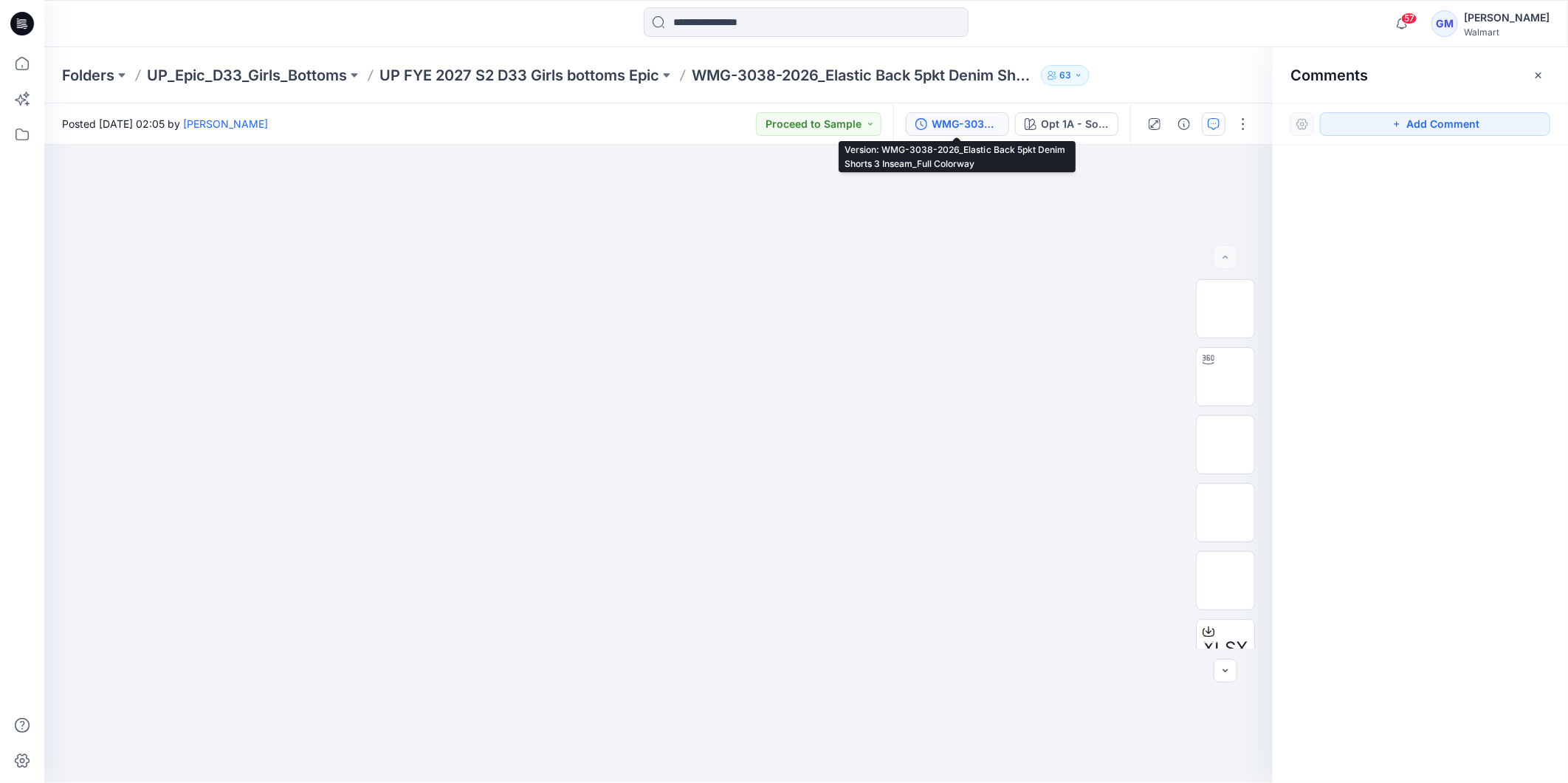
click at [951, 126] on div "WMG-3038-2026_Elastic Back 5pkt Denim Shorts 3 Inseam_Full Colorway" at bounding box center [966, 123] width 68 height 16
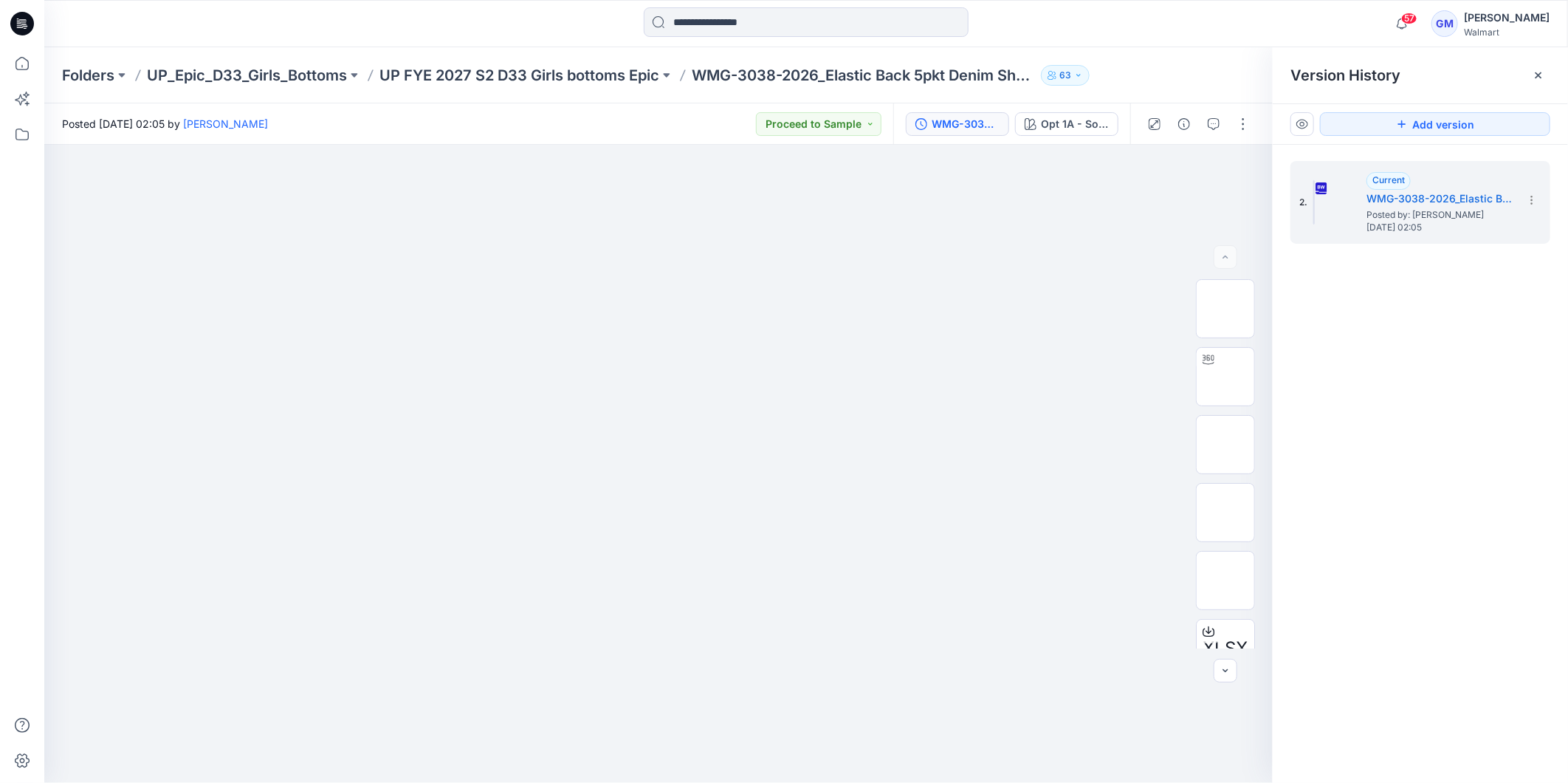
click at [1421, 424] on div "2. Current WMG-3038-2026_Elastic Back 5pkt Denim Shorts 3 Inseam_Full Colorway …" at bounding box center [1421, 475] width 295 height 660
click at [1076, 465] on div at bounding box center [658, 463] width 1228 height 638
click at [1531, 197] on icon at bounding box center [1531, 196] width 1 height 1
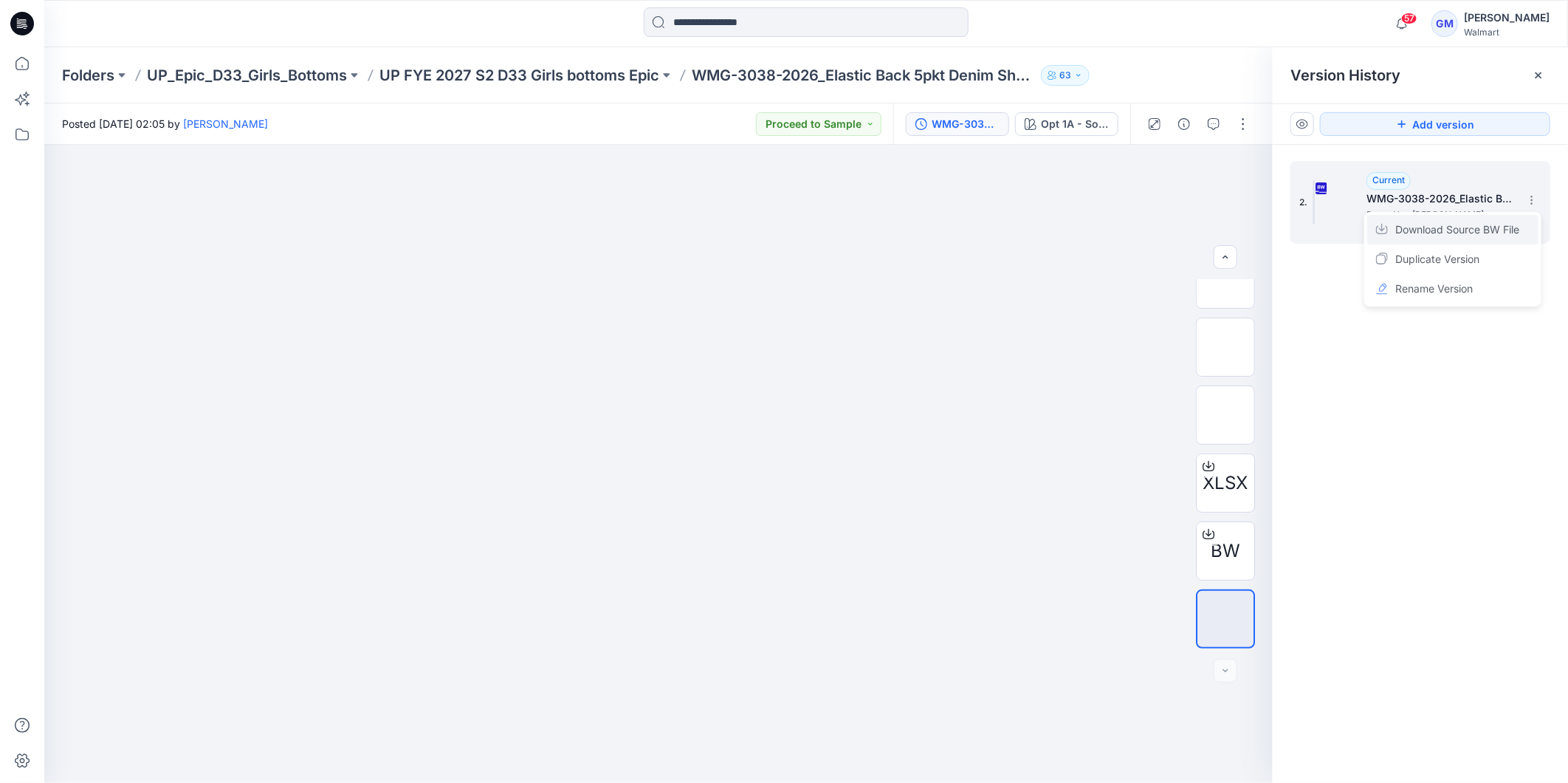
click at [1488, 232] on span "Download Source BW File" at bounding box center [1457, 229] width 124 height 18
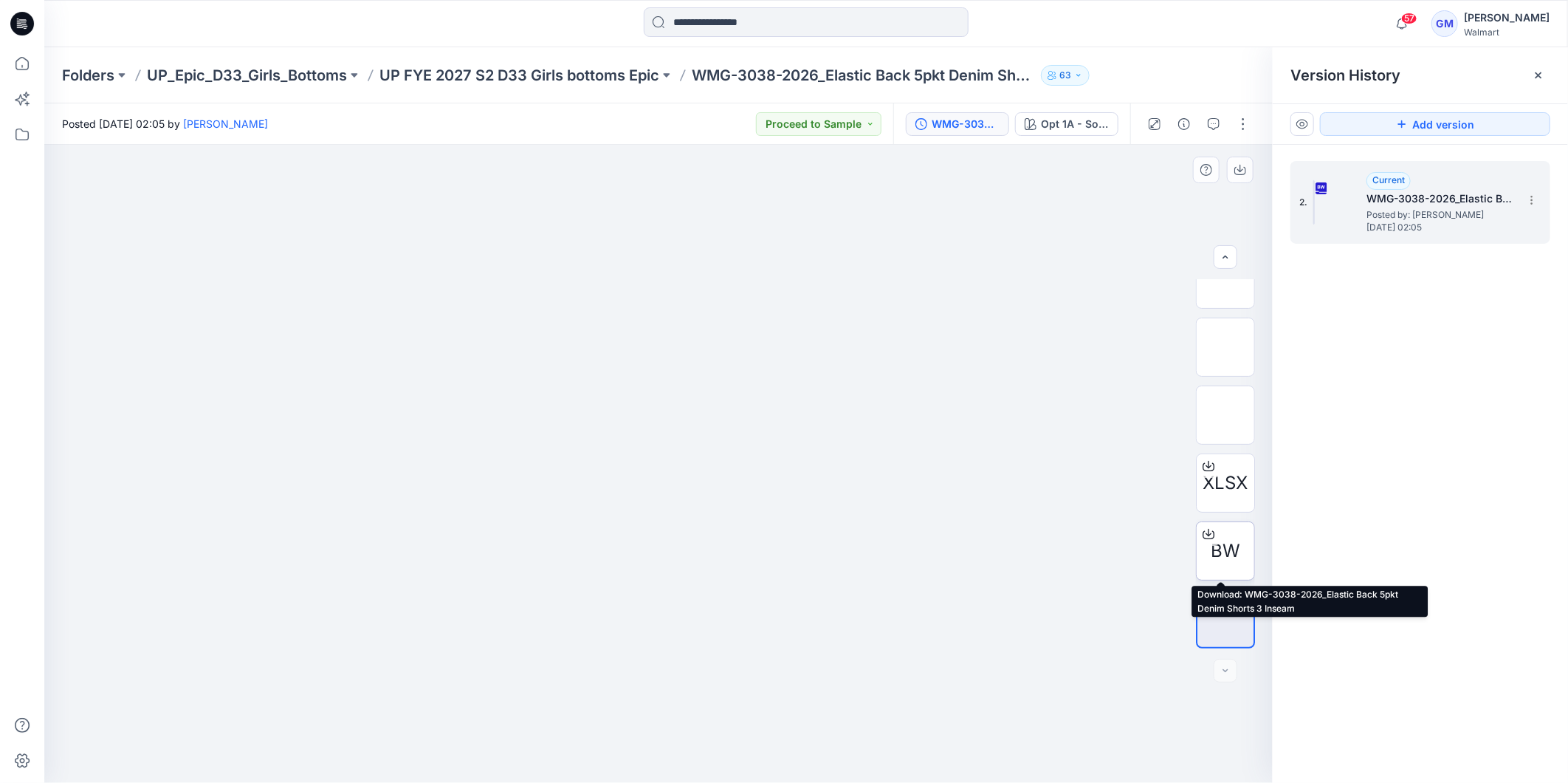
click at [1204, 540] on icon at bounding box center [1208, 534] width 12 height 12
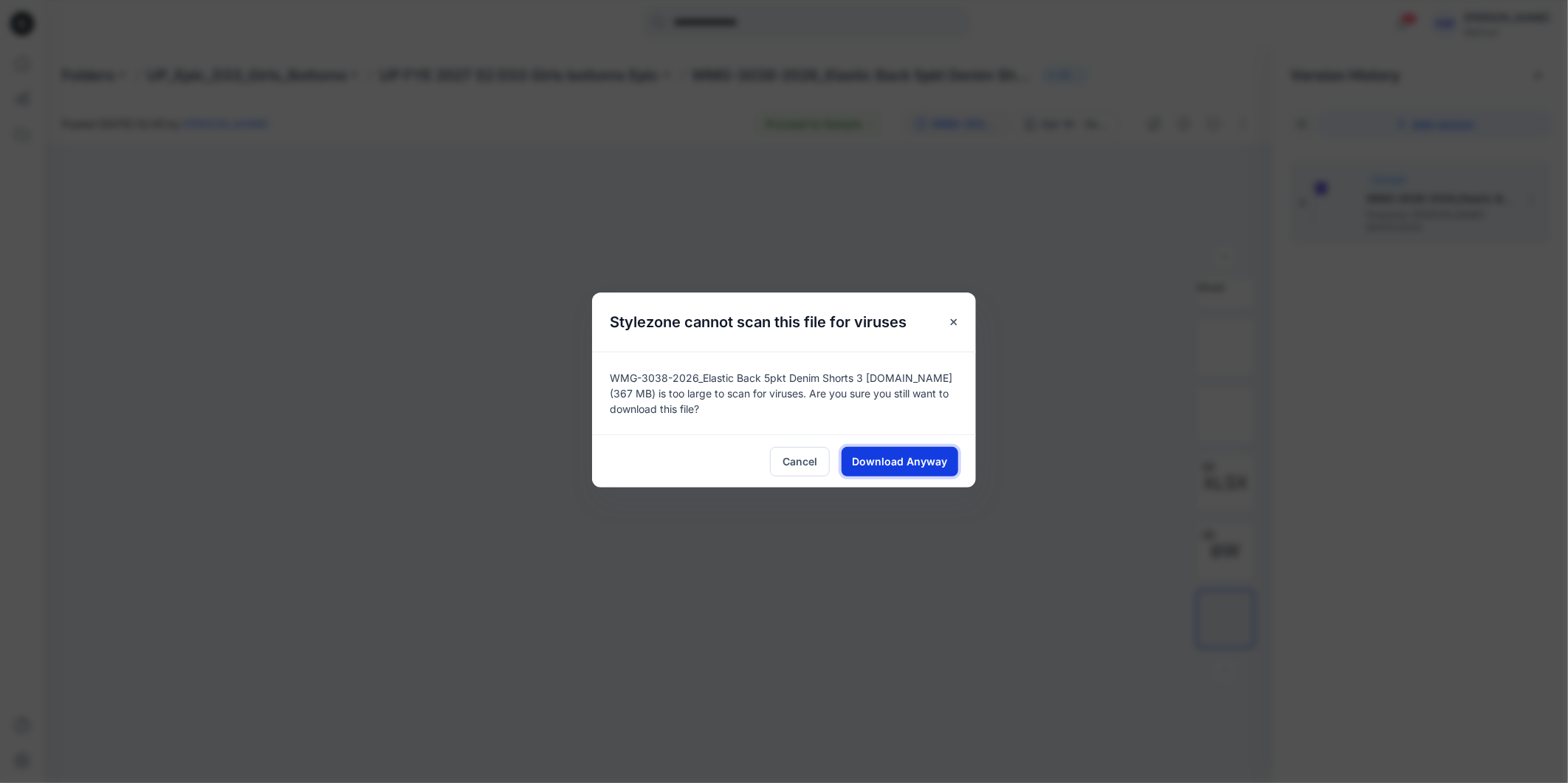
click at [889, 463] on span "Download Anyway" at bounding box center [900, 461] width 95 height 16
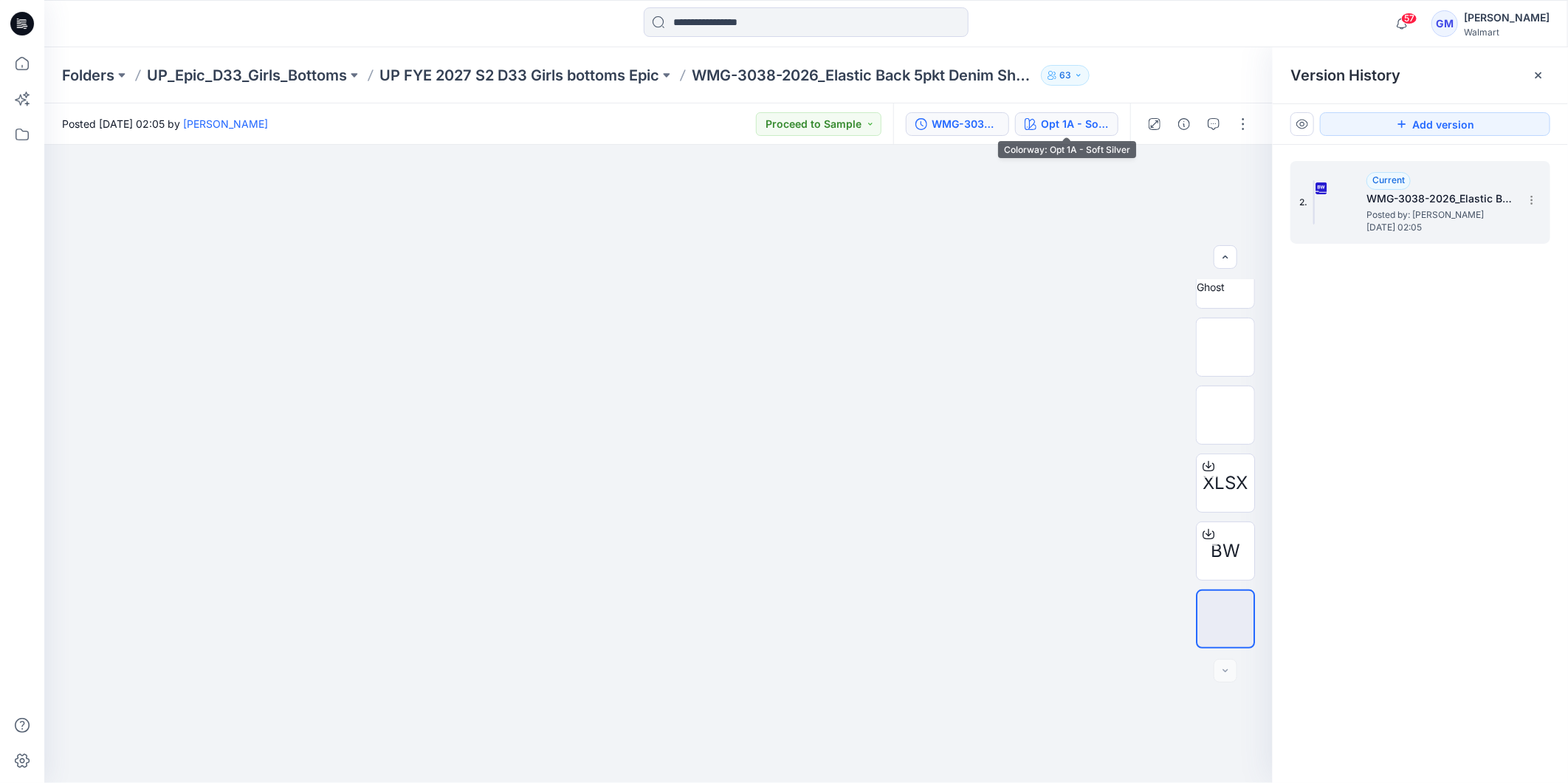
click at [1062, 116] on div "Opt 1A - Soft Silver" at bounding box center [1075, 123] width 68 height 16
